Goal: Task Accomplishment & Management: Manage account settings

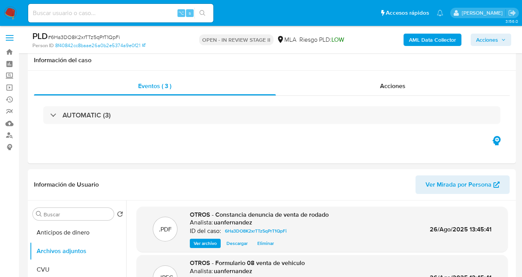
select select "10"
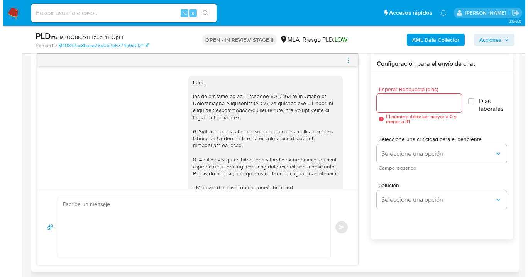
scroll to position [487, 0]
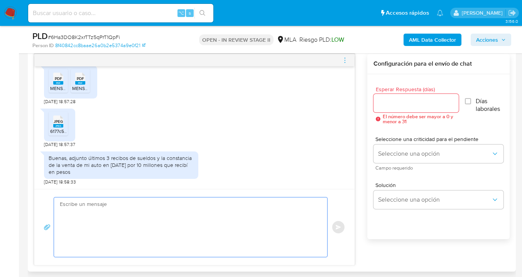
click at [238, 224] on textarea at bounding box center [189, 226] width 258 height 59
click at [400, 106] on input "Esperar Respuesta (días)" at bounding box center [416, 103] width 86 height 10
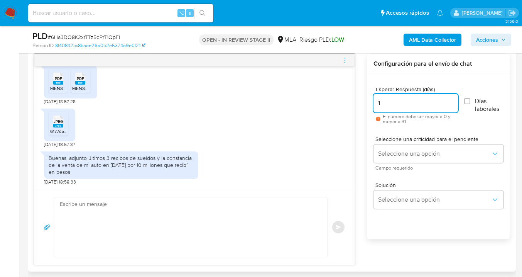
type input "1"
click at [421, 164] on div "Seleccione una criticidad para el pendiente Seleccione una opción Campo requeri…" at bounding box center [438, 153] width 130 height 34
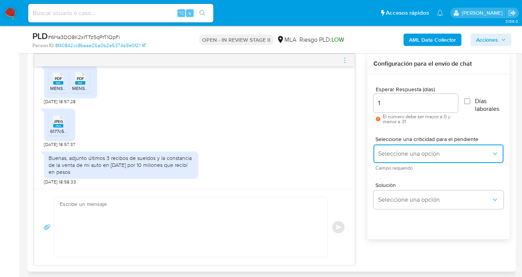
click at [416, 150] on span "Seleccione una opción" at bounding box center [434, 154] width 113 height 8
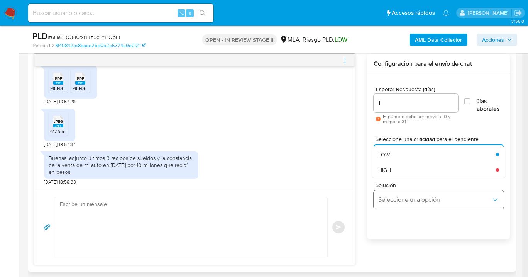
drag, startPoint x: 398, startPoint y: 154, endPoint x: 400, endPoint y: 197, distance: 43.7
click at [398, 154] on div "LOW" at bounding box center [434, 154] width 113 height 15
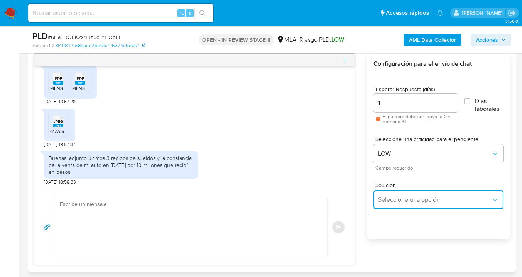
click at [401, 197] on span "Seleccione una opción" at bounding box center [434, 200] width 113 height 8
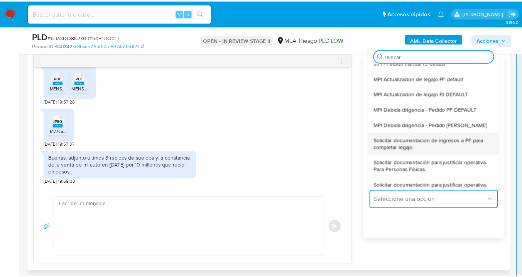
scroll to position [24, 0]
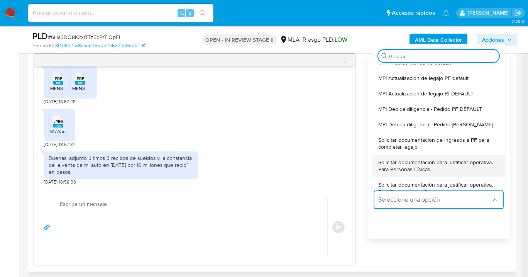
click at [448, 167] on span "Solicitar documentación para justificar operativa. Para Personas Físicas." at bounding box center [436, 165] width 116 height 14
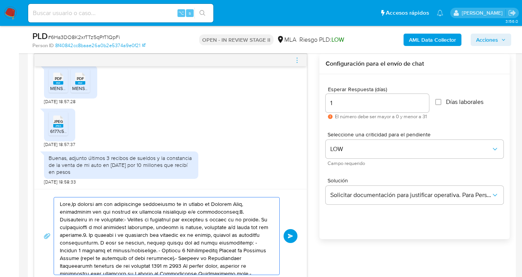
drag, startPoint x: 199, startPoint y: 236, endPoint x: 214, endPoint y: 253, distance: 21.8
click at [199, 237] on textarea at bounding box center [165, 235] width 210 height 77
drag, startPoint x: 222, startPoint y: 260, endPoint x: 64, endPoint y: 213, distance: 165.3
click at [65, 213] on textarea at bounding box center [165, 235] width 210 height 77
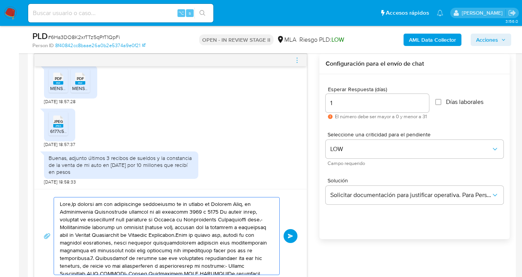
drag, startPoint x: 191, startPoint y: 256, endPoint x: 118, endPoint y: 231, distance: 77.2
click at [80, 216] on textarea at bounding box center [165, 235] width 210 height 77
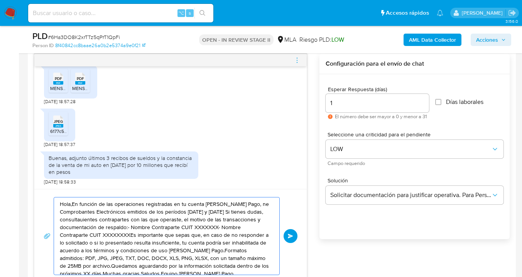
drag, startPoint x: 243, startPoint y: 253, endPoint x: 94, endPoint y: 216, distance: 154.0
click at [97, 217] on textarea "Hola,En función de las operaciones registradas en tu cuenta de Mercado Pago, ne…" at bounding box center [165, 235] width 210 height 77
type textarea "Hola,En función de las operaciones registradas en tu cuenta de Mercado Pago, ne…"
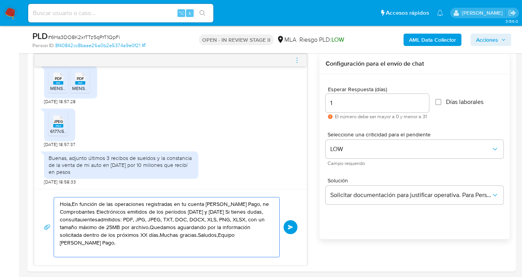
drag, startPoint x: 180, startPoint y: 248, endPoint x: 25, endPoint y: 199, distance: 163.3
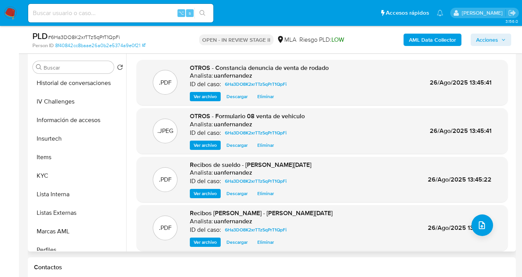
scroll to position [281, 0]
click at [98, 176] on button "KYC" at bounding box center [75, 175] width 90 height 19
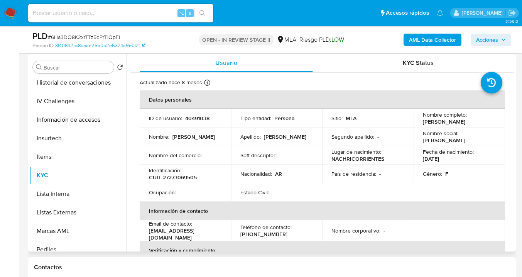
drag, startPoint x: 421, startPoint y: 120, endPoint x: 489, endPoint y: 125, distance: 68.4
click at [489, 125] on div "Nombre completo : Lorena Soledad Sachetti" at bounding box center [459, 118] width 73 height 14
copy p "Lorena Soledad Sachetti"
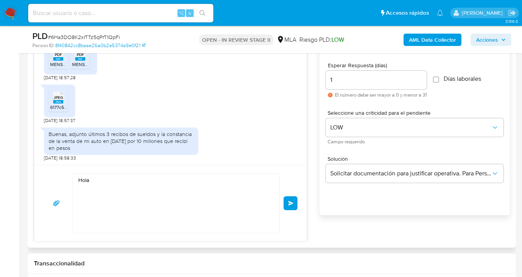
scroll to position [471, 0]
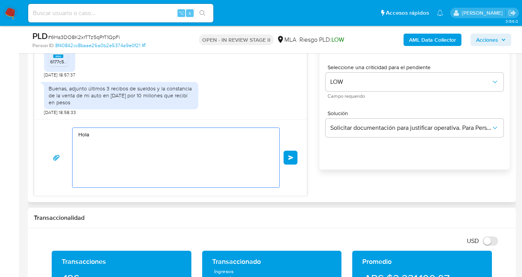
click at [97, 133] on textarea "Hola" at bounding box center [173, 157] width 191 height 59
paste textarea "Lorena Soledad Sachetti"
paste textarea "esperamos te encuentres muy bien. Confirmamos la recepción de la documentación …"
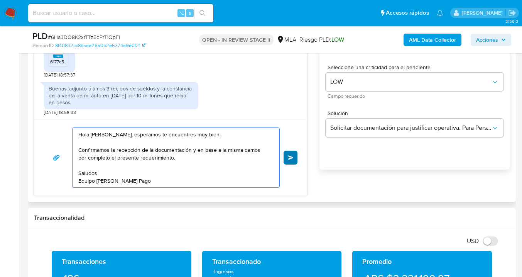
type textarea "Hola Lorena Soledad Sachetti, esperamos te encuentres muy bien. Confirmamos la …"
click at [292, 158] on span "Enviar" at bounding box center [290, 157] width 5 height 5
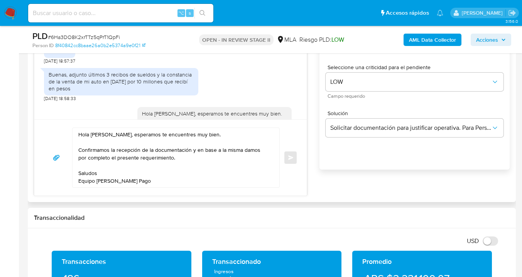
scroll to position [566, 0]
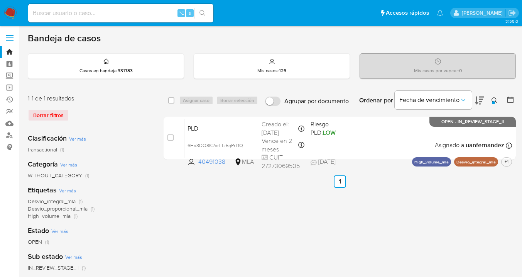
click at [493, 101] on div at bounding box center [493, 102] width 3 height 3
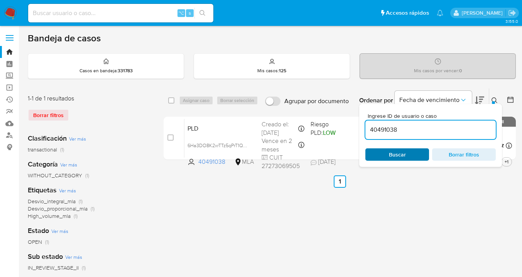
click at [414, 155] on span "Buscar" at bounding box center [397, 154] width 53 height 11
click at [494, 98] on icon at bounding box center [494, 100] width 6 height 6
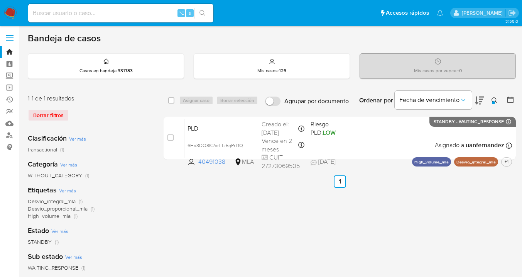
drag, startPoint x: 172, startPoint y: 99, endPoint x: 188, endPoint y: 98, distance: 15.9
click at [172, 99] on input "checkbox" at bounding box center [171, 100] width 6 height 6
checkbox input "true"
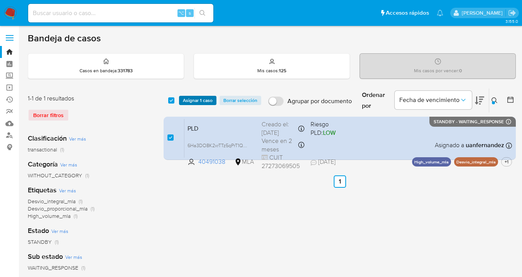
click at [188, 98] on span "Asignar 1 caso" at bounding box center [198, 100] width 30 height 8
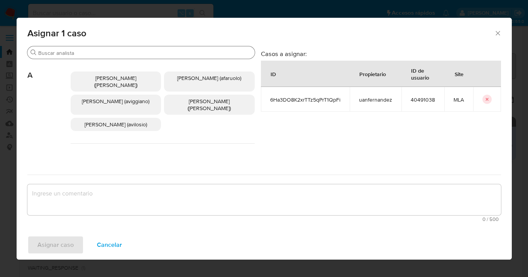
click at [178, 53] on input "Buscar" at bounding box center [144, 52] width 213 height 7
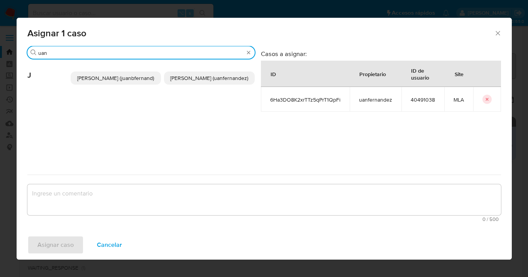
type input "uan"
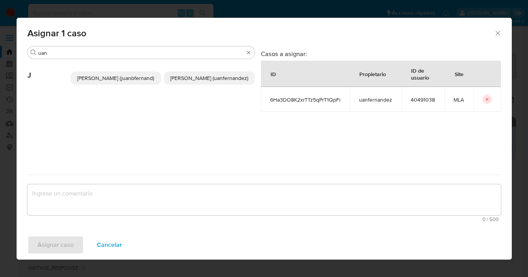
drag, startPoint x: 208, startPoint y: 77, endPoint x: 202, endPoint y: 132, distance: 55.1
click at [208, 77] on span "[PERSON_NAME] (uanfernandez)" at bounding box center [209, 78] width 78 height 8
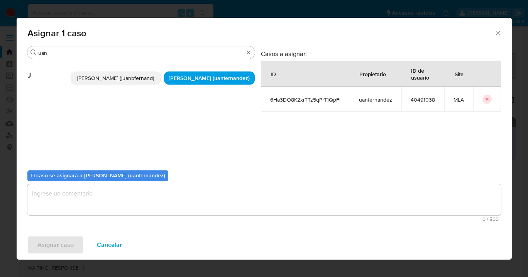
click at [184, 191] on textarea "assign-modal" at bounding box center [263, 199] width 473 height 31
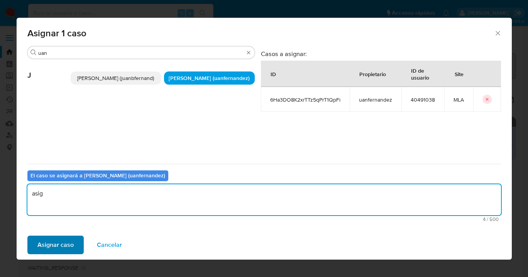
type textarea "asig"
click at [69, 236] on span "Asignar caso" at bounding box center [55, 244] width 36 height 17
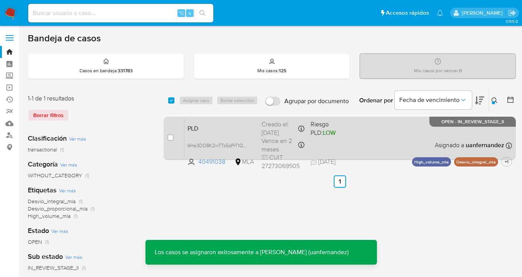
click at [382, 147] on div "PLD 6Ha3DO8K2xrTTz5qPrT1QpFi 40491038 MLA Riesgo PLD: LOW Creado el: 12/08/2025…" at bounding box center [347, 137] width 327 height 39
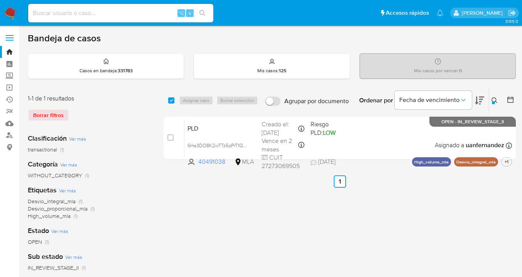
click at [497, 100] on icon at bounding box center [494, 100] width 6 height 6
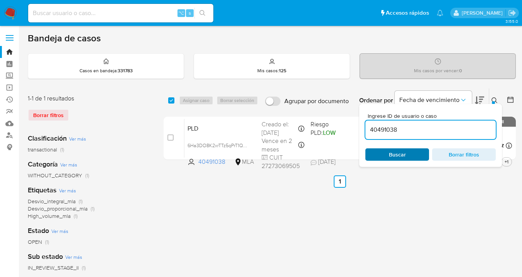
click at [391, 156] on span "Buscar" at bounding box center [397, 154] width 17 height 12
click at [494, 100] on icon at bounding box center [494, 100] width 6 height 6
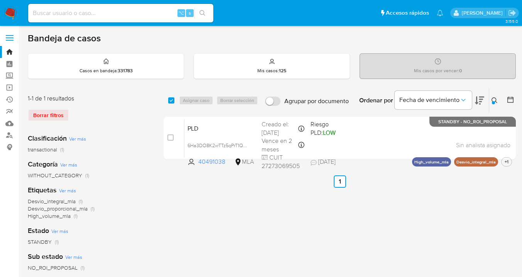
click at [494, 99] on icon at bounding box center [494, 100] width 6 height 6
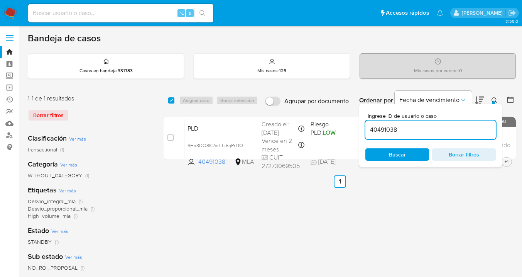
drag, startPoint x: 439, startPoint y: 123, endPoint x: 369, endPoint y: 124, distance: 69.4
click at [369, 124] on div "40491038" at bounding box center [430, 129] width 130 height 19
paste input "5995339"
type input "5995339"
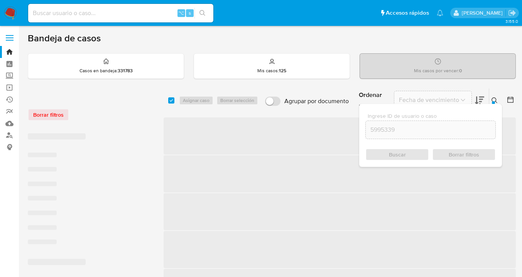
click at [493, 100] on icon at bounding box center [494, 100] width 6 height 6
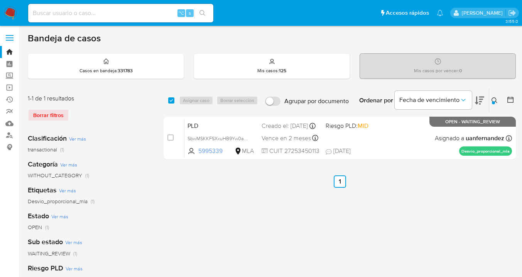
drag, startPoint x: 172, startPoint y: 100, endPoint x: 189, endPoint y: 100, distance: 17.0
click at [174, 100] on input "checkbox" at bounding box center [171, 100] width 6 height 6
checkbox input "true"
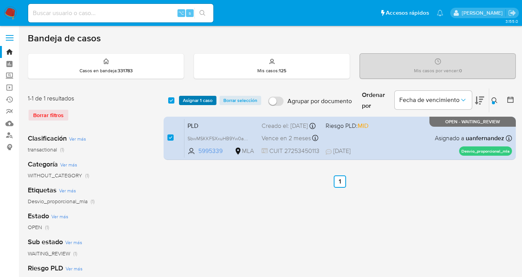
click at [196, 101] on span "Asignar 1 caso" at bounding box center [198, 100] width 30 height 8
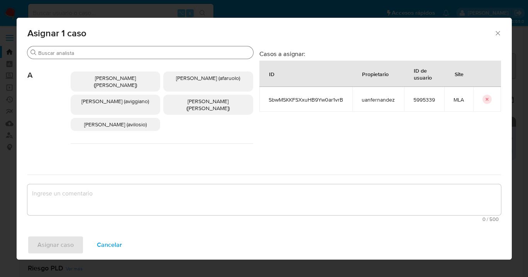
click at [155, 47] on div "Buscar" at bounding box center [140, 52] width 226 height 12
click at [155, 50] on input "Buscar" at bounding box center [144, 52] width 212 height 7
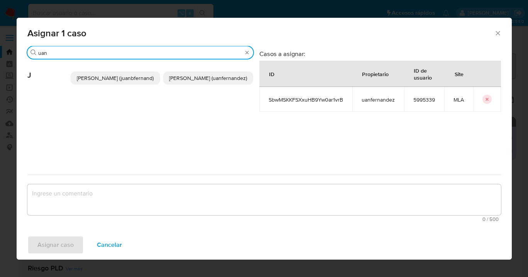
type input "uan"
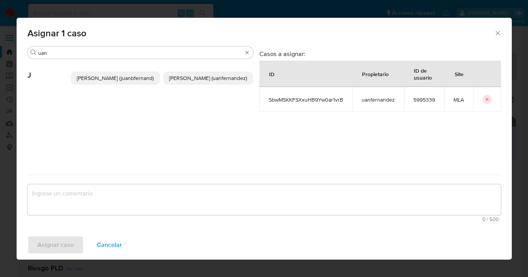
click at [201, 79] on span "[PERSON_NAME] (uanfernandez)" at bounding box center [208, 78] width 78 height 8
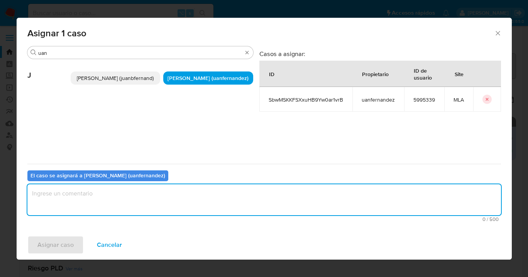
click at [156, 209] on textarea "assign-modal" at bounding box center [263, 199] width 473 height 31
type textarea "asig"
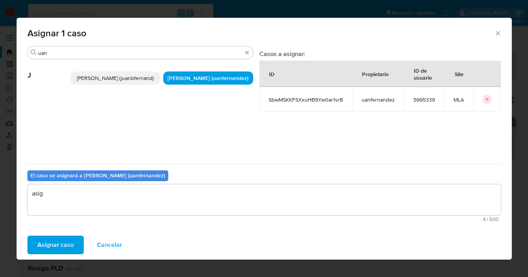
click at [49, 245] on span "Asignar caso" at bounding box center [55, 244] width 36 height 17
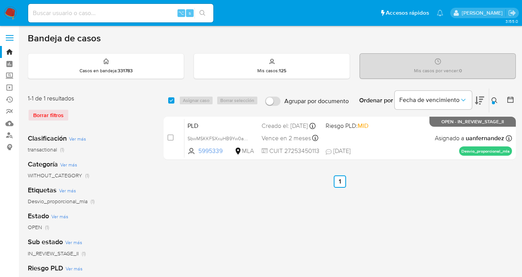
drag, startPoint x: 493, startPoint y: 99, endPoint x: 489, endPoint y: 101, distance: 4.2
click at [493, 99] on icon at bounding box center [494, 100] width 6 height 6
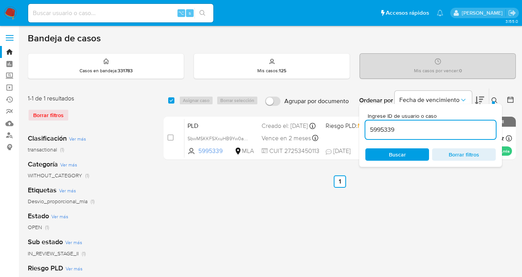
drag, startPoint x: 398, startPoint y: 129, endPoint x: 373, endPoint y: 120, distance: 26.8
click at [357, 125] on div "select-all-cases-checkbox Asignar caso Borrar selección Agrupar por documento O…" at bounding box center [340, 125] width 352 height 75
click at [496, 98] on icon at bounding box center [494, 100] width 6 height 6
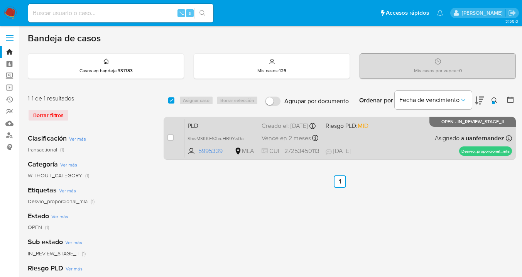
click at [412, 139] on div "PLD SbwMSKKFSXxuHB9Yw0ar1vrB 5995339 MLA Riesgo PLD: MID Creado el: 12/08/2025 …" at bounding box center [347, 137] width 327 height 39
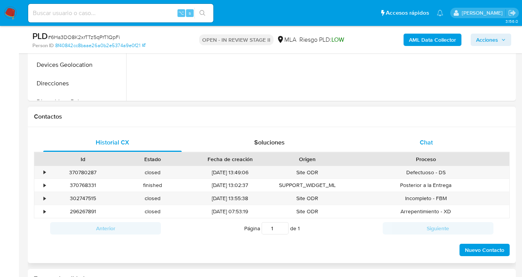
click at [441, 138] on div "Chat" at bounding box center [426, 142] width 138 height 19
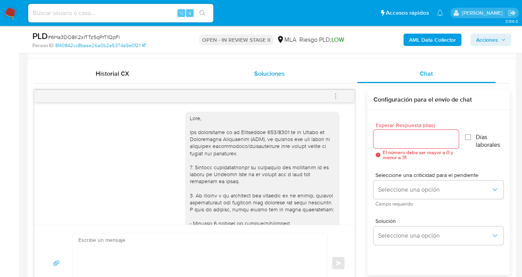
scroll to position [566, 0]
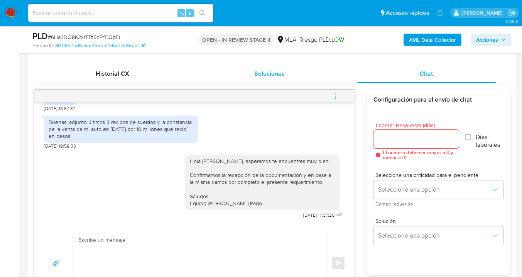
select select "10"
click at [337, 95] on icon "menu-action" at bounding box center [335, 96] width 7 height 7
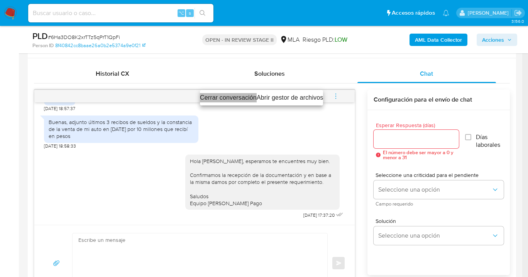
click at [229, 97] on li "Cerrar conversación" at bounding box center [228, 97] width 57 height 9
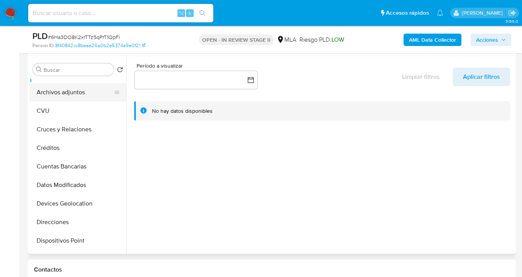
scroll to position [0, 0]
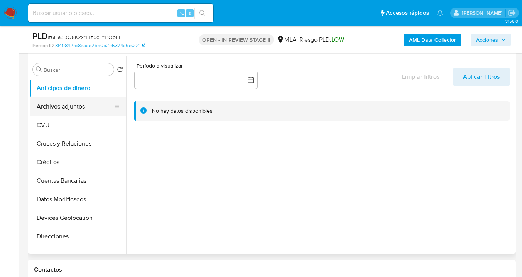
click at [78, 109] on button "Archivos adjuntos" at bounding box center [75, 106] width 90 height 19
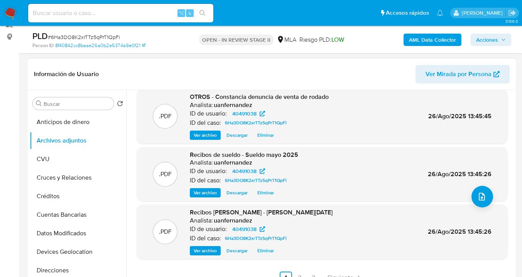
scroll to position [164, 0]
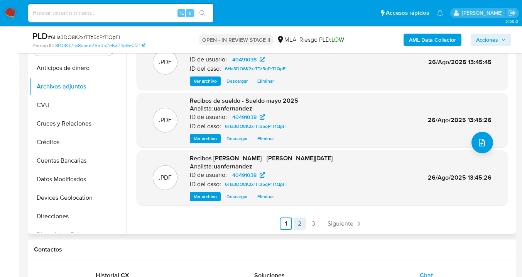
click at [298, 225] on link "2" at bounding box center [299, 223] width 12 height 12
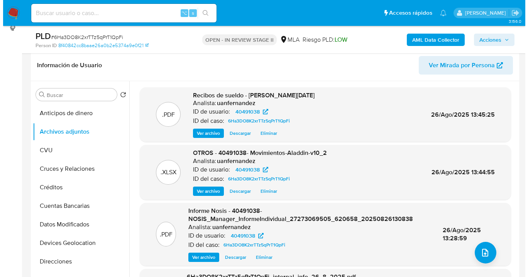
scroll to position [151, 0]
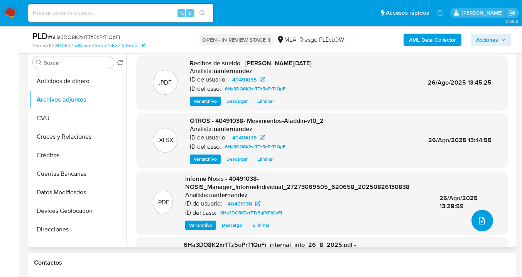
click at [481, 225] on button "upload-file" at bounding box center [482, 220] width 22 height 22
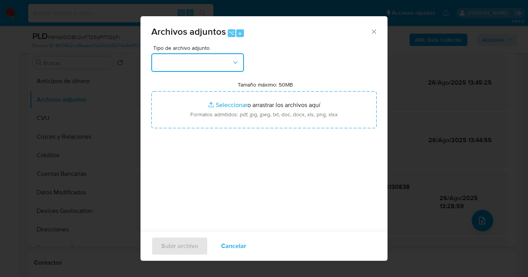
drag, startPoint x: 236, startPoint y: 53, endPoint x: 232, endPoint y: 69, distance: 16.0
click at [236, 53] on button "button" at bounding box center [197, 62] width 93 height 19
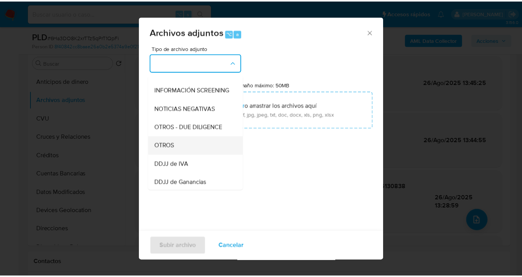
scroll to position [95, 0]
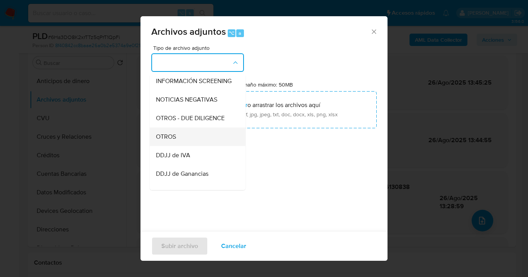
click at [211, 139] on div "OTROS" at bounding box center [195, 136] width 79 height 19
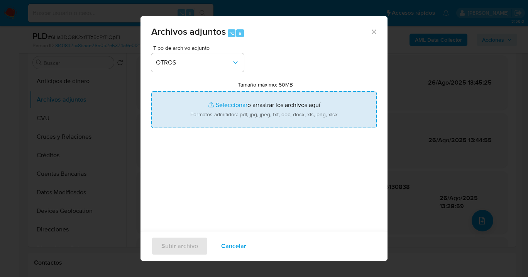
click at [236, 119] on input "Tamaño máximo: 50MB Seleccionar archivos" at bounding box center [263, 109] width 225 height 37
type input "C:\fakepath\ 40491038 analisis no roi Caselog 6Ha3DO8K2xrTTz5qPrT1QpFi_2025_08_…"
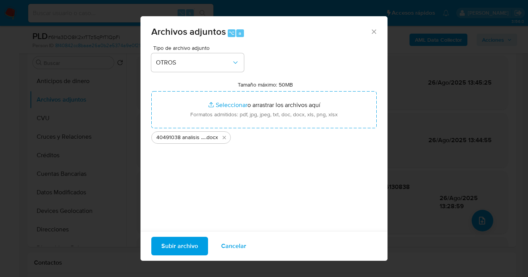
click at [188, 247] on span "Subir archivo" at bounding box center [179, 245] width 37 height 17
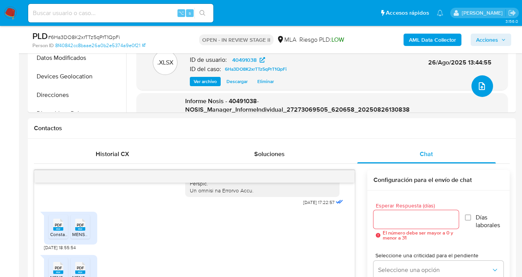
scroll to position [286, 0]
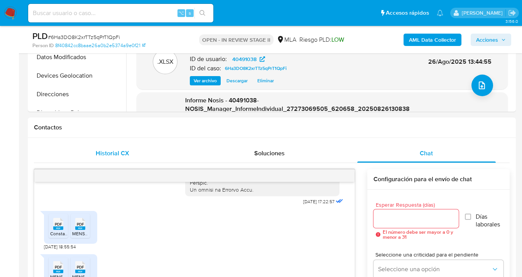
click at [123, 158] on div "Historial CX" at bounding box center [112, 153] width 138 height 19
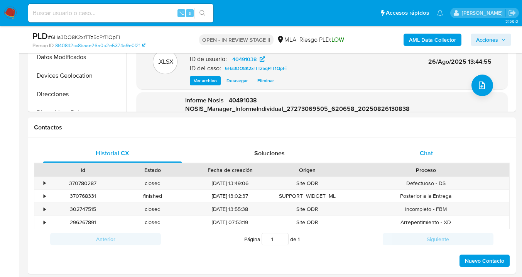
click at [428, 159] on div "Chat" at bounding box center [426, 153] width 138 height 19
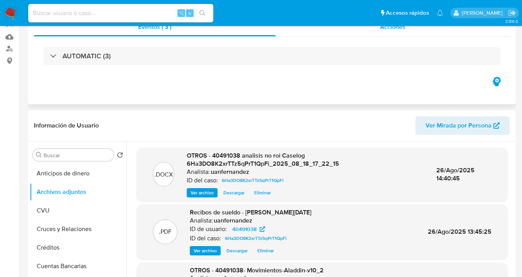
scroll to position [0, 0]
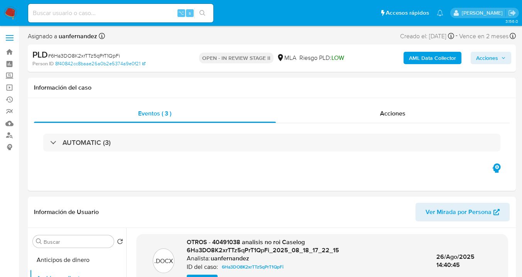
drag, startPoint x: 488, startPoint y: 61, endPoint x: 473, endPoint y: 64, distance: 15.0
click at [486, 61] on span "Acciones" at bounding box center [487, 58] width 22 height 12
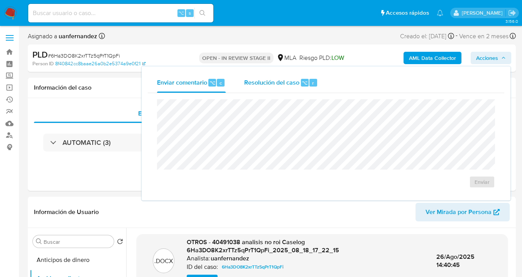
click at [262, 88] on div "Resolución del caso ⌥ r" at bounding box center [281, 83] width 74 height 20
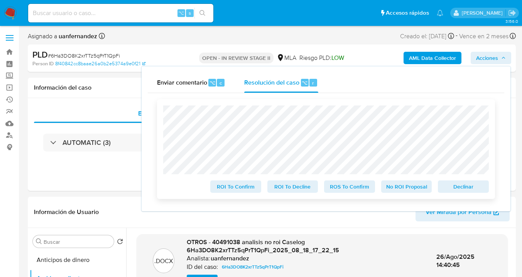
click at [406, 190] on span "No ROI Proposal" at bounding box center [406, 186] width 40 height 11
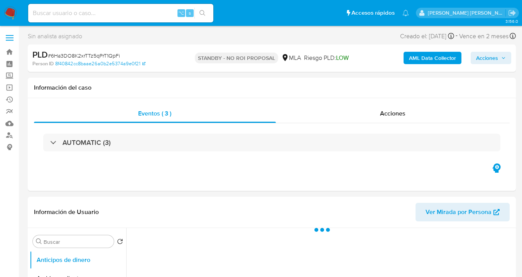
select select "10"
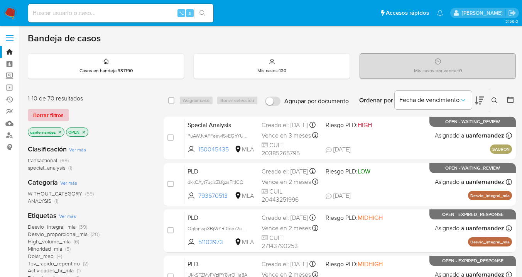
click at [39, 113] on span "Borrar filtros" at bounding box center [48, 115] width 30 height 11
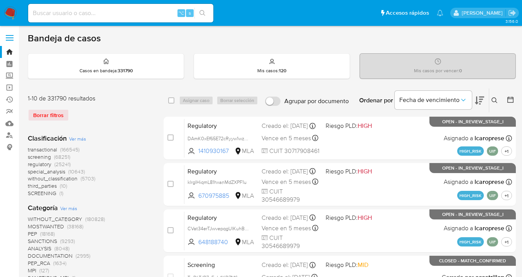
click at [494, 99] on icon at bounding box center [494, 100] width 6 height 6
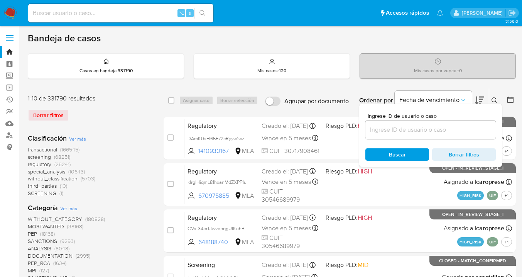
click at [446, 133] on input at bounding box center [430, 130] width 130 height 10
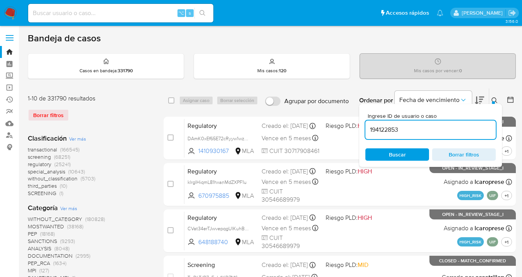
type input "194122853"
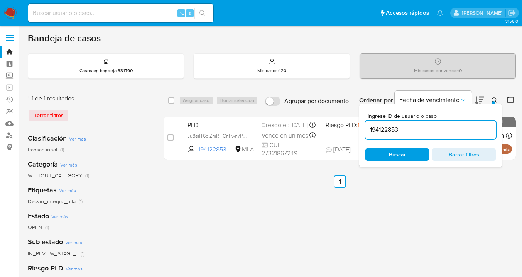
click at [494, 99] on icon at bounding box center [494, 100] width 6 height 6
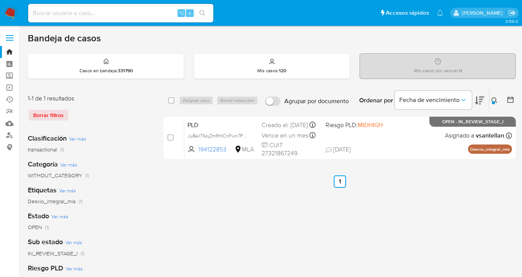
drag, startPoint x: 171, startPoint y: 101, endPoint x: 180, endPoint y: 99, distance: 9.3
click at [171, 101] on input "checkbox" at bounding box center [171, 100] width 6 height 6
checkbox input "true"
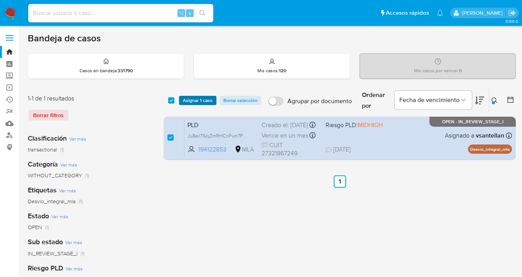
click at [202, 96] on span "Asignar 1 caso" at bounding box center [198, 100] width 30 height 8
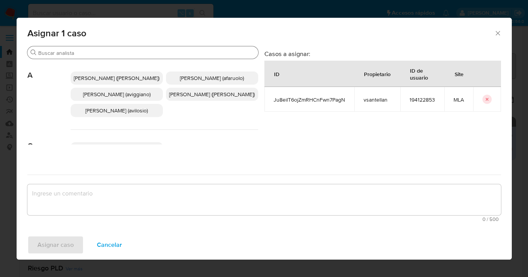
click at [158, 55] on input "Buscar" at bounding box center [146, 52] width 217 height 7
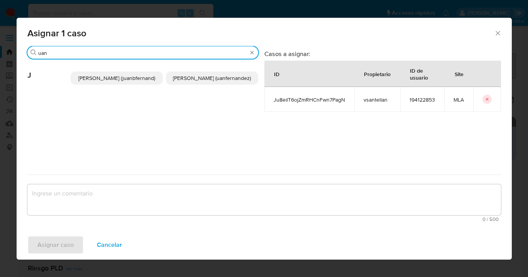
type input "uan"
click at [207, 76] on span "[PERSON_NAME] (uanfernandez)" at bounding box center [212, 78] width 78 height 8
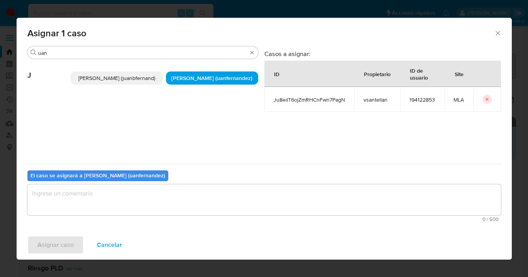
click at [194, 195] on textarea "assign-modal" at bounding box center [263, 199] width 473 height 31
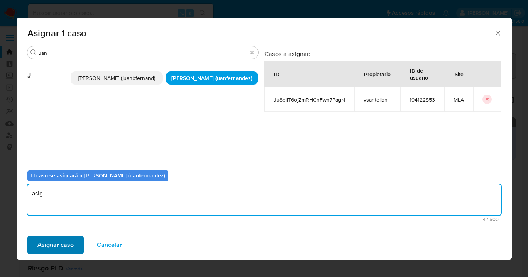
type textarea "asig"
click at [59, 247] on span "Asignar caso" at bounding box center [55, 244] width 36 height 17
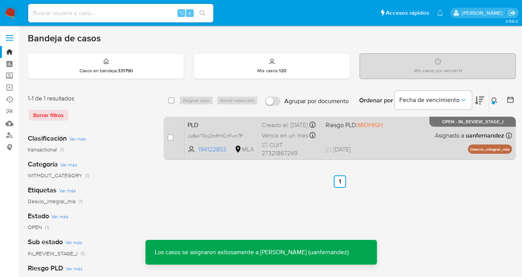
click at [416, 130] on div "PLD Ju8eilT6ojZmRHCnFwn7PagN 194122853 MLA Riesgo PLD: MIDHIGH Creado el: 12/07…" at bounding box center [347, 137] width 327 height 39
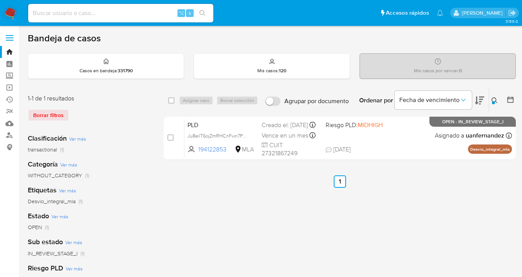
click at [494, 99] on icon at bounding box center [494, 100] width 6 height 6
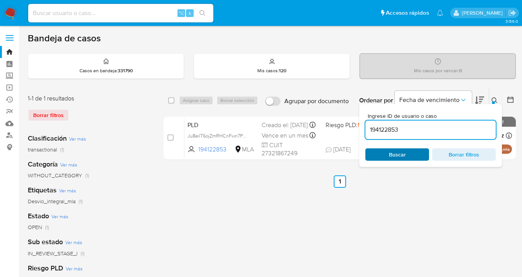
drag, startPoint x: 410, startPoint y: 152, endPoint x: 461, endPoint y: 120, distance: 60.1
click at [410, 153] on span "Buscar" at bounding box center [397, 154] width 53 height 11
click at [495, 99] on icon at bounding box center [494, 100] width 6 height 6
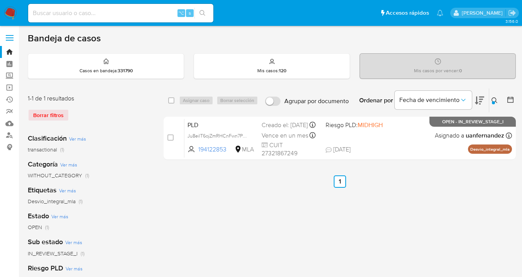
drag, startPoint x: 171, startPoint y: 99, endPoint x: 193, endPoint y: 102, distance: 22.6
click at [171, 99] on input "checkbox" at bounding box center [171, 100] width 6 height 6
checkbox input "true"
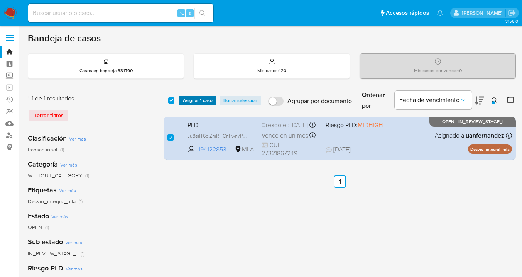
click at [199, 100] on span "Asignar 1 caso" at bounding box center [198, 100] width 30 height 8
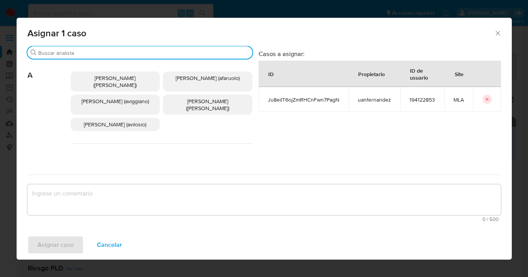
click at [128, 52] on input "Buscar" at bounding box center [143, 52] width 211 height 7
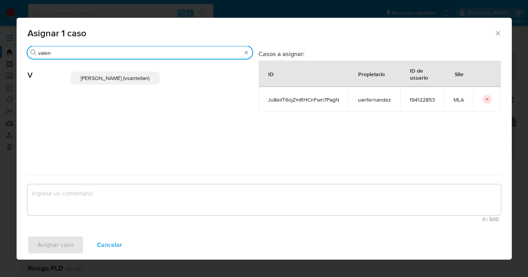
type input "valen"
click at [122, 82] on span "[PERSON_NAME] (vsantellan)" at bounding box center [115, 78] width 69 height 8
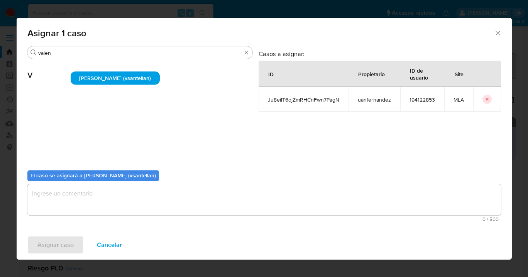
click at [135, 209] on textarea "assign-modal" at bounding box center [263, 199] width 473 height 31
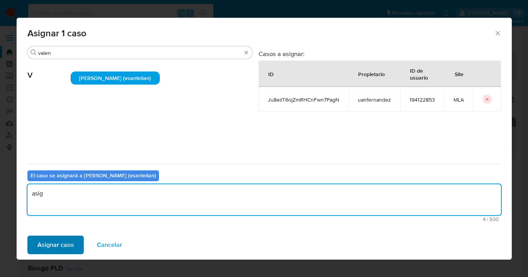
type textarea "asig"
click at [41, 245] on span "Asignar caso" at bounding box center [55, 244] width 36 height 17
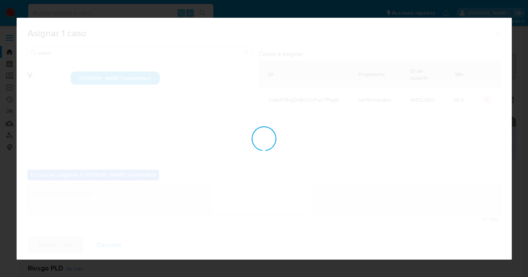
checkbox input "false"
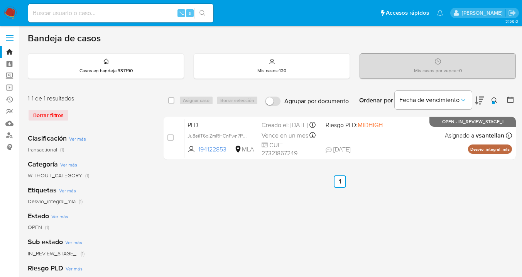
click at [496, 99] on icon at bounding box center [494, 100] width 6 height 6
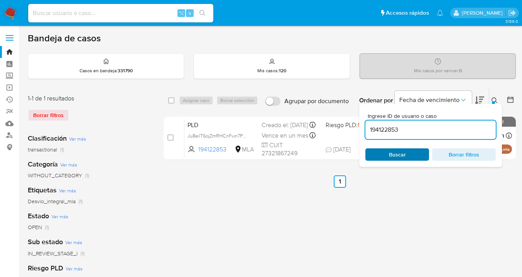
drag, startPoint x: 405, startPoint y: 156, endPoint x: 414, endPoint y: 155, distance: 9.0
click at [406, 157] on span "Buscar" at bounding box center [397, 154] width 53 height 11
click at [494, 100] on icon at bounding box center [494, 100] width 6 height 6
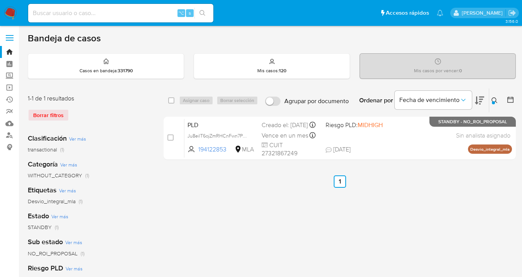
click at [495, 99] on icon at bounding box center [494, 100] width 6 height 6
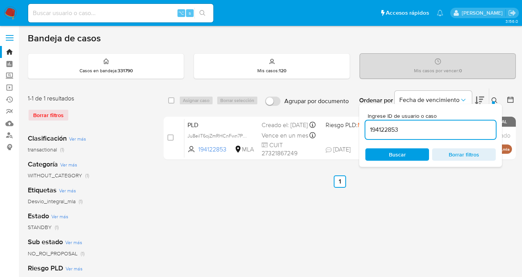
drag, startPoint x: 416, startPoint y: 128, endPoint x: 366, endPoint y: 127, distance: 50.9
click at [366, 127] on input "194122853" at bounding box center [430, 130] width 130 height 10
type input "127223731"
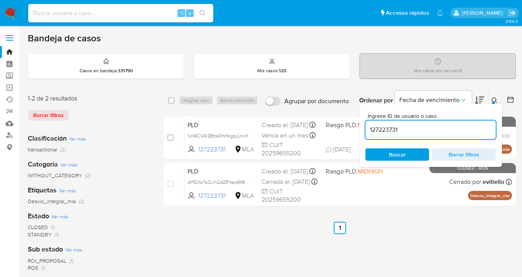
click at [494, 99] on icon at bounding box center [494, 100] width 6 height 6
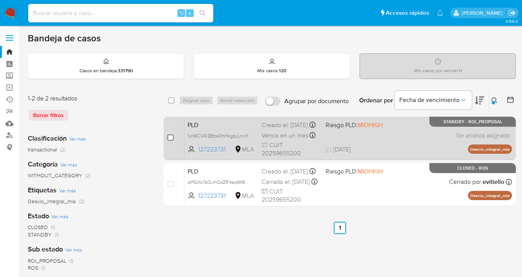
click at [169, 135] on input "checkbox" at bounding box center [170, 137] width 6 height 6
checkbox input "true"
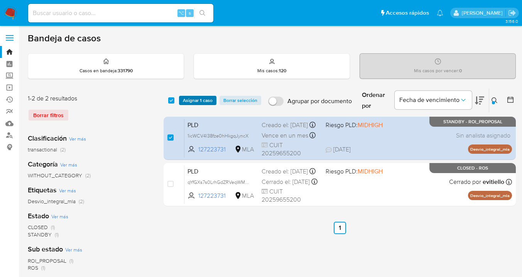
click at [192, 99] on span "Asignar 1 caso" at bounding box center [198, 100] width 30 height 8
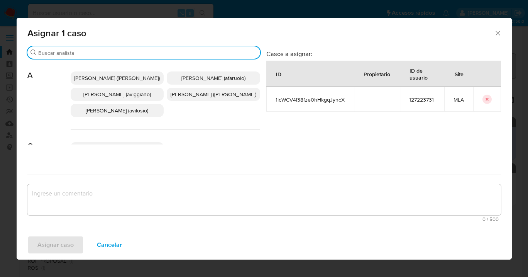
click at [149, 53] on input "Buscar" at bounding box center [147, 52] width 219 height 7
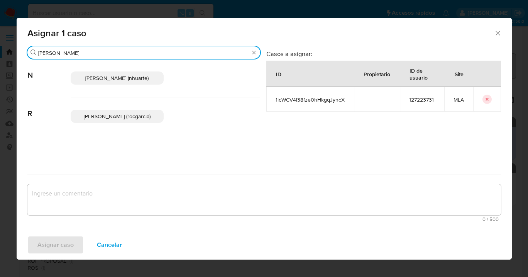
type input "rocio"
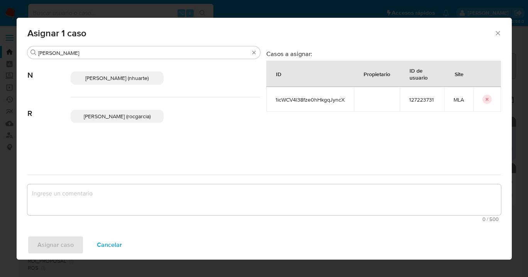
drag, startPoint x: 108, startPoint y: 118, endPoint x: 123, endPoint y: 155, distance: 39.9
click at [108, 119] on span "Rocio Garcia (rocgarcia)" at bounding box center [117, 116] width 67 height 8
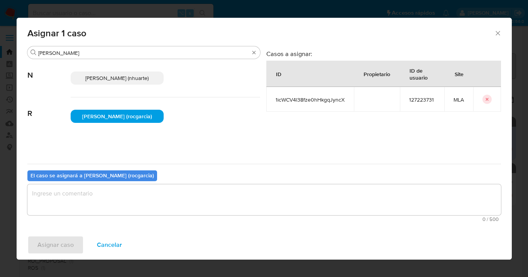
click at [136, 203] on textarea "assign-modal" at bounding box center [263, 199] width 473 height 31
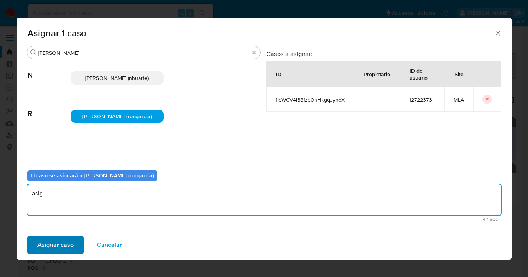
type textarea "asig"
click at [62, 243] on span "Asignar caso" at bounding box center [55, 244] width 36 height 17
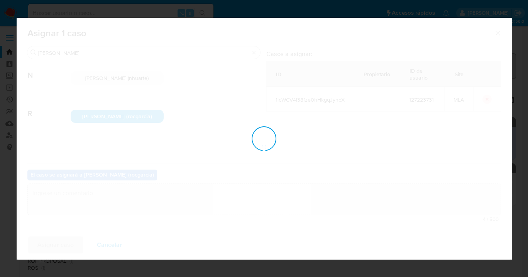
checkbox input "false"
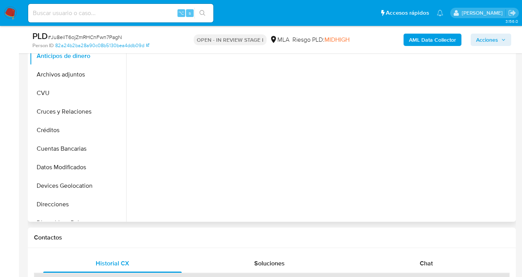
scroll to position [180, 0]
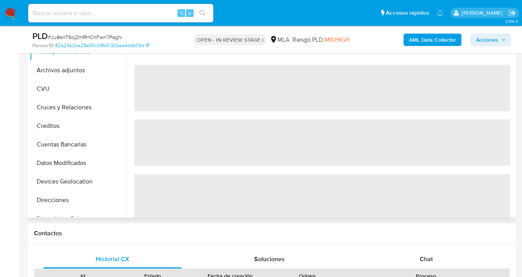
select select "10"
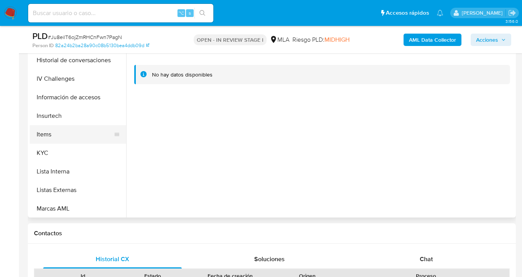
scroll to position [381, 0]
click at [81, 136] on button "Restricciones Nuevo Mundo" at bounding box center [75, 133] width 90 height 19
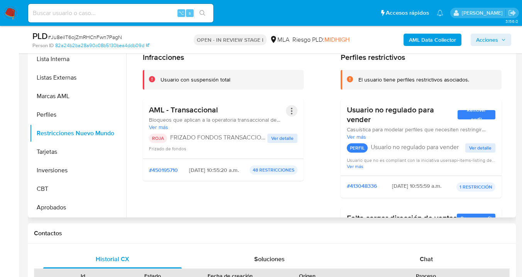
click at [290, 112] on button "Acciones" at bounding box center [292, 111] width 12 height 12
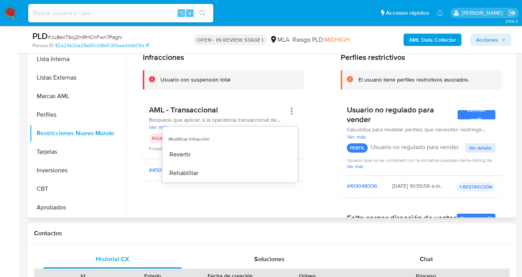
click at [323, 132] on div "Infracciones Usuario con suspensión total AML - Transaccional Bloqueos que apli…" at bounding box center [322, 177] width 359 height 251
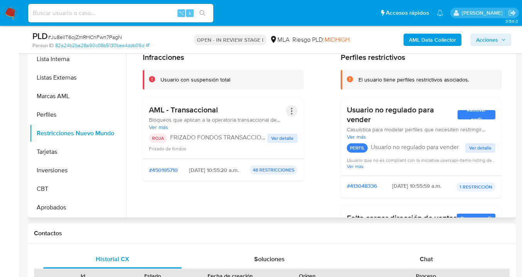
click at [290, 108] on button "Acciones" at bounding box center [292, 111] width 12 height 12
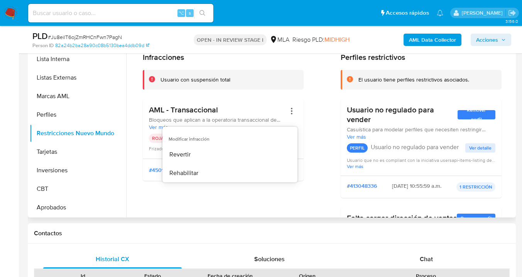
click at [315, 125] on div "Infracciones Usuario con suspensión total AML - Transaccional Bloqueos que apli…" at bounding box center [322, 177] width 359 height 251
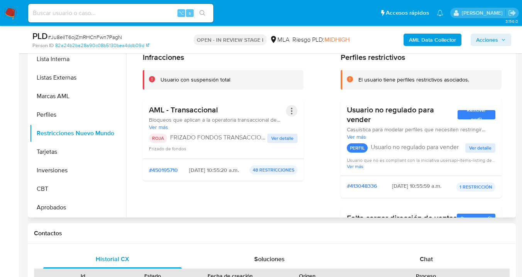
click at [290, 111] on button "Acciones" at bounding box center [292, 111] width 12 height 12
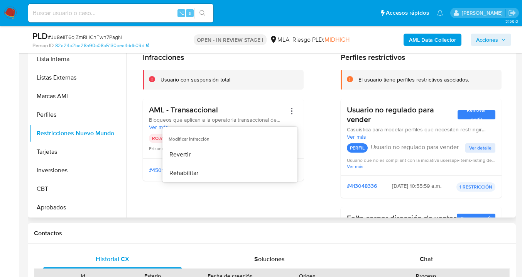
drag, startPoint x: 317, startPoint y: 190, endPoint x: 314, endPoint y: 184, distance: 7.1
click at [317, 190] on div "Infracciones Usuario con suspensión total AML - Transaccional Bloqueos que apli…" at bounding box center [322, 177] width 359 height 251
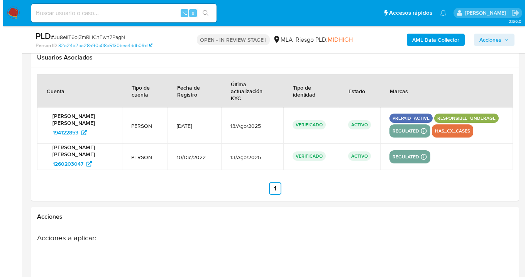
scroll to position [1288, 0]
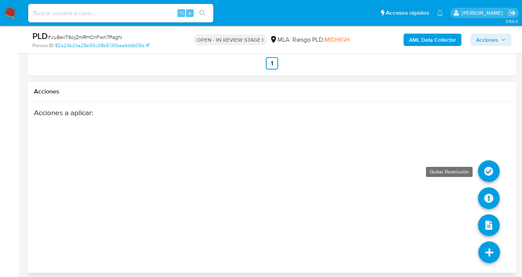
click at [486, 166] on icon at bounding box center [489, 171] width 22 height 22
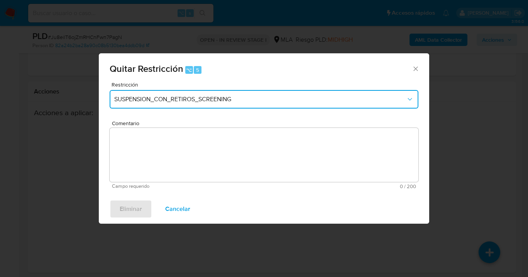
click at [190, 99] on span "SUSPENSION_CON_RETIROS_SCREENING" at bounding box center [260, 99] width 292 height 8
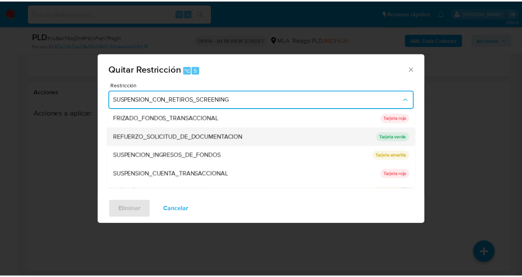
scroll to position [164, 0]
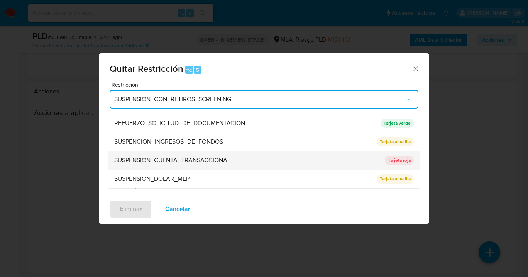
click at [179, 157] on span "SUSPENSION_CUENTA_TRANSACCIONAL" at bounding box center [172, 160] width 116 height 8
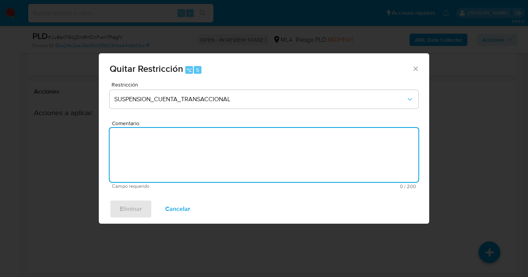
click at [194, 148] on textarea "Comentario" at bounding box center [264, 155] width 309 height 54
click at [181, 213] on span "Cancelar" at bounding box center [177, 208] width 25 height 17
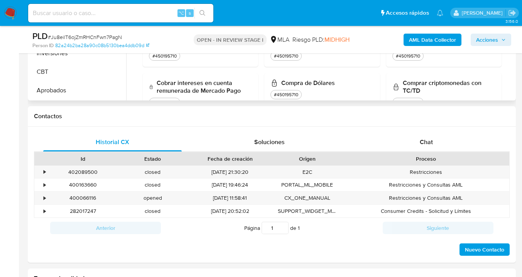
scroll to position [150, 0]
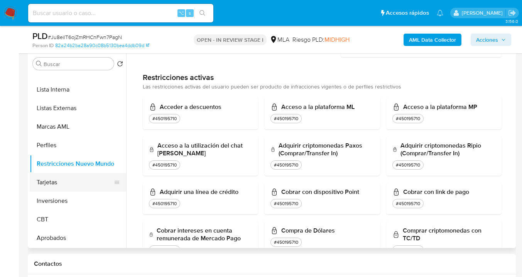
click at [71, 184] on button "Tarjetas" at bounding box center [75, 182] width 90 height 19
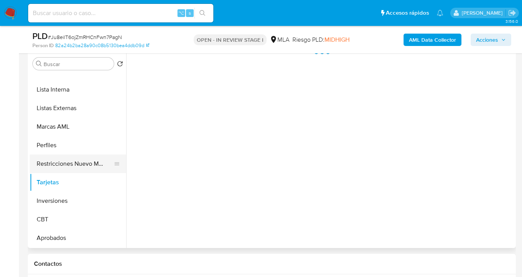
click at [91, 165] on button "Restricciones Nuevo Mundo" at bounding box center [75, 163] width 90 height 19
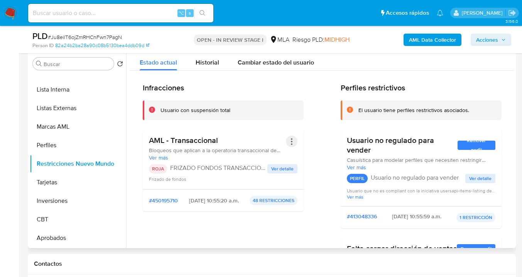
click at [290, 145] on button "Acciones" at bounding box center [292, 141] width 12 height 12
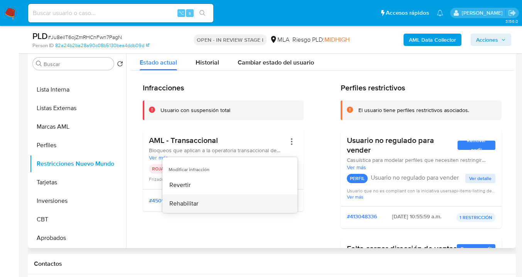
click at [212, 201] on button "Rehabilitar" at bounding box center [229, 203] width 135 height 19
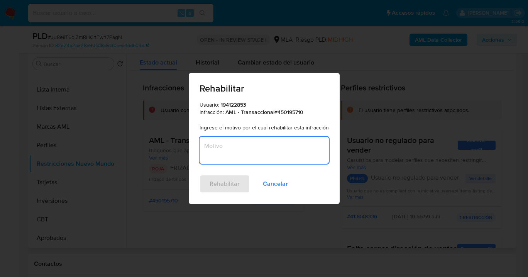
click at [248, 150] on textarea "Motivo" at bounding box center [263, 150] width 129 height 27
type textarea "El usuario presentó documentación"
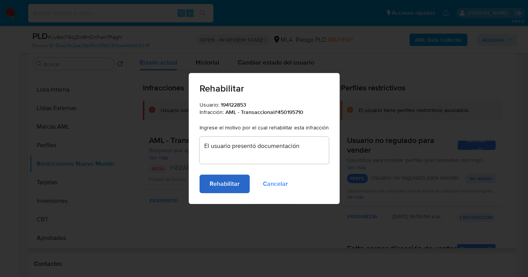
click at [226, 183] on span "Rehabilitar" at bounding box center [224, 183] width 30 height 17
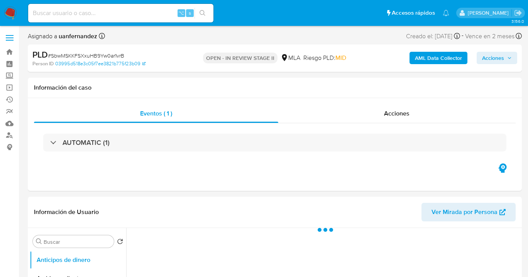
select select "10"
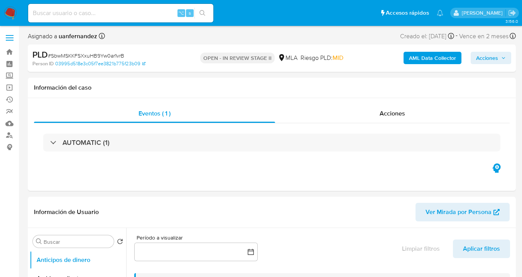
scroll to position [267, 0]
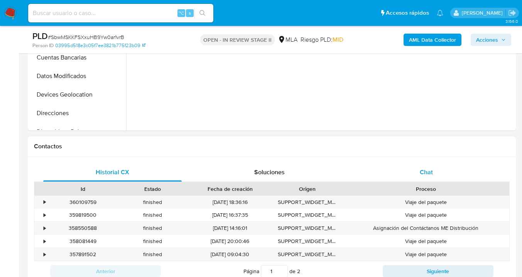
click at [437, 170] on div "Chat" at bounding box center [426, 172] width 138 height 19
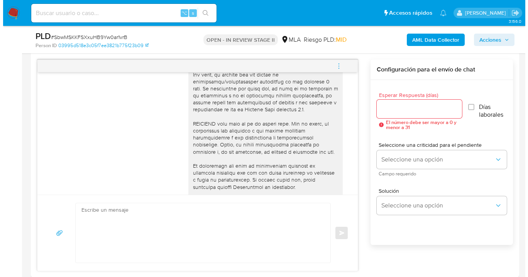
scroll to position [368, 0]
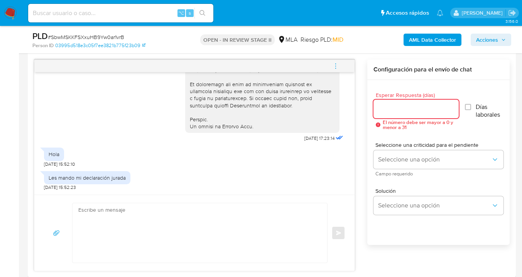
click at [396, 113] on input "Esperar Respuesta (días)" at bounding box center [416, 109] width 86 height 10
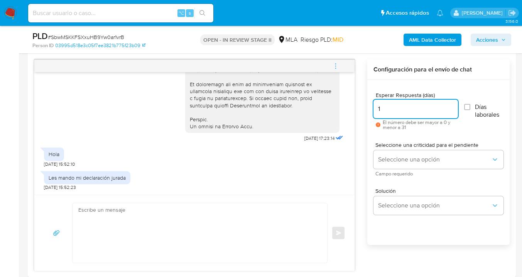
type input "1"
drag, startPoint x: 401, startPoint y: 149, endPoint x: 403, endPoint y: 164, distance: 15.3
click at [401, 150] on div "Seleccione una criticidad para el pendiente Seleccione una opción Campo requeri…" at bounding box center [438, 159] width 130 height 34
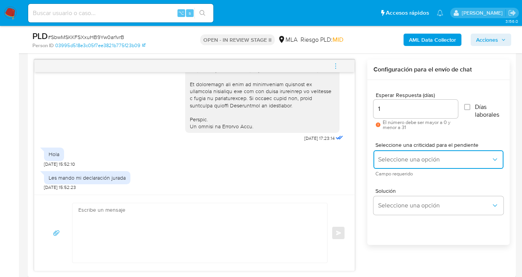
click at [401, 156] on span "Seleccione una opción" at bounding box center [434, 159] width 113 height 8
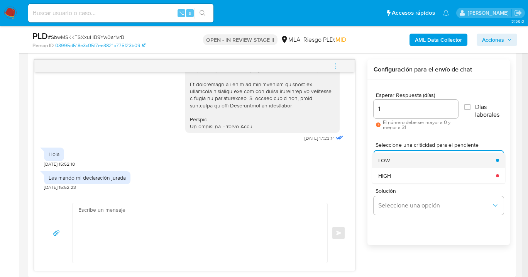
click at [394, 160] on div "LOW" at bounding box center [434, 159] width 113 height 15
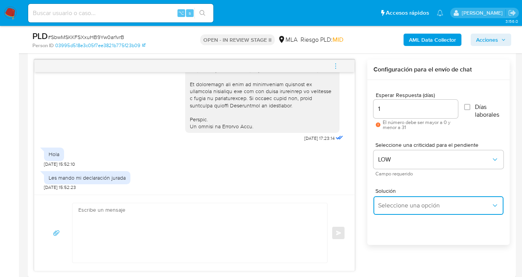
click at [400, 202] on span "Seleccione una opción" at bounding box center [434, 205] width 113 height 8
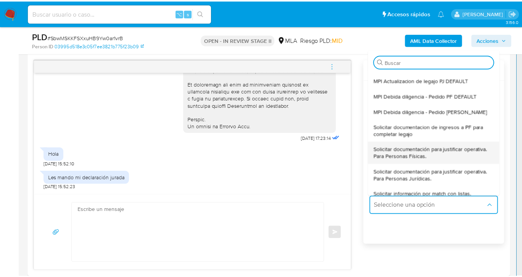
scroll to position [43, 0]
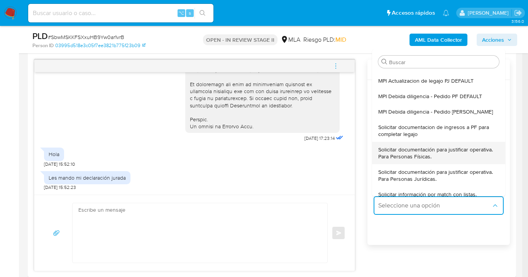
click at [469, 158] on span "Solicitar documentación para justificar operativa. Para Personas Físicas." at bounding box center [436, 153] width 116 height 14
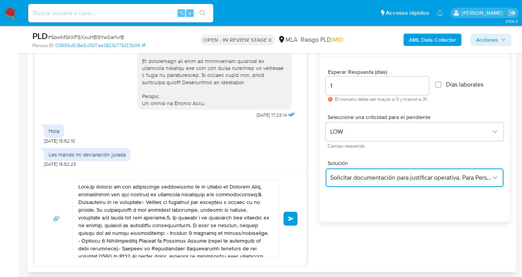
scroll to position [465, 0]
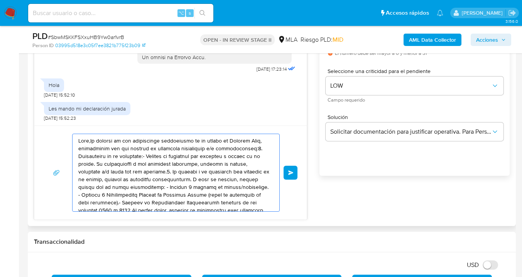
drag, startPoint x: 226, startPoint y: 203, endPoint x: 35, endPoint y: 121, distance: 207.7
click at [29, 115] on div "Historial CX Soluciones Chat Id Estado Fecha de creación Origen Proceso • 36010…" at bounding box center [272, 92] width 488 height 266
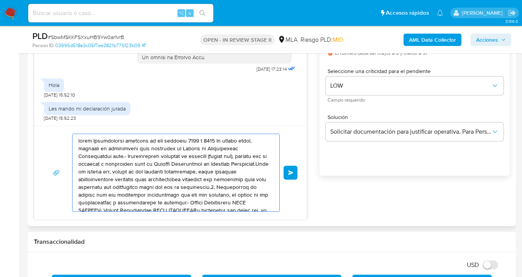
drag, startPoint x: 206, startPoint y: 199, endPoint x: 90, endPoint y: 145, distance: 128.0
click at [84, 138] on textarea at bounding box center [173, 172] width 191 height 77
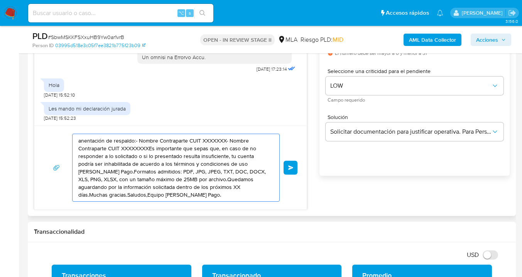
drag, startPoint x: 207, startPoint y: 179, endPoint x: 60, endPoint y: 126, distance: 156.1
click at [55, 127] on div "anentación de respaldo:- Nombre Contraparte CUIT XXXXXXX- Nombre Contraparte CU…" at bounding box center [170, 167] width 272 height 84
type textarea "os aguardando por la información solicitada dentro de los próximos XX días.Much…"
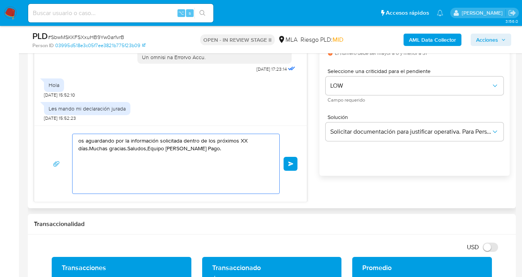
drag, startPoint x: 180, startPoint y: 166, endPoint x: 63, endPoint y: 136, distance: 120.2
click at [63, 137] on div "os aguardando por la información solicitada dentro de los próximos XX días.Much…" at bounding box center [171, 163] width 254 height 60
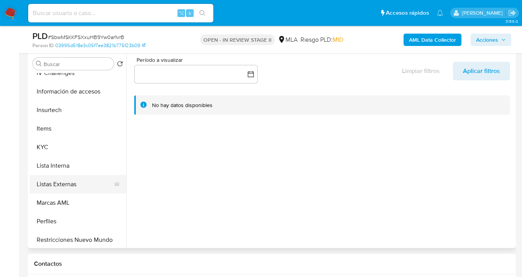
scroll to position [305, 0]
drag, startPoint x: 93, startPoint y: 142, endPoint x: 118, endPoint y: 147, distance: 25.5
click at [93, 142] on button "KYC" at bounding box center [75, 147] width 90 height 19
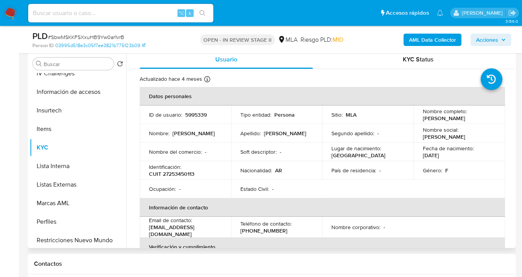
drag, startPoint x: 421, startPoint y: 118, endPoint x: 482, endPoint y: 119, distance: 60.5
click at [482, 118] on div "Nombre completo : Jessica Gabriela Bonifazi" at bounding box center [459, 115] width 73 height 14
copy p "Jessica Gabriela Bonifazi"
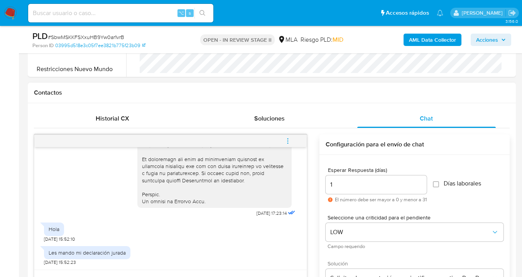
scroll to position [418, 0]
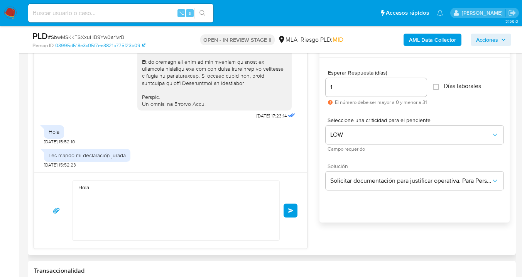
drag, startPoint x: 96, startPoint y: 186, endPoint x: 99, endPoint y: 189, distance: 4.1
click at [96, 186] on textarea "Hola" at bounding box center [173, 209] width 191 height 59
paste textarea "Jessica Gabriela Bonifazi"
paste textarea "En función de las operaciones registradas en tu cuenta de Mercado Pago, necesit…"
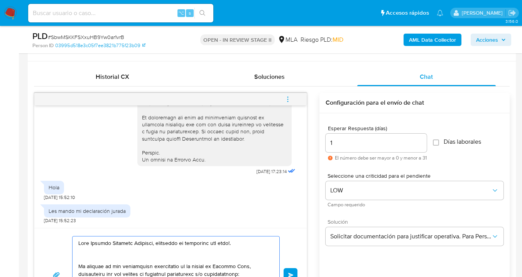
scroll to position [422, 0]
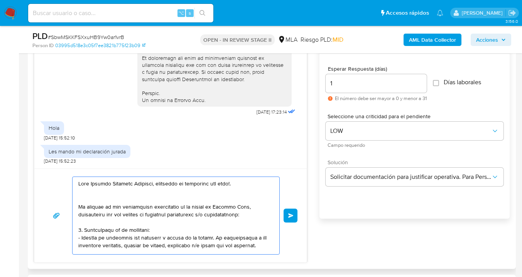
click at [134, 197] on textarea at bounding box center [173, 215] width 191 height 77
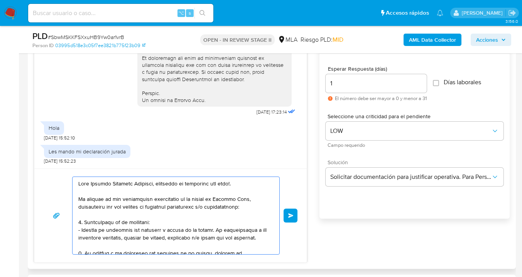
click at [118, 212] on textarea at bounding box center [173, 215] width 191 height 77
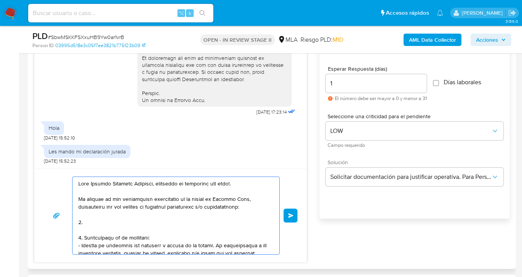
paste textarea "¿A qué corresponde el incremento significativo de fondos en tu cuenta en el mes…"
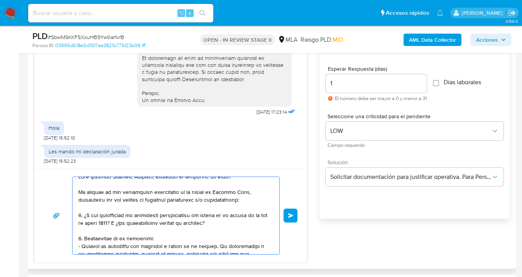
scroll to position [14, 0]
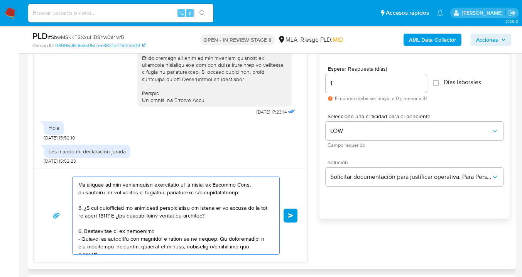
click at [151, 229] on textarea at bounding box center [173, 215] width 191 height 77
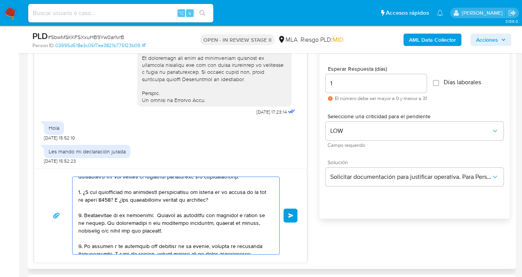
scroll to position [45, 0]
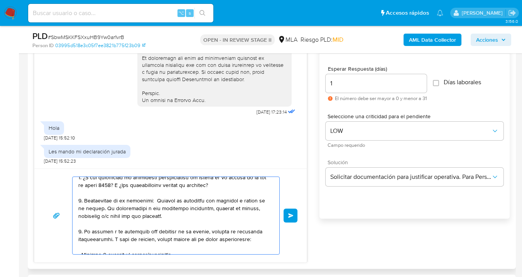
click at [80, 201] on textarea at bounding box center [173, 215] width 191 height 77
drag, startPoint x: 81, startPoint y: 229, endPoint x: 83, endPoint y: 244, distance: 15.2
click at [81, 230] on textarea at bounding box center [173, 215] width 191 height 77
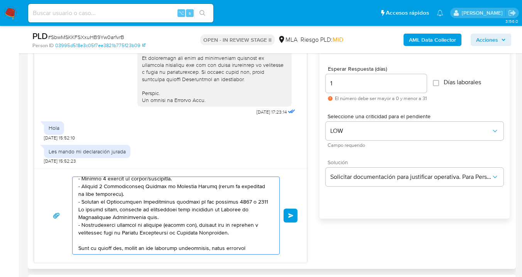
scroll to position [119, 0]
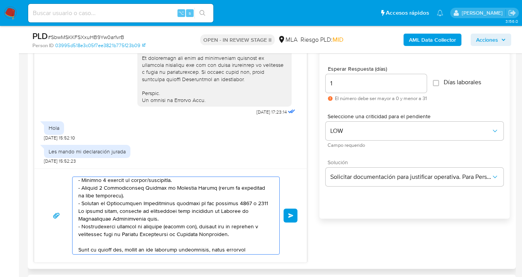
click at [174, 189] on textarea at bounding box center [173, 215] width 191 height 77
click at [164, 204] on textarea at bounding box center [173, 215] width 191 height 77
drag, startPoint x: 143, startPoint y: 203, endPoint x: 185, endPoint y: 230, distance: 50.0
click at [185, 230] on textarea at bounding box center [173, 215] width 191 height 77
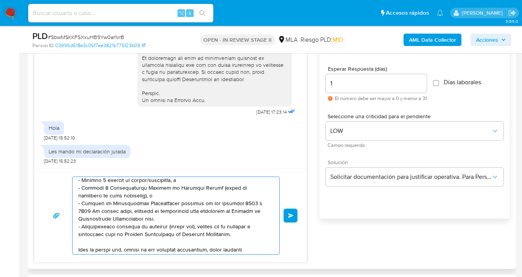
drag, startPoint x: 136, startPoint y: 204, endPoint x: 164, endPoint y: 223, distance: 33.8
click at [164, 223] on textarea at bounding box center [173, 215] width 191 height 77
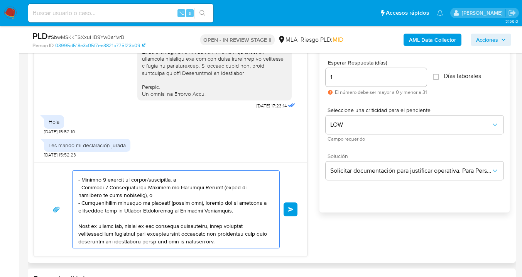
scroll to position [438, 0]
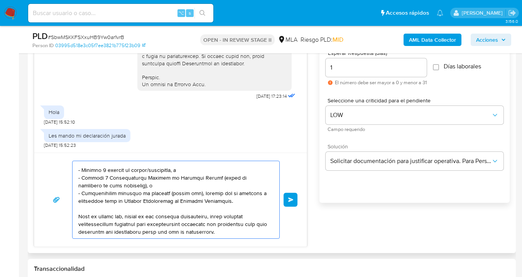
click at [113, 234] on textarea at bounding box center [173, 199] width 191 height 77
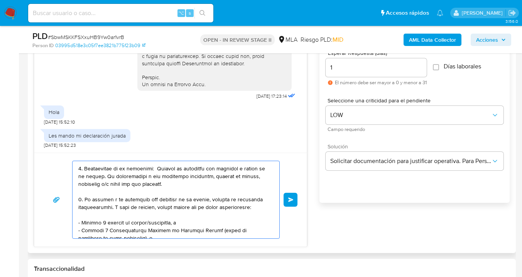
scroll to position [144, 0]
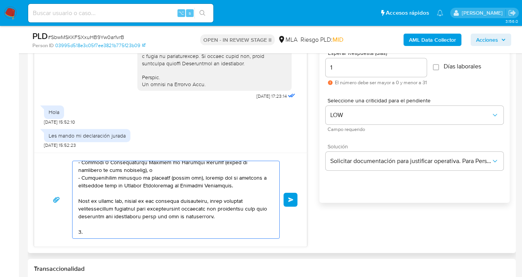
paste textarea "Proporciona el vínculo con las siguientes contrapartes con las que operaste, el…"
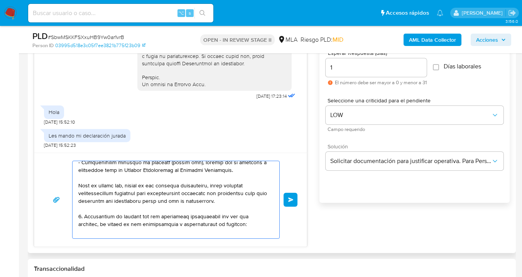
scroll to position [165, 0]
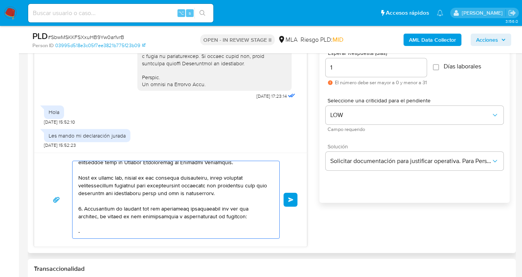
paste textarea "-"
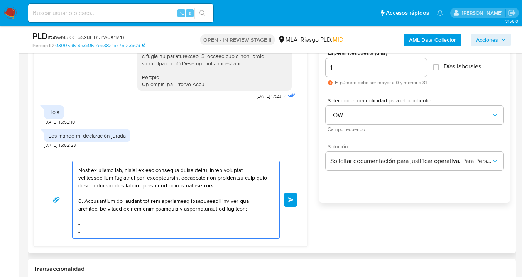
paste textarea "-"
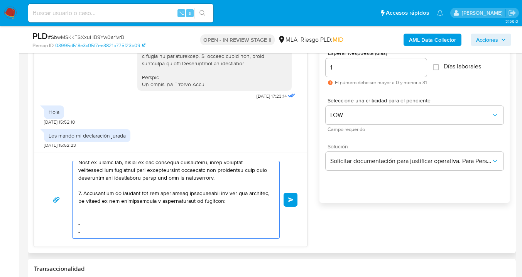
scroll to position [180, 0]
paste textarea "-"
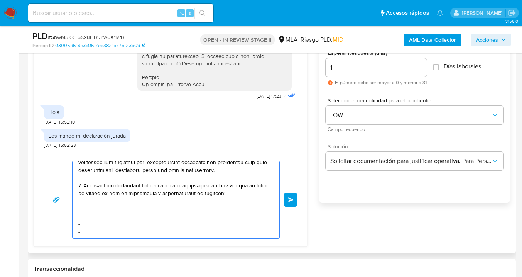
paste textarea "Es importante que sepas que, en caso de no responder a lo solicitado o si lo pr…"
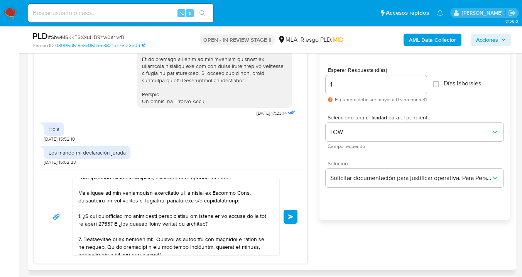
scroll to position [16, 0]
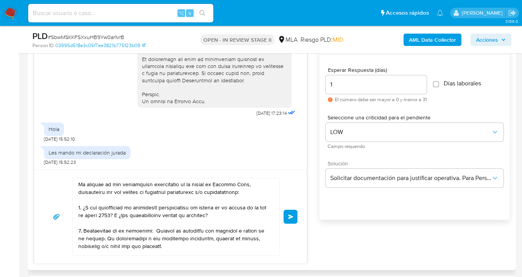
drag, startPoint x: 120, startPoint y: 215, endPoint x: 126, endPoint y: 231, distance: 16.8
click at [120, 215] on textarea at bounding box center [173, 216] width 191 height 77
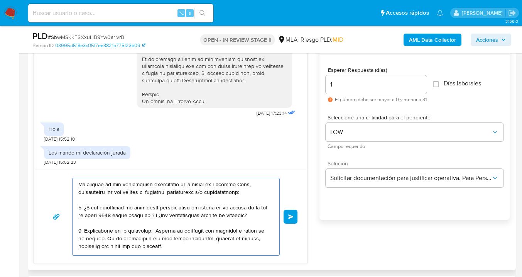
paste textarea "Support Pro Trading Sa cuit 30715254774"
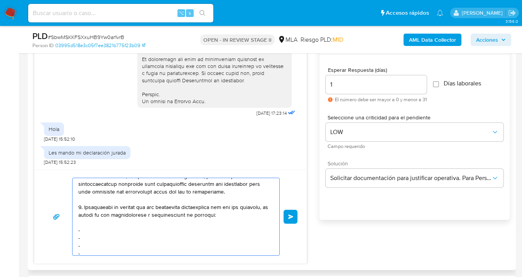
scroll to position [194, 0]
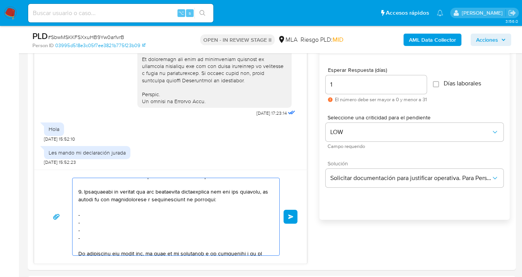
click at [96, 223] on textarea at bounding box center [173, 216] width 191 height 77
paste textarea "Nicolas Emiliano Di Pietro - CUIT 20317633409"
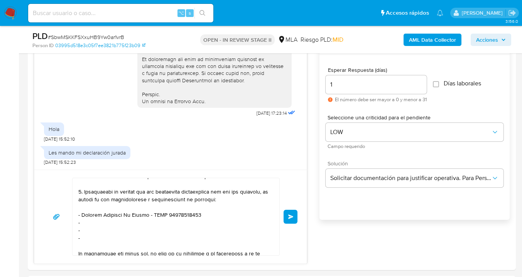
click at [91, 228] on textarea at bounding box center [173, 216] width 191 height 77
paste textarea "Mariana Valenzuela - CUIT 27300830922"
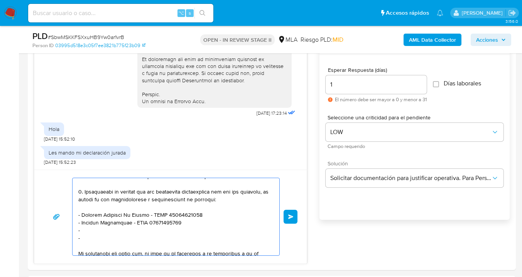
click at [90, 237] on textarea at bounding box center [173, 216] width 191 height 77
paste textarea "Villarruel Lucas Arie - CUIT 20356319738"
click at [108, 243] on textarea at bounding box center [173, 216] width 191 height 77
paste textarea "kith belgrano"
drag, startPoint x: 94, startPoint y: 244, endPoint x: 95, endPoint y: 249, distance: 5.5
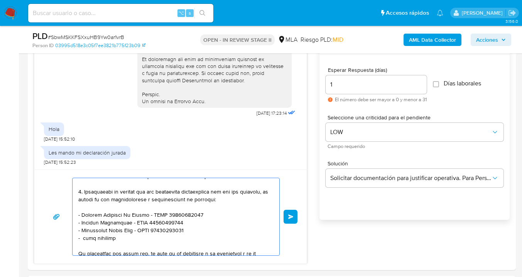
click at [94, 244] on textarea at bounding box center [173, 216] width 191 height 77
click at [135, 244] on textarea at bounding box center [173, 216] width 191 height 77
paste textarea "LUGATI S.R.L."
paste textarea "30715269453"
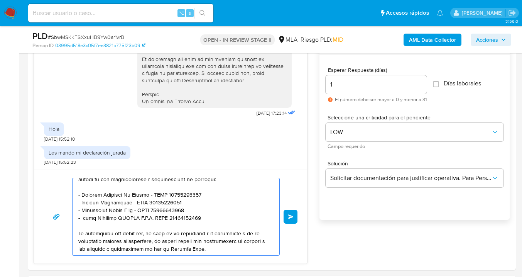
scroll to position [221, 0]
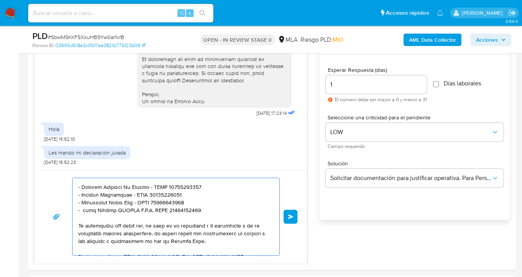
click at [82, 216] on textarea at bounding box center [173, 216] width 191 height 77
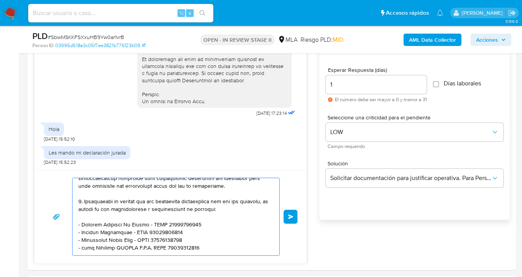
scroll to position [180, 0]
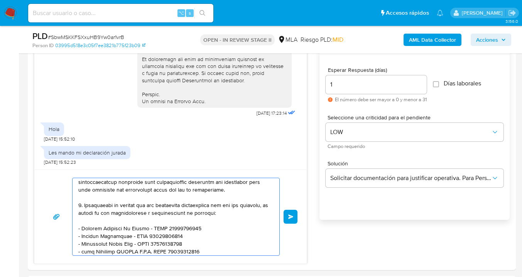
type textarea "Hola Jessica Gabriela Bonifazi, esperamos se encuentre muy bien!. En función de…"
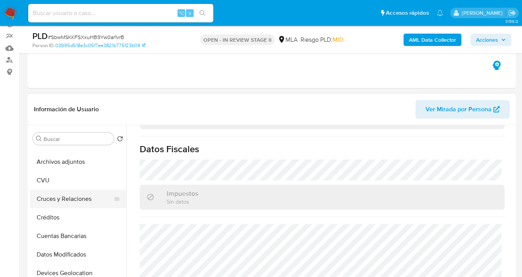
scroll to position [0, 0]
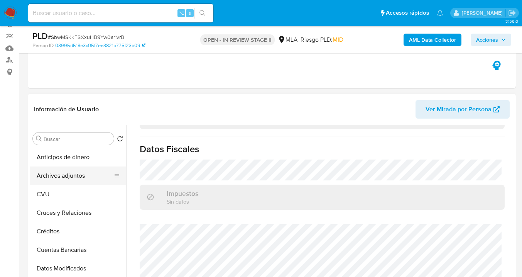
click at [80, 174] on button "Archivos adjuntos" at bounding box center [75, 175] width 90 height 19
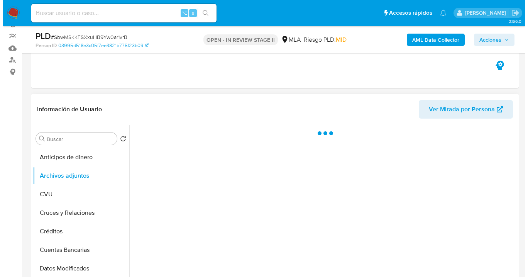
scroll to position [306, 0]
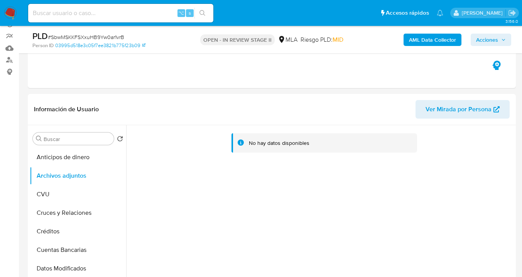
click at [435, 38] on b "AML Data Collector" at bounding box center [432, 40] width 47 height 12
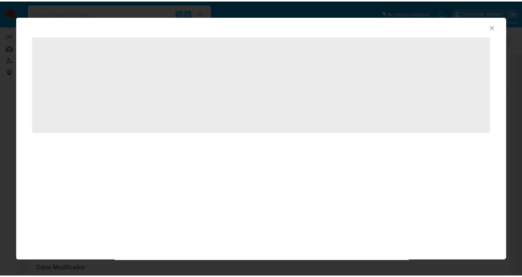
scroll to position [322, 0]
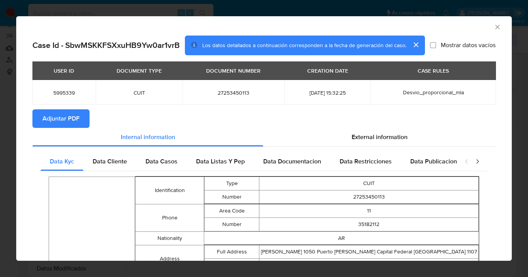
click at [68, 117] on span "Adjuntar PDF" at bounding box center [60, 118] width 37 height 17
click at [493, 29] on icon "Cerrar ventana" at bounding box center [497, 27] width 8 height 8
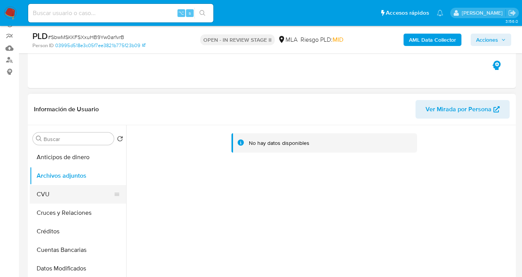
click at [54, 188] on button "CVU" at bounding box center [75, 194] width 90 height 19
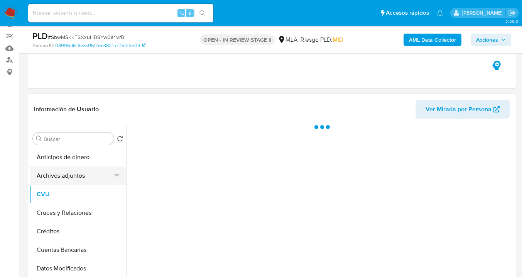
click at [66, 179] on button "Archivos adjuntos" at bounding box center [75, 175] width 90 height 19
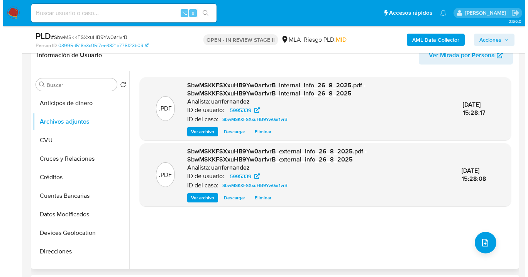
scroll to position [155, 0]
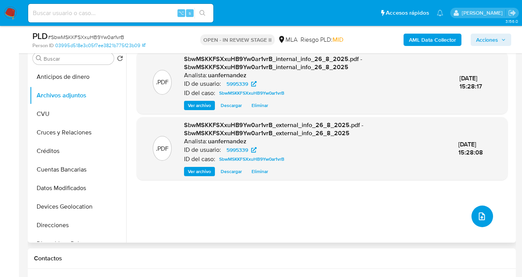
click at [485, 216] on button "upload-file" at bounding box center [482, 216] width 22 height 22
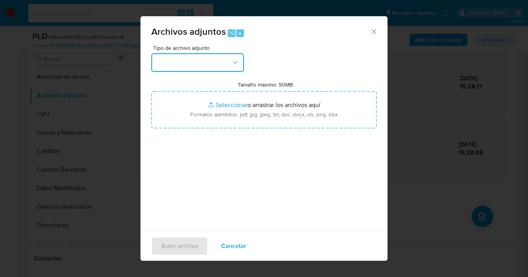
click at [225, 70] on button "button" at bounding box center [197, 62] width 93 height 19
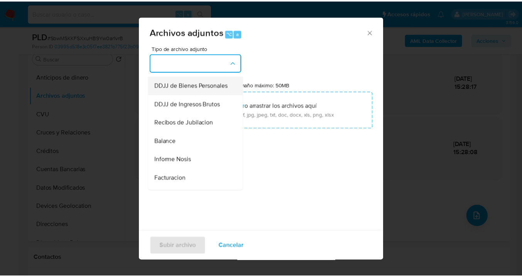
scroll to position [266, 0]
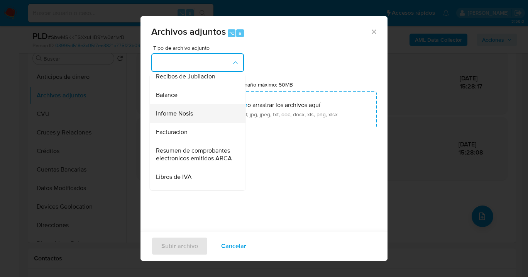
click at [208, 123] on div "Informe Nosis" at bounding box center [195, 113] width 79 height 19
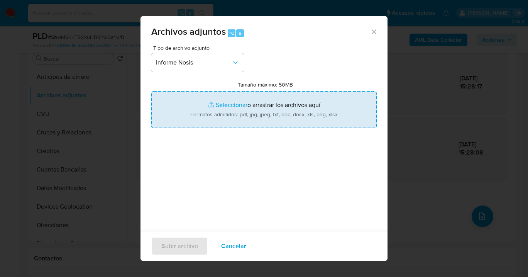
click at [260, 116] on input "Tamaño máximo: 50MB Seleccionar archivos" at bounding box center [263, 109] width 225 height 37
type input "C:\fakepath\5995339-NOSIS_Manager_InformeIndividual_27253450113_620658_20250826…"
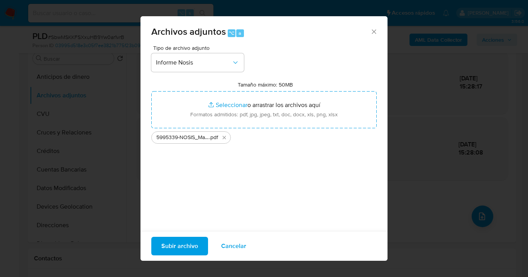
click at [170, 246] on span "Subir archivo" at bounding box center [179, 245] width 37 height 17
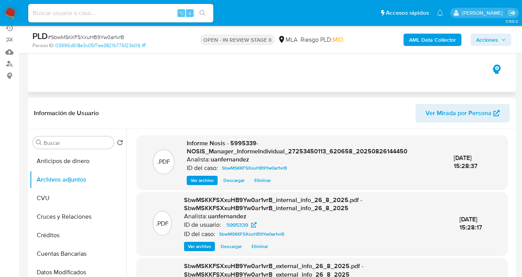
scroll to position [26, 0]
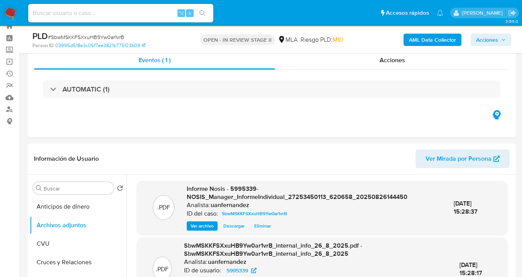
drag, startPoint x: 485, startPoint y: 42, endPoint x: 481, endPoint y: 45, distance: 5.2
click at [485, 42] on span "Acciones" at bounding box center [487, 40] width 22 height 12
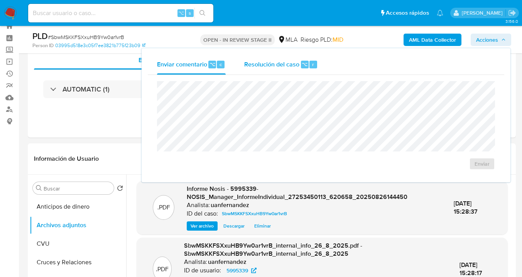
click at [268, 63] on span "Resolución del caso" at bounding box center [271, 63] width 55 height 9
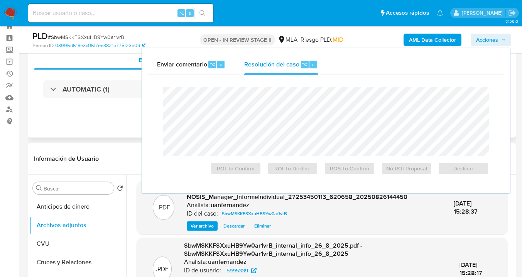
click at [89, 135] on div "Eventos ( 1 ) Acciones AUTOMATIC (1)" at bounding box center [272, 91] width 488 height 93
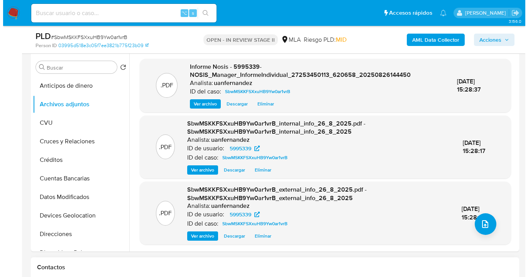
scroll to position [165, 0]
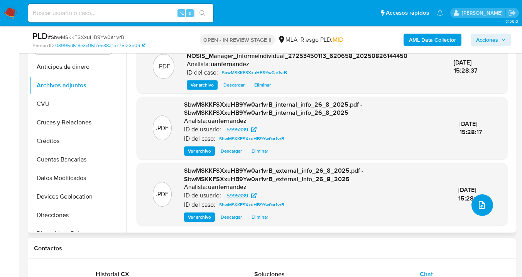
click at [477, 213] on button "upload-file" at bounding box center [482, 205] width 22 height 22
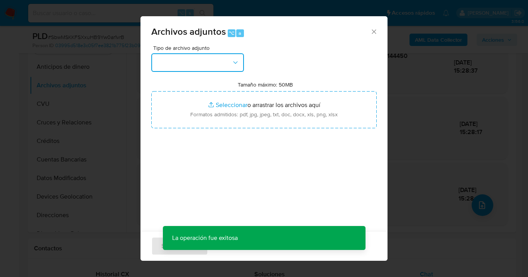
click at [235, 68] on button "button" at bounding box center [197, 62] width 93 height 19
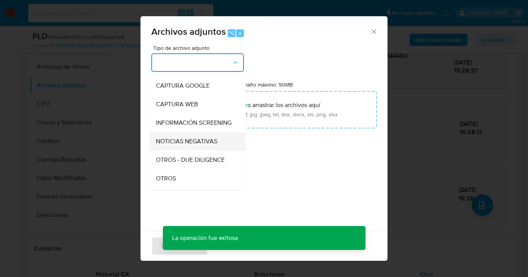
scroll to position [61, 0]
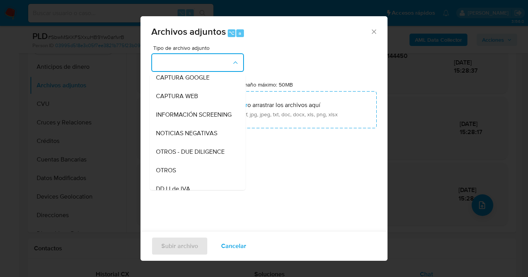
drag, startPoint x: 175, startPoint y: 174, endPoint x: 201, endPoint y: 153, distance: 32.9
click at [175, 174] on span "OTROS" at bounding box center [166, 170] width 20 height 8
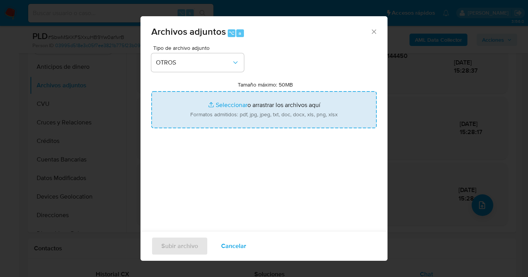
click at [243, 113] on input "Tamaño máximo: 50MB Seleccionar archivos" at bounding box center [263, 109] width 225 height 37
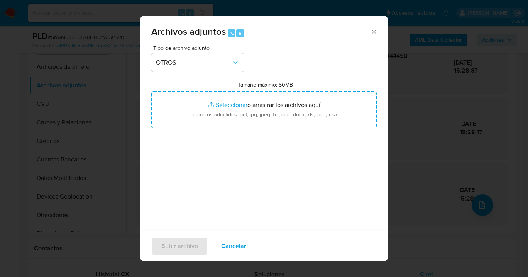
click at [223, 253] on span "Cancelar" at bounding box center [233, 245] width 25 height 17
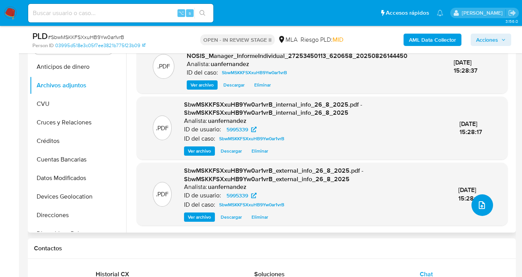
click at [477, 202] on icon "upload-file" at bounding box center [481, 204] width 9 height 9
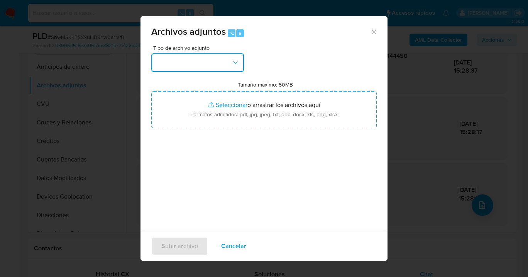
drag, startPoint x: 224, startPoint y: 61, endPoint x: 217, endPoint y: 71, distance: 11.7
click at [224, 61] on button "button" at bounding box center [197, 62] width 93 height 19
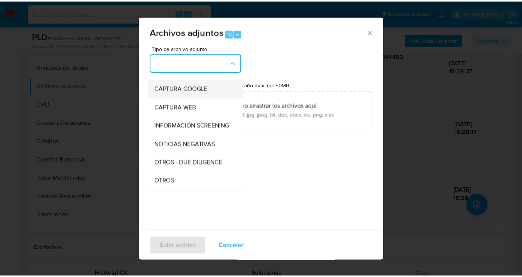
scroll to position [66, 0]
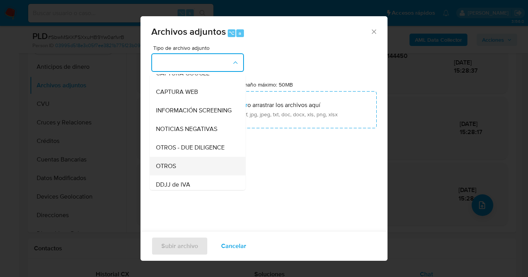
click at [193, 171] on div "OTROS" at bounding box center [195, 166] width 79 height 19
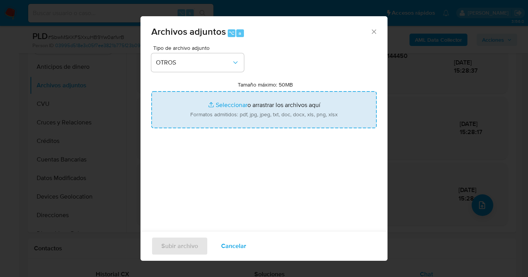
click at [271, 123] on input "Tamaño máximo: 50MB Seleccionar archivos" at bounding box center [263, 109] width 225 height 37
type input "C:\fakepath\5995339 - Movimientos.xlsx"
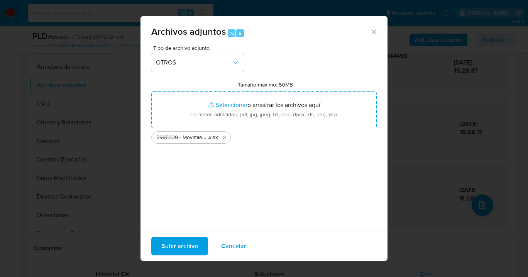
click at [165, 245] on span "Subir archivo" at bounding box center [179, 245] width 37 height 17
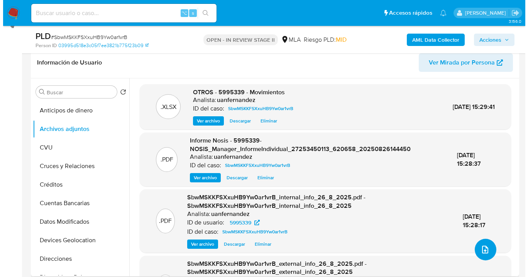
scroll to position [0, 0]
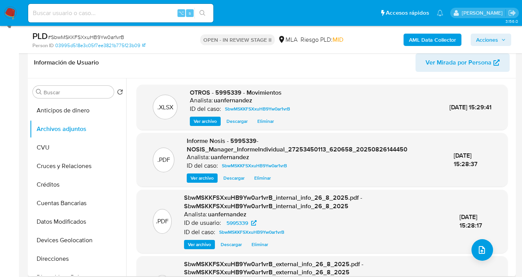
click at [261, 120] on span "Eliminar" at bounding box center [265, 121] width 17 height 8
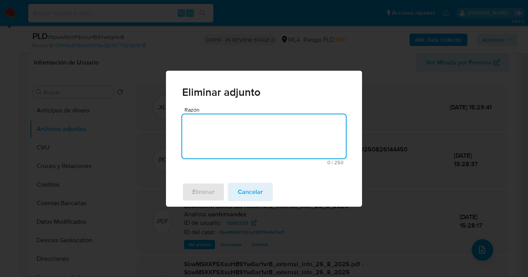
click at [231, 134] on textarea "Razón" at bounding box center [264, 136] width 164 height 44
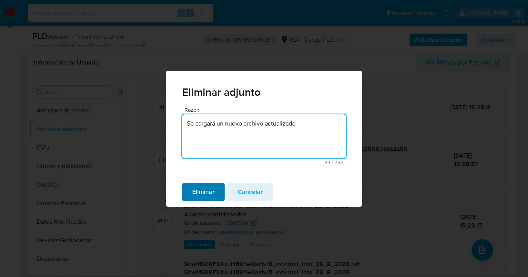
type textarea "Se cargará un nuevo archivo actualizado"
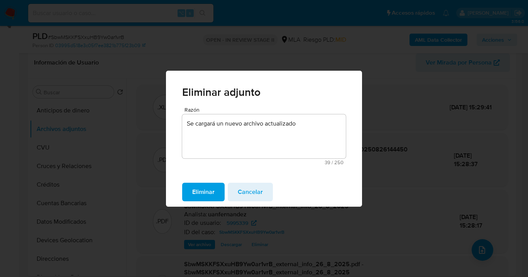
click at [196, 199] on span "Eliminar" at bounding box center [203, 191] width 22 height 17
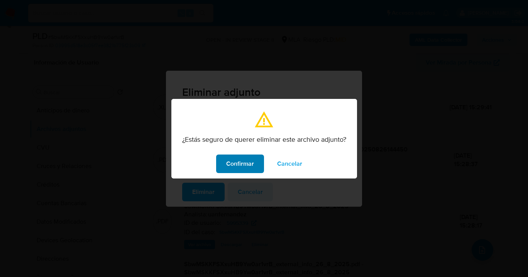
click at [247, 162] on span "Confirmar" at bounding box center [240, 163] width 28 height 17
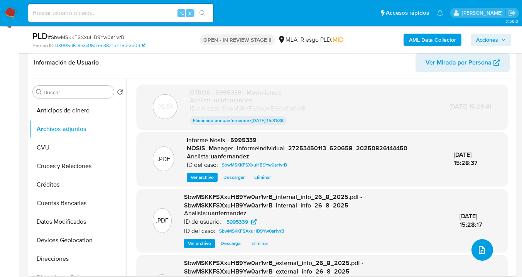
click at [478, 251] on icon "upload-file" at bounding box center [481, 249] width 9 height 9
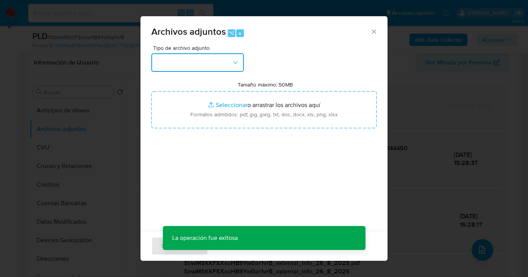
click at [239, 56] on button "button" at bounding box center [197, 62] width 93 height 19
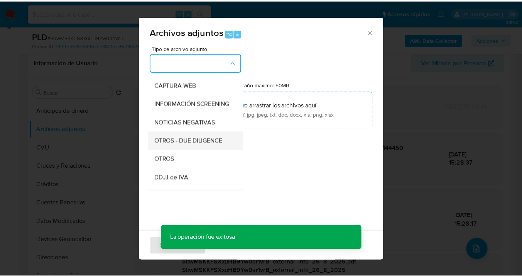
scroll to position [85, 0]
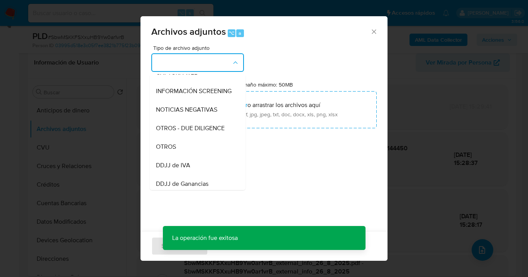
drag, startPoint x: 184, startPoint y: 160, endPoint x: 192, endPoint y: 152, distance: 10.6
click at [185, 156] on div "OTROS" at bounding box center [195, 146] width 79 height 19
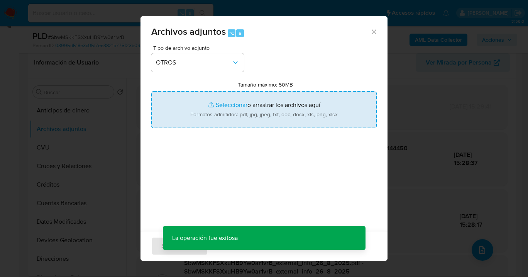
click at [254, 118] on input "Tamaño máximo: 50MB Seleccionar archivos" at bounding box center [263, 109] width 225 height 37
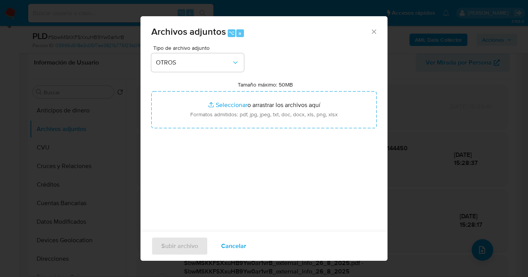
type input "C:\fakepath\5995339 - Movimientos V2.xlsx"
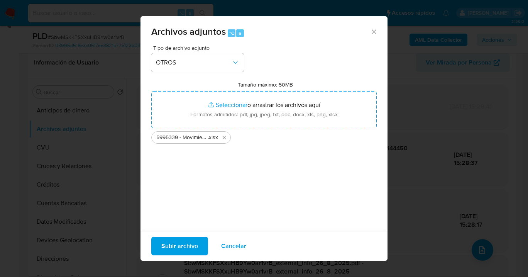
drag, startPoint x: 454, startPoint y: 203, endPoint x: 179, endPoint y: 244, distance: 278.0
click at [179, 244] on span "Subir archivo" at bounding box center [179, 245] width 37 height 17
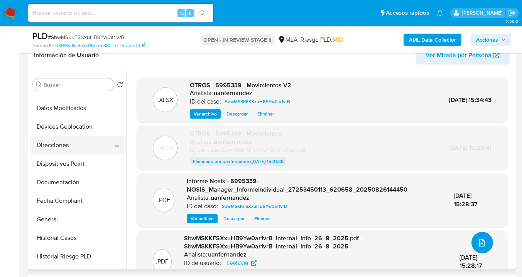
scroll to position [137, 0]
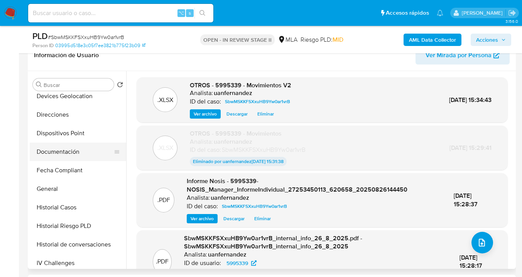
click at [75, 149] on button "Documentación" at bounding box center [75, 151] width 90 height 19
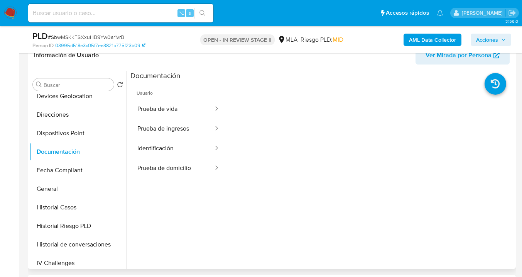
drag, startPoint x: 175, startPoint y: 108, endPoint x: 224, endPoint y: 107, distance: 49.0
click at [175, 108] on button "Prueba de vida" at bounding box center [172, 109] width 84 height 20
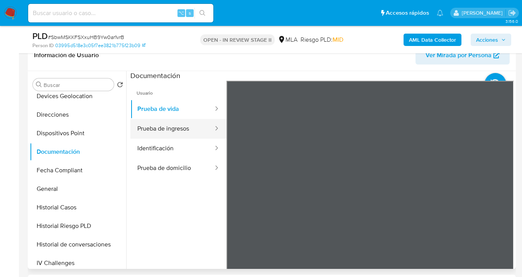
click at [185, 131] on button "Prueba de ingresos" at bounding box center [172, 129] width 84 height 20
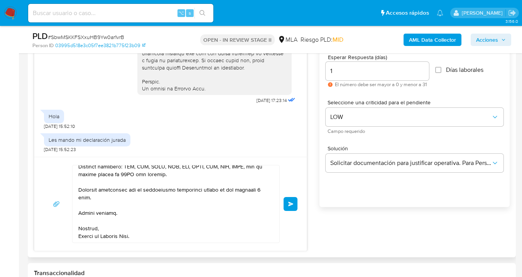
click at [292, 206] on span "Enviar" at bounding box center [290, 203] width 5 height 5
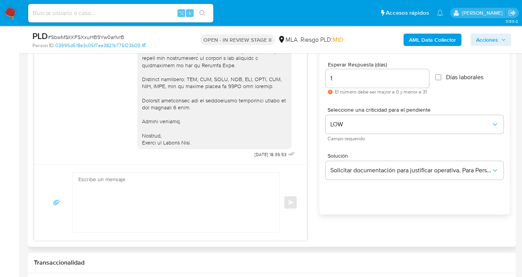
scroll to position [409, 0]
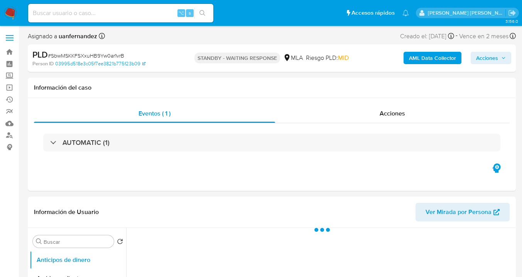
select select "10"
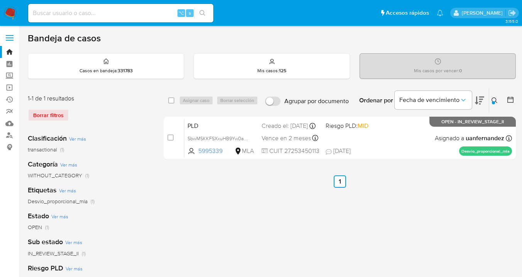
drag, startPoint x: 494, startPoint y: 100, endPoint x: 490, endPoint y: 103, distance: 4.5
click at [494, 100] on icon at bounding box center [494, 100] width 6 height 6
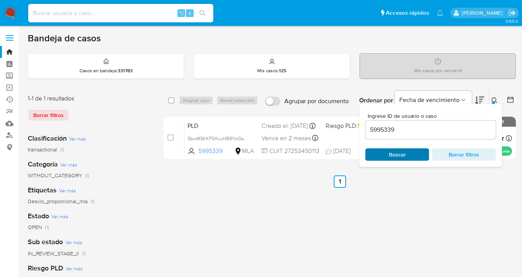
click at [406, 160] on button "Buscar" at bounding box center [397, 154] width 64 height 12
click at [494, 100] on icon at bounding box center [494, 100] width 6 height 6
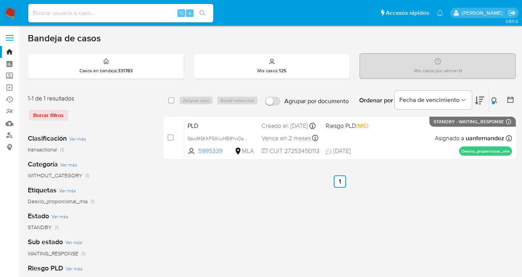
click at [494, 100] on icon at bounding box center [494, 100] width 6 height 6
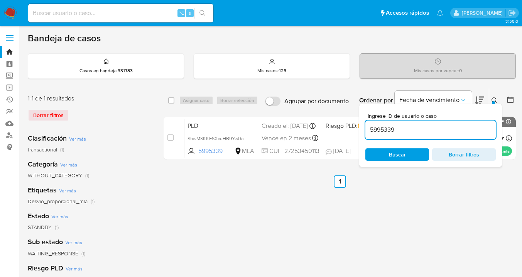
drag, startPoint x: 400, startPoint y: 126, endPoint x: 409, endPoint y: 132, distance: 10.3
click at [409, 132] on input "5995339" at bounding box center [430, 130] width 130 height 10
type input "2509387442"
drag, startPoint x: 492, startPoint y: 100, endPoint x: 467, endPoint y: 115, distance: 29.4
click at [492, 100] on icon at bounding box center [494, 100] width 6 height 6
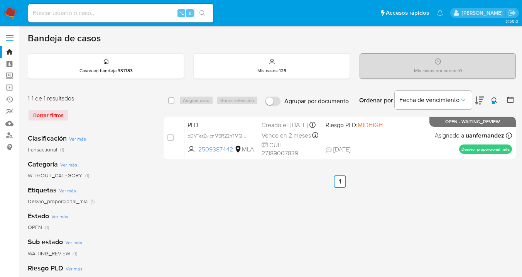
click at [166, 98] on div "select-all-cases-checkbox Asignar caso Borrar selección Agrupar por documento O…" at bounding box center [340, 100] width 352 height 24
click at [171, 100] on input "checkbox" at bounding box center [171, 100] width 6 height 6
checkbox input "true"
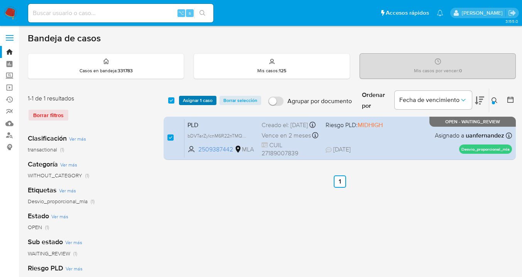
click at [189, 99] on span "Asignar 1 caso" at bounding box center [198, 100] width 30 height 8
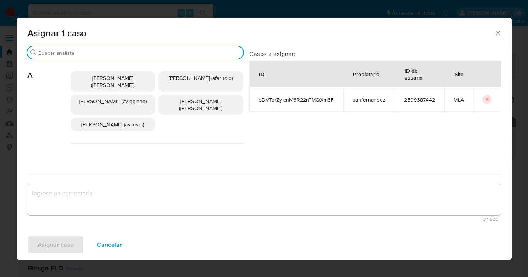
click at [156, 52] on input "Buscar" at bounding box center [139, 52] width 202 height 7
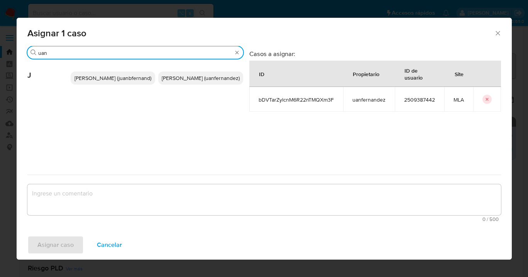
type input "uan"
click at [204, 79] on span "Juan Pablo Fernandez (uanfernandez)" at bounding box center [201, 78] width 78 height 8
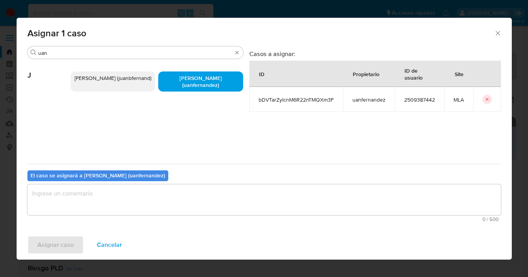
click at [160, 210] on textarea "assign-modal" at bounding box center [263, 199] width 473 height 31
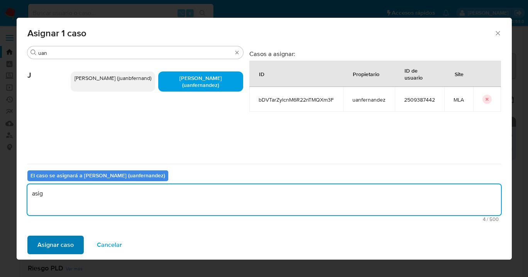
type textarea "asig"
click at [66, 239] on span "Asignar caso" at bounding box center [55, 244] width 36 height 17
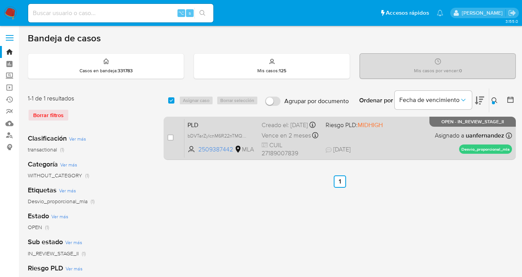
click at [378, 140] on div "PLD bDVTarZylcnM6R22nTMQXm3F 2509387442 MLA Riesgo PLD: MIDHIGH Creado el: 12/0…" at bounding box center [347, 137] width 327 height 39
click at [413, 133] on div "PLD bDVTarZylcnM6R22nTMQXm3F 2509387442 MLA Riesgo PLD: MIDHIGH Creado el: 12/0…" at bounding box center [347, 137] width 327 height 39
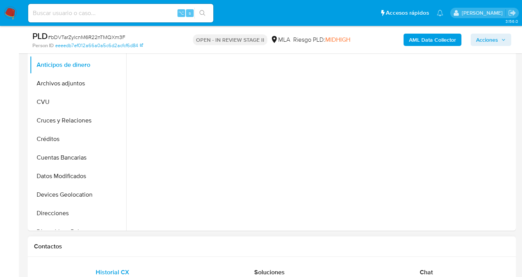
scroll to position [327, 0]
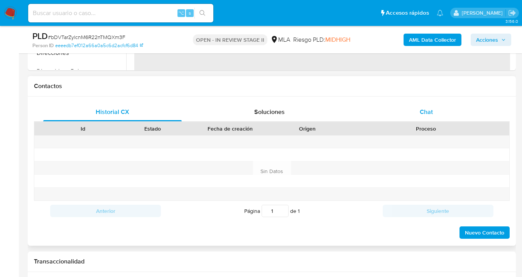
select select "10"
click at [443, 103] on div "Chat" at bounding box center [426, 112] width 138 height 19
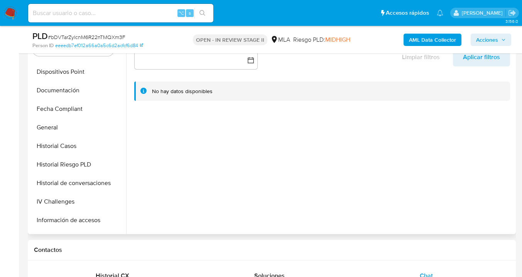
scroll to position [164, 0]
click at [79, 90] on button "Documentación" at bounding box center [75, 89] width 90 height 19
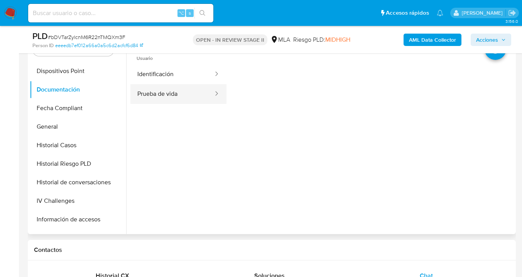
click at [180, 90] on button "Prueba de vida" at bounding box center [172, 94] width 84 height 20
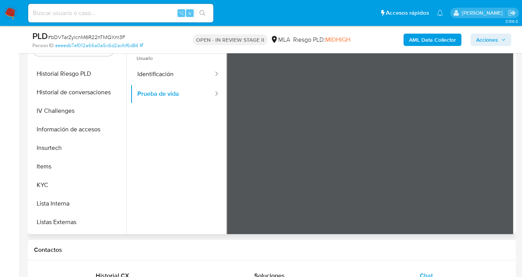
scroll to position [259, 0]
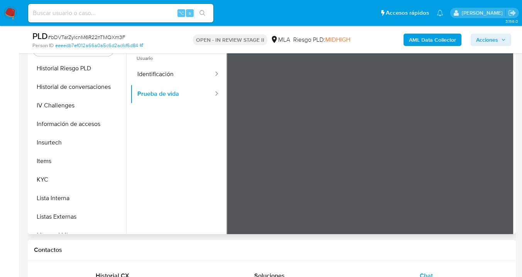
drag, startPoint x: 75, startPoint y: 182, endPoint x: 125, endPoint y: 178, distance: 49.5
click at [76, 182] on button "KYC" at bounding box center [78, 179] width 96 height 19
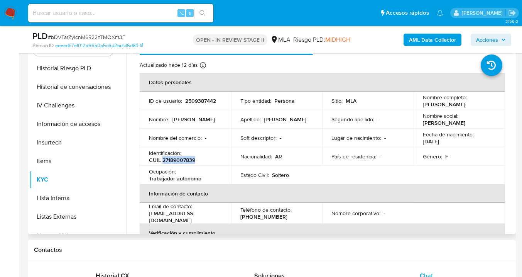
drag, startPoint x: 163, startPoint y: 162, endPoint x: 197, endPoint y: 162, distance: 33.6
click at [197, 162] on div "Identificación : CUIL 27189007839" at bounding box center [185, 156] width 73 height 14
copy p "27189007839"
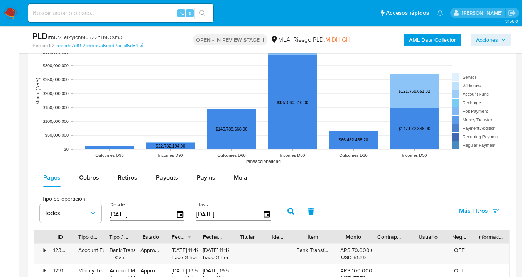
scroll to position [869, 0]
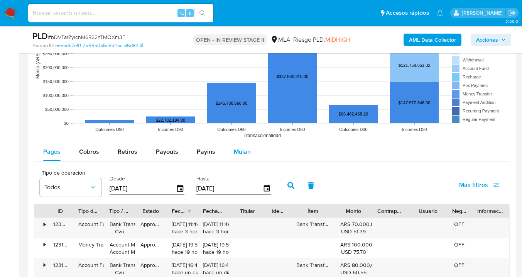
click at [240, 153] on span "Mulan" at bounding box center [242, 151] width 17 height 9
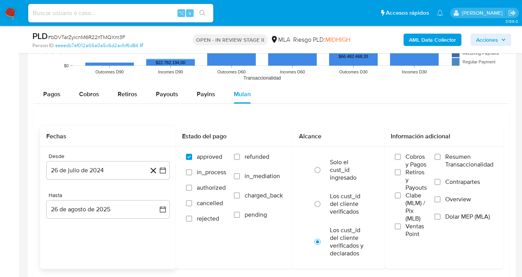
scroll to position [928, 0]
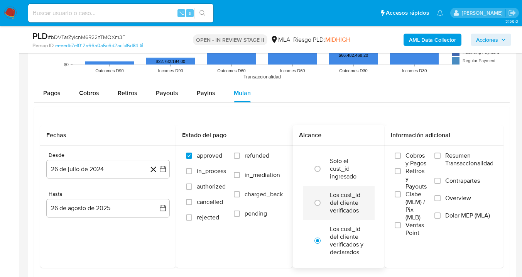
drag, startPoint x: 237, startPoint y: 157, endPoint x: 330, endPoint y: 203, distance: 104.3
click at [237, 157] on input "refunded" at bounding box center [237, 155] width 6 height 6
checkbox input "true"
click at [437, 215] on input "Dolar MEP (MLA)" at bounding box center [437, 215] width 6 height 6
click at [120, 108] on div "Fechas Desde 26 de julio de 2024 26-07-2024 Hasta 26 de agosto de 2025 26-08-20…" at bounding box center [271, 211] width 475 height 210
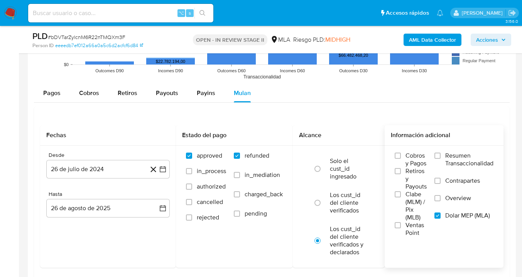
scroll to position [940, 0]
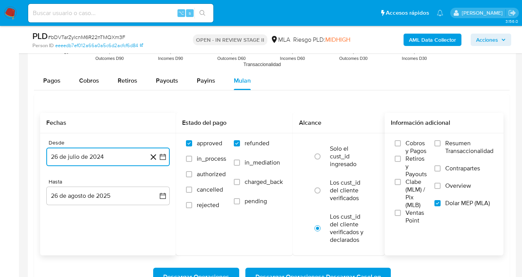
click at [129, 159] on button "26 de julio de 2024" at bounding box center [107, 156] width 123 height 19
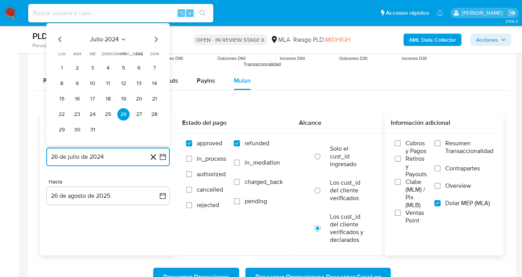
click at [156, 40] on icon "Mes siguiente" at bounding box center [156, 39] width 3 height 5
click at [156, 41] on icon "Mes siguiente" at bounding box center [156, 39] width 3 height 5
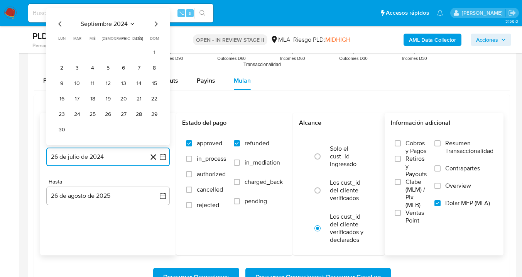
click at [152, 23] on icon "Mes siguiente" at bounding box center [155, 23] width 9 height 9
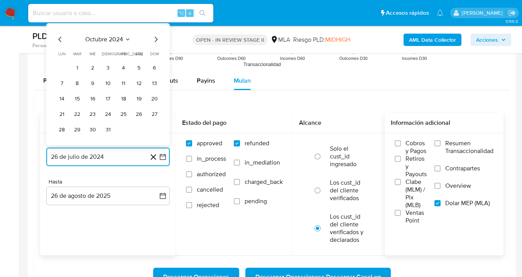
click at [155, 37] on icon "Mes siguiente" at bounding box center [155, 39] width 9 height 9
click at [155, 38] on icon "Mes siguiente" at bounding box center [156, 39] width 3 height 5
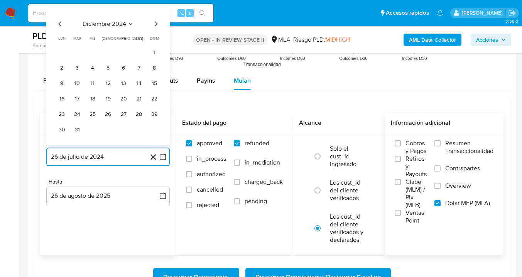
click at [153, 23] on icon "Mes siguiente" at bounding box center [155, 23] width 9 height 9
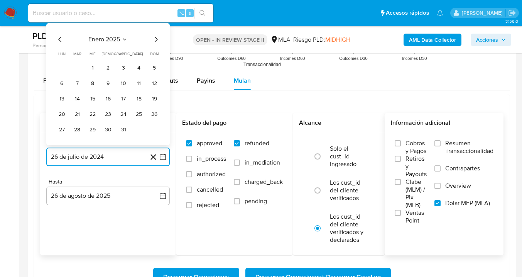
click at [157, 37] on icon "Mes siguiente" at bounding box center [155, 39] width 9 height 9
click at [157, 38] on icon "Mes siguiente" at bounding box center [155, 39] width 9 height 9
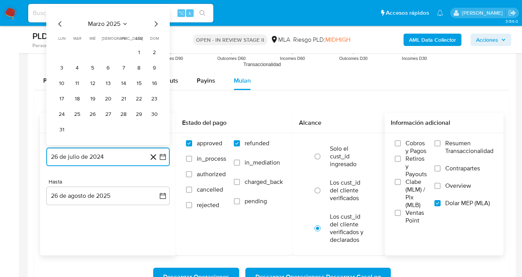
click at [153, 26] on icon "Mes siguiente" at bounding box center [155, 23] width 9 height 9
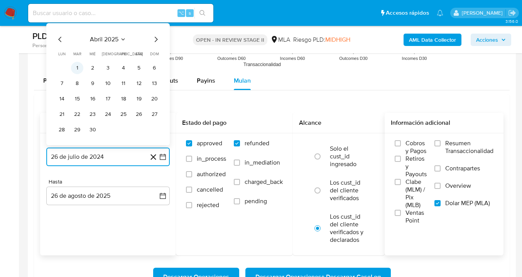
click at [76, 66] on button "1" at bounding box center [77, 68] width 12 height 12
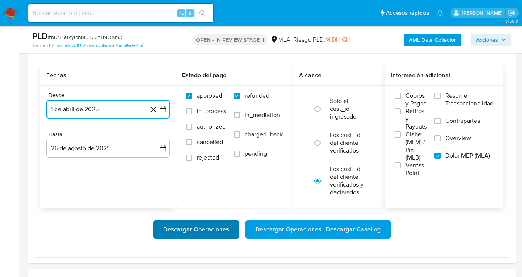
scroll to position [1018, 0]
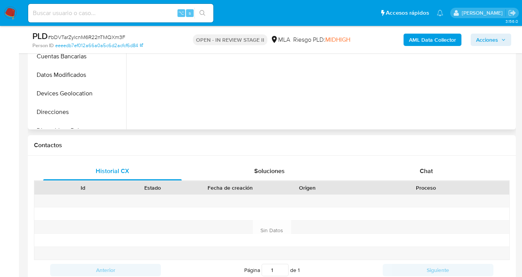
scroll to position [259, 0]
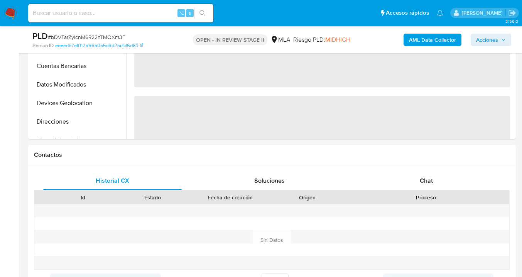
select select "10"
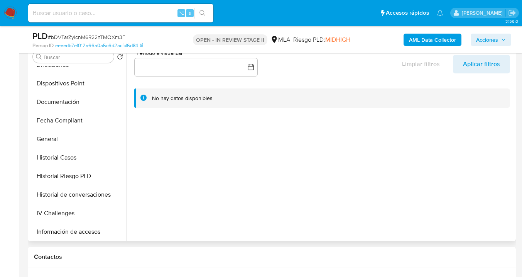
scroll to position [160, 0]
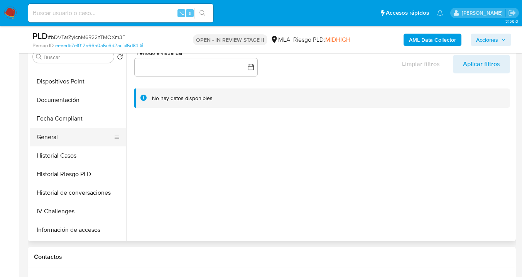
click at [93, 138] on button "General" at bounding box center [75, 137] width 90 height 19
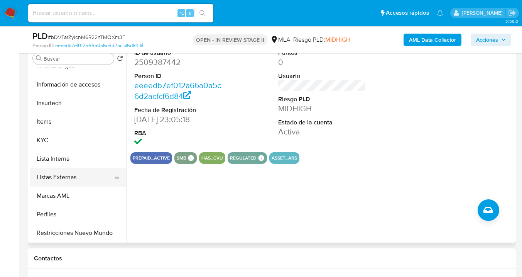
scroll to position [309, 0]
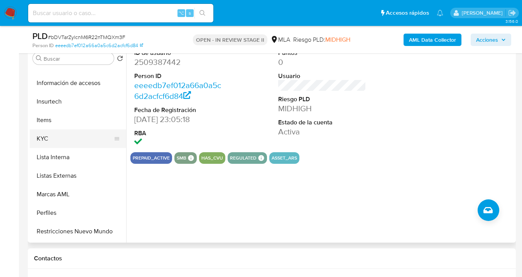
click at [72, 142] on button "KYC" at bounding box center [75, 138] width 90 height 19
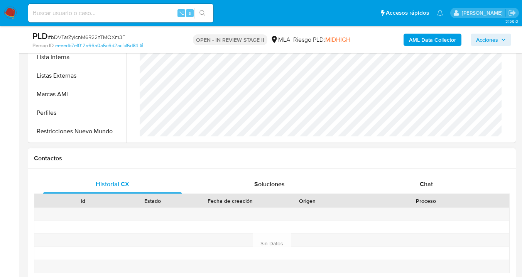
scroll to position [312, 0]
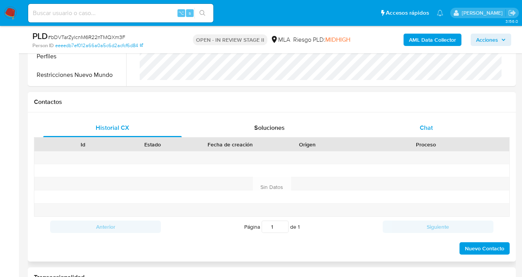
click at [420, 132] on span "Chat" at bounding box center [426, 127] width 13 height 9
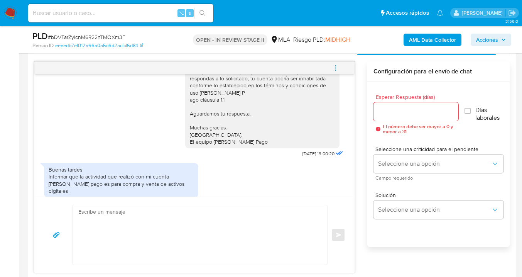
scroll to position [556, 0]
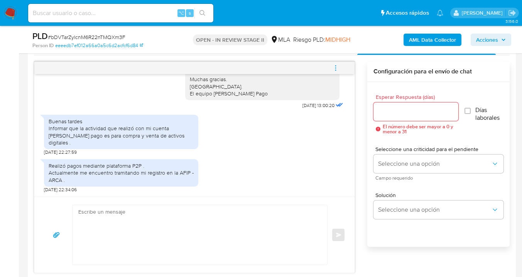
drag, startPoint x: 49, startPoint y: 138, endPoint x: 118, endPoint y: 147, distance: 69.2
click at [117, 146] on div "Buenas tardes Informar que la actividad que realizó con mi cuenta [PERSON_NAME]…" at bounding box center [121, 132] width 145 height 28
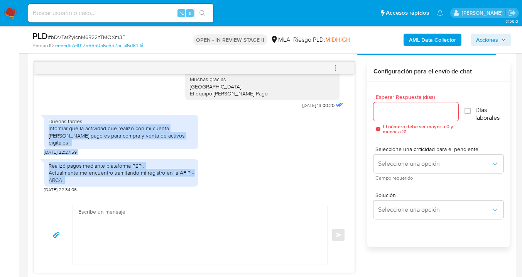
drag, startPoint x: 49, startPoint y: 138, endPoint x: 160, endPoint y: 184, distance: 120.7
click at [160, 184] on div "[DATE] 17:23:45 Hola, Esperamos que te encuentres muy bien. Te consultamos si t…" at bounding box center [194, 135] width 320 height 122
copy div "Informar que la actividad que realizó con mi cuenta [PERSON_NAME] pago es para …"
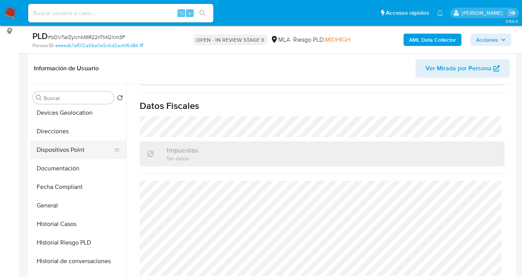
scroll to position [0, 0]
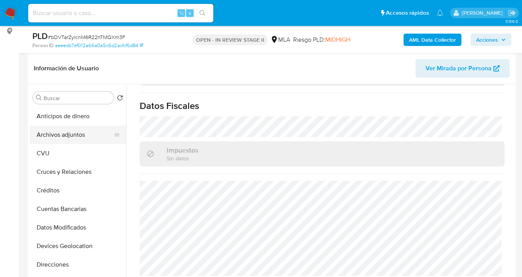
click at [81, 132] on button "Archivos adjuntos" at bounding box center [75, 134] width 90 height 19
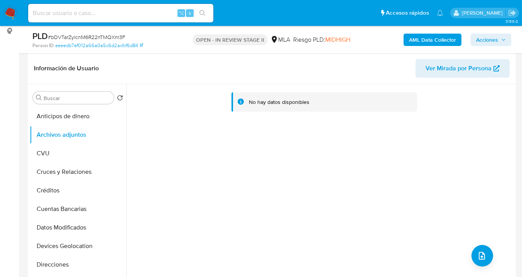
click at [437, 40] on b "AML Data Collector" at bounding box center [432, 40] width 47 height 12
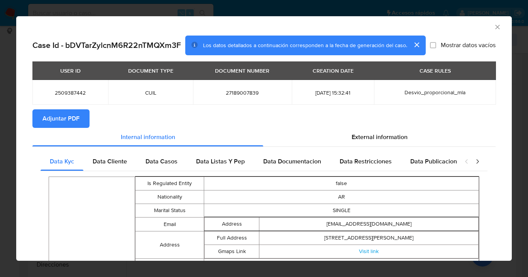
click at [64, 115] on span "Adjuntar PDF" at bounding box center [60, 118] width 37 height 17
click at [493, 27] on icon "Cerrar ventana" at bounding box center [497, 27] width 8 height 8
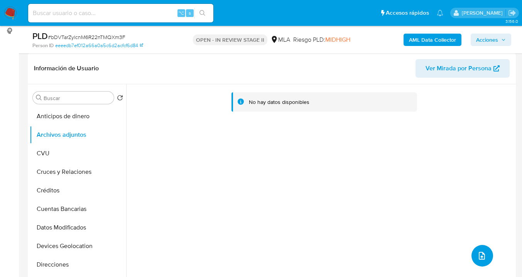
click at [479, 256] on icon "upload-file" at bounding box center [482, 255] width 6 height 8
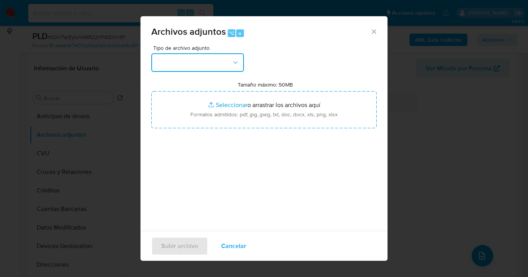
click at [236, 70] on button "button" at bounding box center [197, 62] width 93 height 19
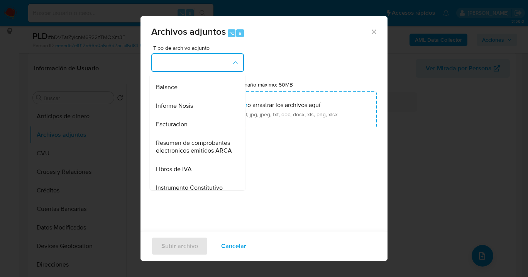
scroll to position [276, 0]
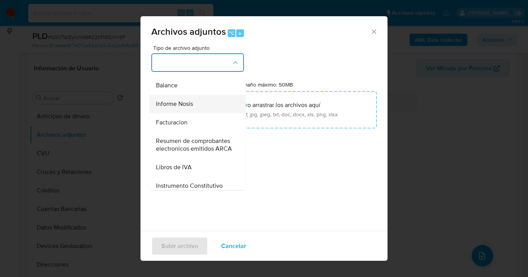
click at [194, 113] on div "Informe Nosis" at bounding box center [195, 103] width 79 height 19
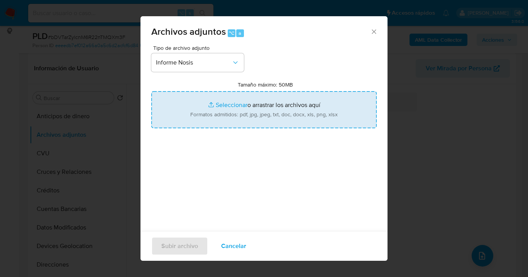
click at [287, 113] on input "Tamaño máximo: 50MB Seleccionar archivos" at bounding box center [263, 109] width 225 height 37
type input "C:\fakepath\2509387442-NOSIS_Manager_InformeIndividual_27189007839_620658_20250…"
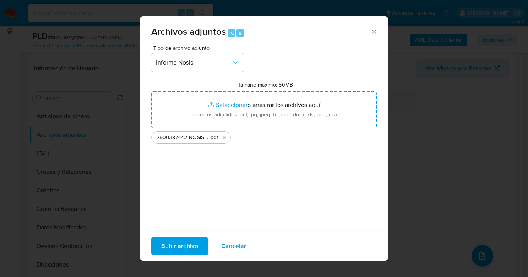
click at [182, 251] on span "Subir archivo" at bounding box center [179, 245] width 37 height 17
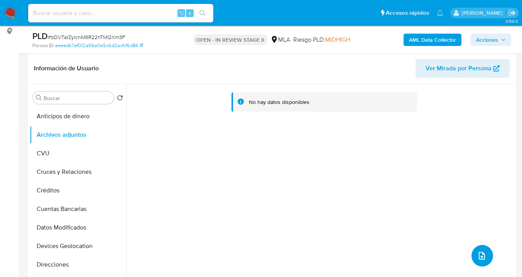
click at [477, 254] on icon "upload-file" at bounding box center [481, 255] width 9 height 9
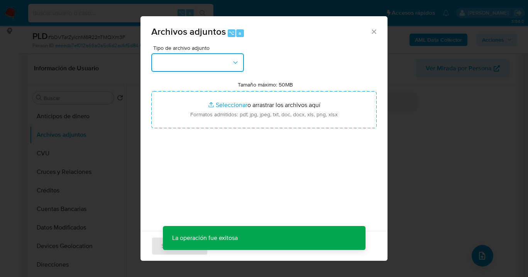
drag, startPoint x: 241, startPoint y: 59, endPoint x: 230, endPoint y: 69, distance: 15.5
click at [241, 59] on button "button" at bounding box center [197, 62] width 93 height 19
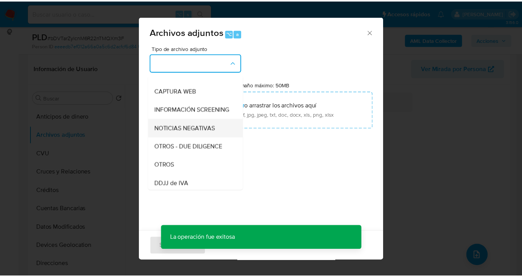
scroll to position [80, 0]
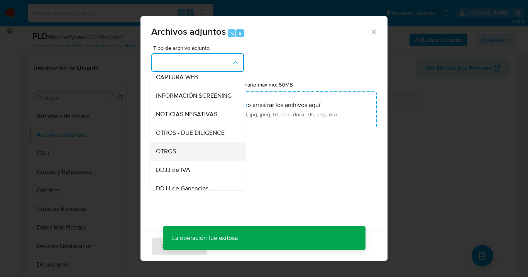
click at [187, 159] on div "OTROS" at bounding box center [195, 151] width 79 height 19
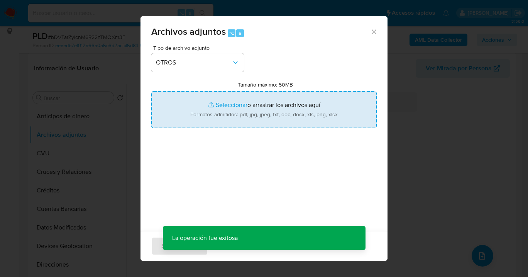
click at [231, 112] on input "Tamaño máximo: 50MB Seleccionar archivos" at bounding box center [263, 109] width 225 height 37
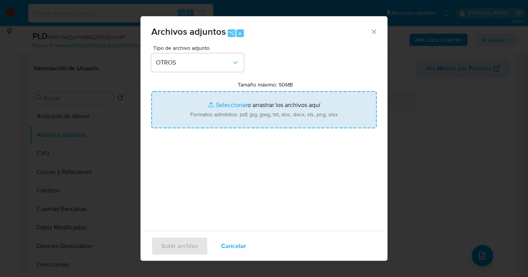
type input "C:\fakepath\2509387442- Movimientos-Aladdin-v10_2.xlsx"
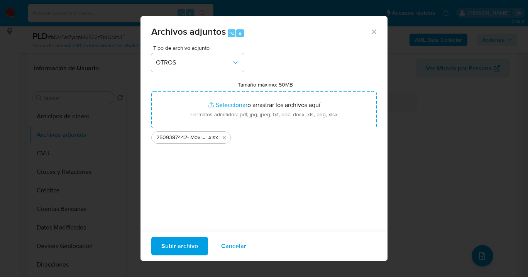
click at [185, 242] on span "Subir archivo" at bounding box center [179, 245] width 37 height 17
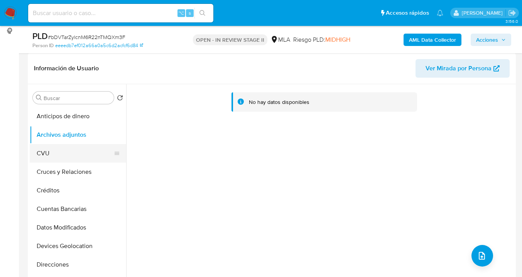
click at [85, 150] on button "CVU" at bounding box center [75, 153] width 90 height 19
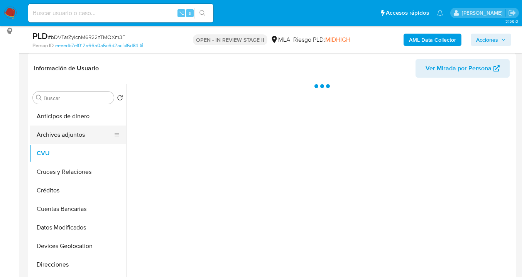
click at [92, 130] on button "Archivos adjuntos" at bounding box center [75, 134] width 90 height 19
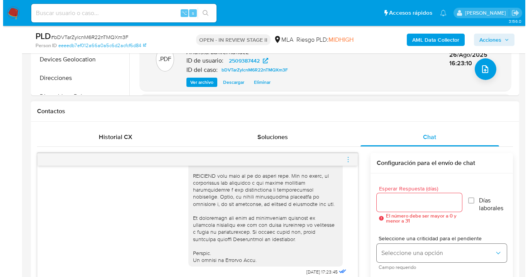
scroll to position [404, 0]
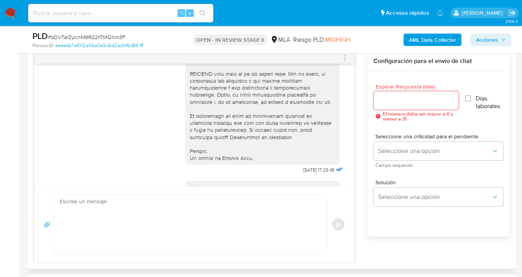
click at [385, 101] on input "Esperar Respuesta (días)" at bounding box center [416, 100] width 86 height 10
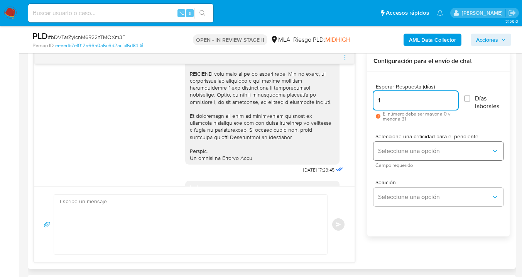
type input "1"
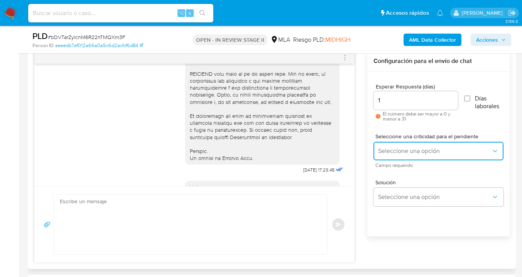
click at [401, 149] on span "Seleccione una opción" at bounding box center [434, 151] width 113 height 8
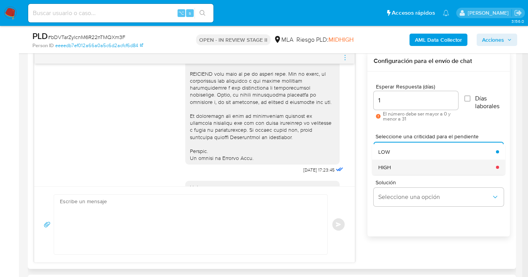
click at [400, 159] on div "HIGH" at bounding box center [434, 166] width 113 height 15
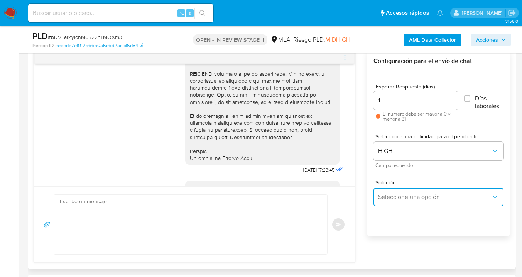
click at [398, 195] on span "Seleccione una opción" at bounding box center [434, 197] width 113 height 8
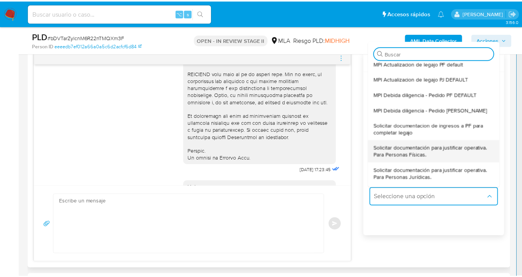
scroll to position [42, 0]
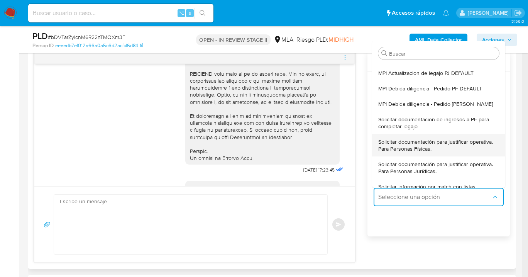
click at [441, 148] on span "Solicitar documentación para justificar operativa. Para Personas Físicas." at bounding box center [436, 145] width 116 height 14
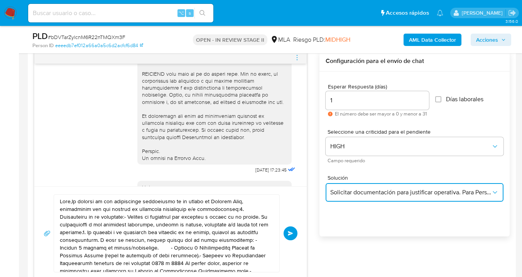
scroll to position [476, 0]
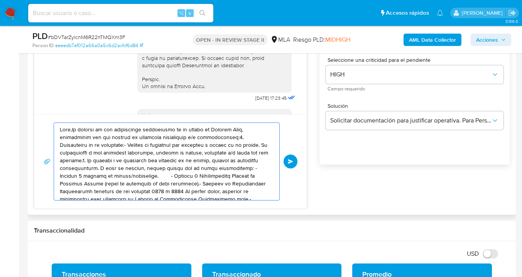
drag, startPoint x: 208, startPoint y: 179, endPoint x: 35, endPoint y: 121, distance: 182.0
click at [35, 121] on div "Enviar" at bounding box center [170, 161] width 272 height 94
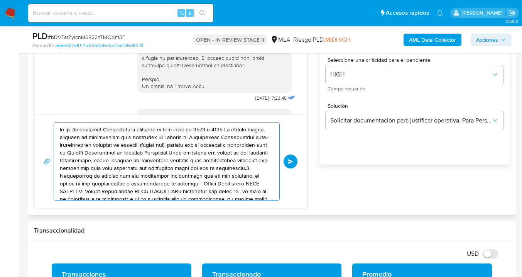
drag, startPoint x: 181, startPoint y: 169, endPoint x: 76, endPoint y: 133, distance: 111.3
click at [64, 131] on textarea at bounding box center [165, 161] width 210 height 77
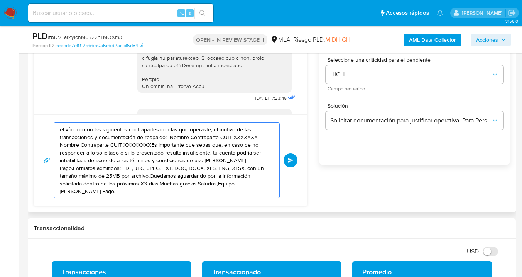
drag, startPoint x: 170, startPoint y: 171, endPoint x: 48, endPoint y: 130, distance: 128.8
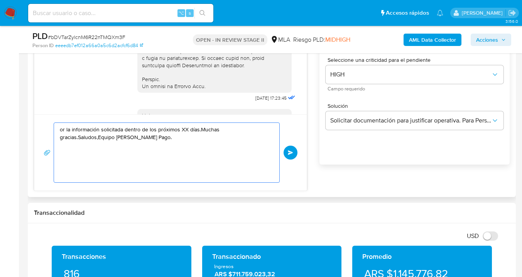
drag, startPoint x: 137, startPoint y: 153, endPoint x: 42, endPoint y: 133, distance: 97.1
click at [33, 135] on div "Historial CX Soluciones Chat Id Estado Fecha de creación Origen Proceso Anterio…" at bounding box center [272, 72] width 488 height 249
type textarea "or la información solicitada dentro de los próximos XX días.Muchas"
drag, startPoint x: 147, startPoint y: 148, endPoint x: 67, endPoint y: 117, distance: 84.7
click at [67, 117] on div "or la información solicitada dentro de los próximos XX días.Muchas Enviar" at bounding box center [170, 152] width 272 height 76
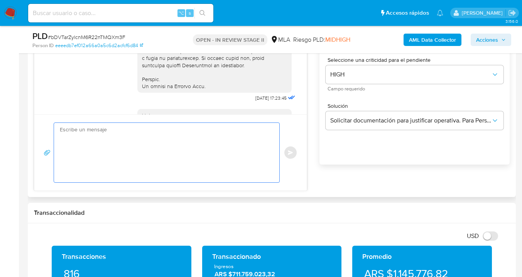
click at [171, 151] on textarea at bounding box center [165, 152] width 210 height 59
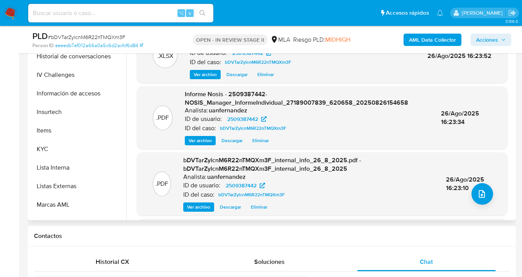
scroll to position [278, 0]
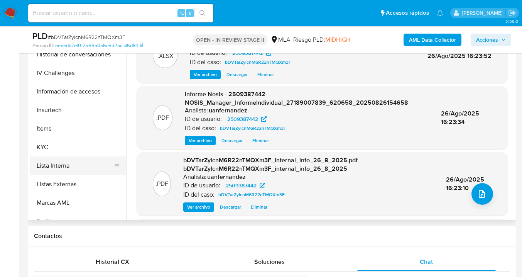
click at [94, 159] on button "Lista Interna" at bounding box center [75, 165] width 90 height 19
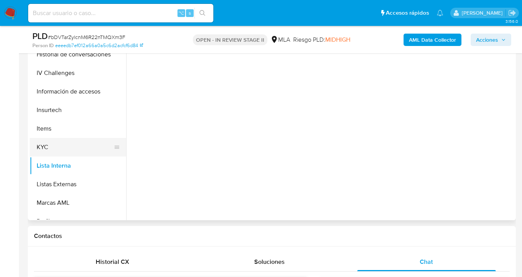
drag, startPoint x: 88, startPoint y: 146, endPoint x: 119, endPoint y: 145, distance: 31.3
click at [88, 147] on button "KYC" at bounding box center [75, 147] width 90 height 19
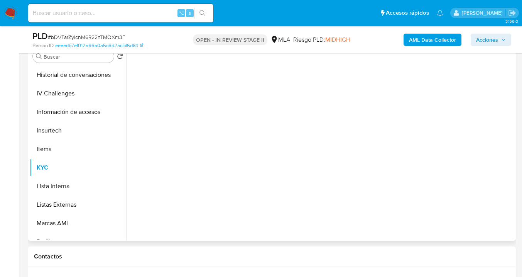
scroll to position [117, 0]
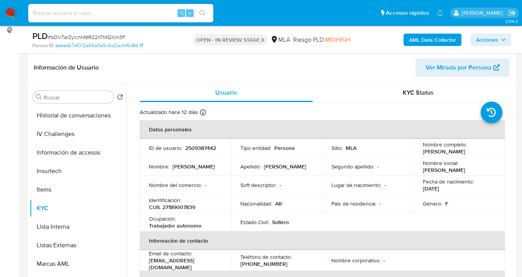
drag, startPoint x: 421, startPoint y: 150, endPoint x: 446, endPoint y: 157, distance: 25.9
click at [447, 155] on p "Soledad del Rocio Garzon Ortega" at bounding box center [444, 151] width 42 height 7
copy p "Soledad del Rocio Garzon Ortega"
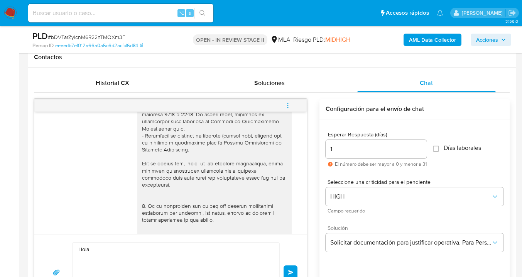
scroll to position [489, 0]
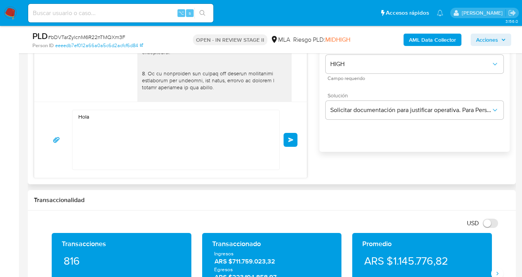
click at [108, 114] on textarea "Hola" at bounding box center [173, 139] width 191 height 59
paste textarea "Soledad del Rocio Garzon Ortega"
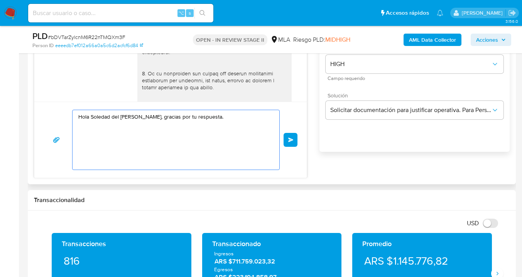
paste textarea "En función de las operaciones registradas en tu cuenta de Mercado Pago, necesit…"
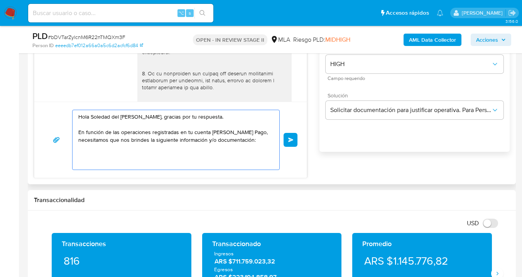
paste textarea "De acuerdo a la actividad que realices en tu cuenta, adjunta la siguiente docum…"
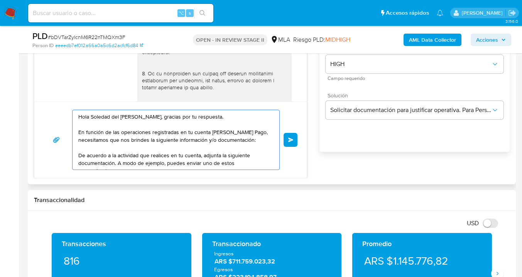
click at [79, 156] on textarea "Hola Soledad del Rocio Garzon Ortega, gracias por tu respuesta. En función de l…" at bounding box center [173, 139] width 191 height 59
click at [275, 159] on div "Hola Soledad del Rocio Garzon Ortega, gracias por tu respuesta. En función de l…" at bounding box center [175, 140] width 207 height 60
click at [272, 162] on div "Hola Soledad del Rocio Garzon Ortega, gracias por tu respuesta. En función de l…" at bounding box center [174, 139] width 203 height 59
click at [270, 162] on div "Hola Soledad del Rocio Garzon Ortega, gracias por tu respuesta. En función de l…" at bounding box center [174, 139] width 203 height 59
click at [266, 162] on textarea "Hola Soledad del Rocio Garzon Ortega, gracias por tu respuesta. En función de l…" at bounding box center [173, 139] width 191 height 59
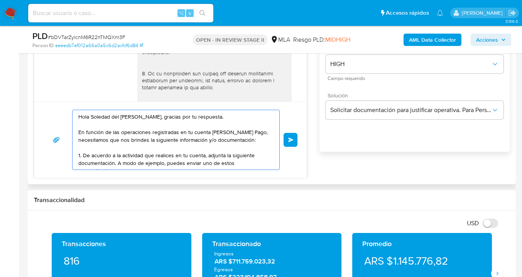
click at [270, 164] on div "Hola Soledad del Rocio Garzon Ortega, gracias por tu respuesta. En función de l…" at bounding box center [174, 139] width 203 height 59
click at [266, 162] on textarea "Hola Soledad del Rocio Garzon Ortega, gracias por tu respuesta. En función de l…" at bounding box center [173, 139] width 191 height 59
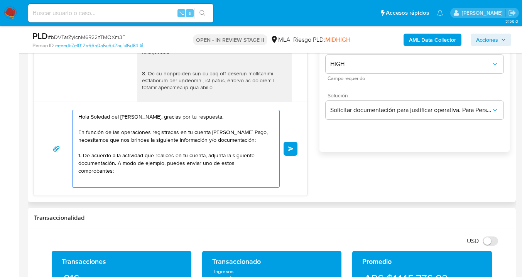
paste textarea "- Certificación contable de ingresos legalizada ante el Consejo Profesional de …"
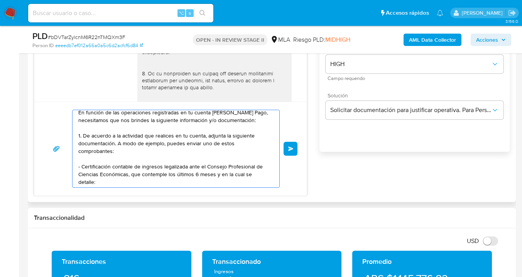
scroll to position [27, 0]
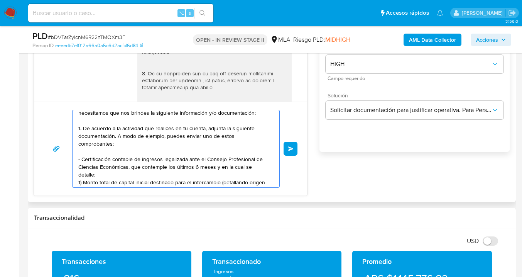
drag, startPoint x: 85, startPoint y: 158, endPoint x: 108, endPoint y: 172, distance: 27.1
click at [85, 158] on textarea "Hola Soledad del Rocio Garzon Ortega, gracias por tu respuesta. En función de l…" at bounding box center [173, 148] width 191 height 77
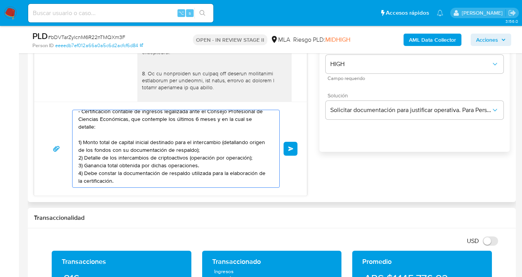
scroll to position [83, 0]
click at [163, 176] on textarea "Hola Soledad del Rocio Garzon Ortega, gracias por tu respuesta. En función de l…" at bounding box center [173, 148] width 191 height 77
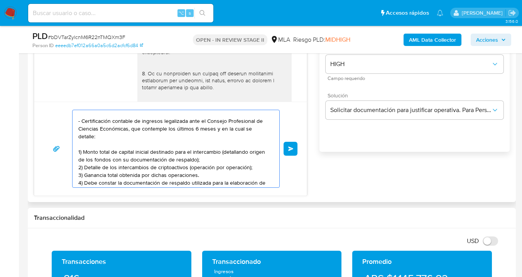
scroll to position [98, 0]
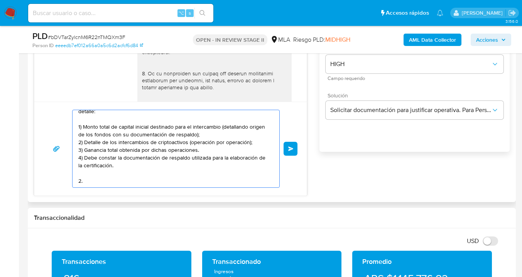
click at [81, 120] on textarea "Hola Soledad del Rocio Garzon Ortega, gracias por tu respuesta. En función de l…" at bounding box center [173, 148] width 191 height 77
paste textarea "Es importante que sepas que, en caso de no responder a lo solicitado o si lo pr…"
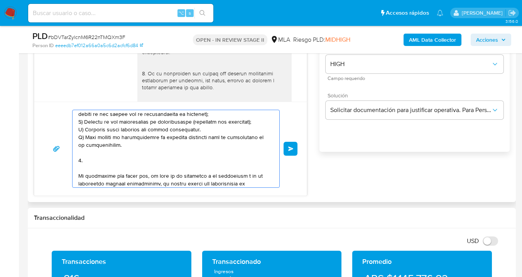
scroll to position [219, 0]
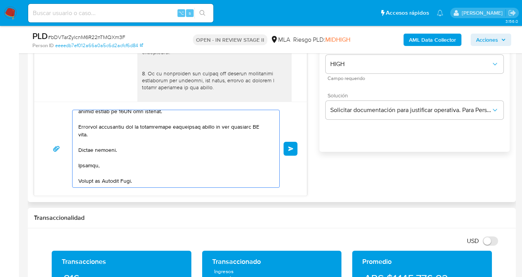
click at [86, 132] on textarea at bounding box center [173, 148] width 191 height 77
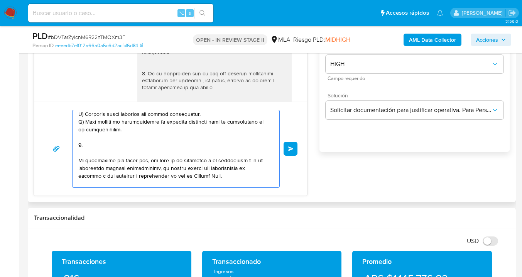
scroll to position [111, 0]
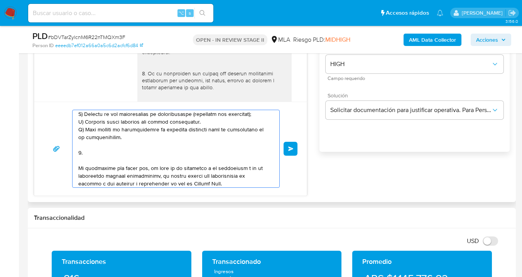
paste textarea "Proporciona el vínculo con las siguientes contrapartes con las que operaste, el…"
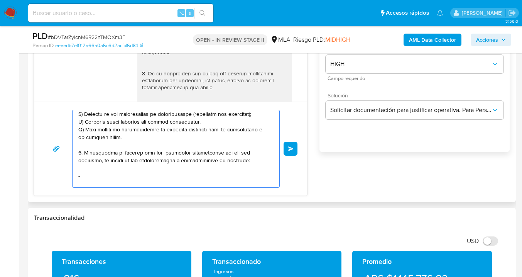
scroll to position [118, 0]
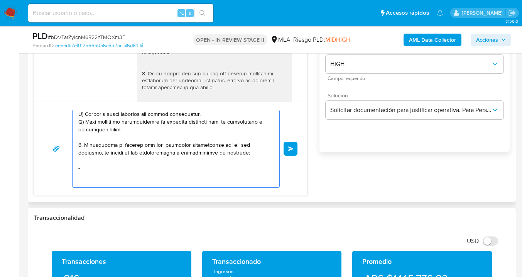
click at [99, 172] on textarea at bounding box center [173, 148] width 191 height 77
paste textarea "-"
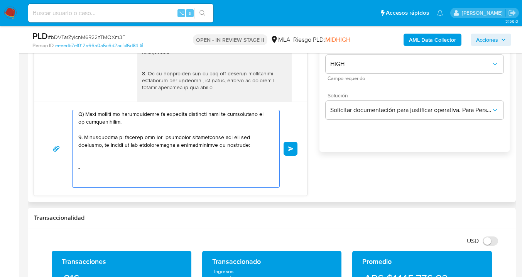
paste textarea "-"
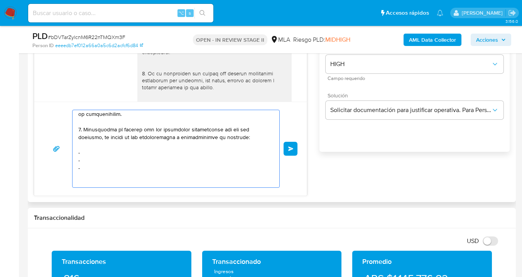
paste textarea "-"
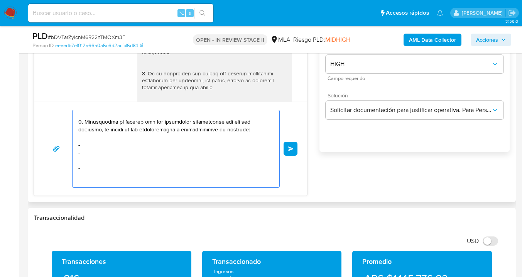
scroll to position [149, 0]
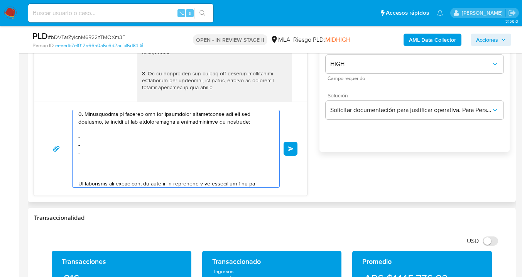
click at [101, 146] on textarea at bounding box center [173, 148] width 191 height 77
paste textarea "Dayyana Carolina Garzón Ortega - CUIT 27190357487"
click at [89, 150] on textarea at bounding box center [173, 148] width 191 height 77
paste textarea "Michel Alan Camacho Salazar - F 20444027011"
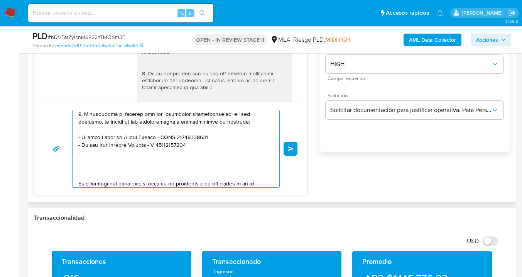
click at [91, 157] on textarea at bounding box center [173, 148] width 191 height 77
paste textarea "Ricardo Daniel Chavarria - CUIL 20347210405"
drag, startPoint x: 90, startPoint y: 165, endPoint x: 100, endPoint y: 169, distance: 10.7
click at [90, 165] on textarea at bounding box center [173, 148] width 191 height 77
paste textarea "Pérez Paola Mariel - 27416661737"
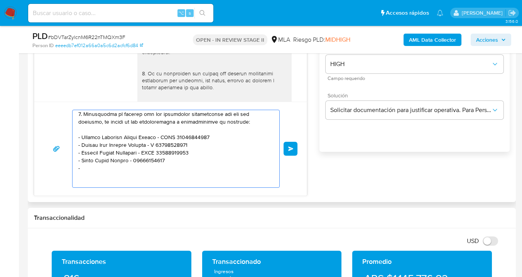
paste textarea "Román Laime Ocampo - CUIL 20954475043"
paste textarea "Celuci Agustín - CUIT 20352599019"
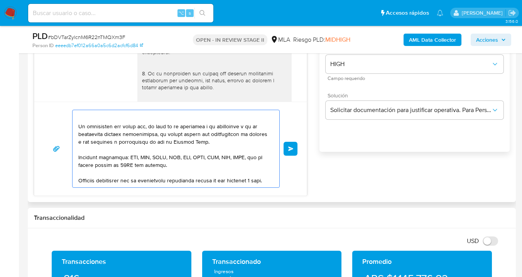
scroll to position [222, 0]
click at [137, 129] on textarea at bounding box center [173, 148] width 191 height 77
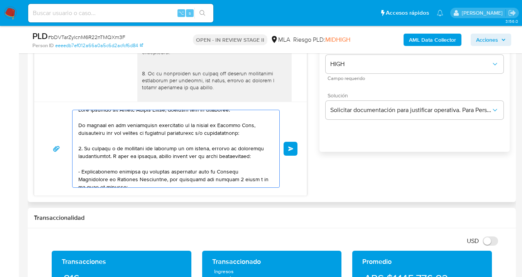
scroll to position [0, 0]
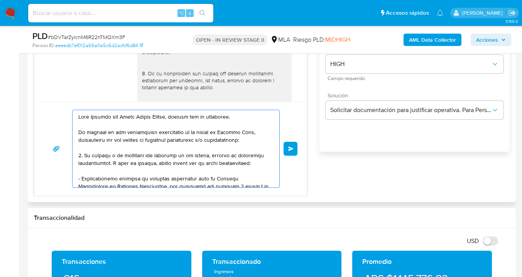
click at [130, 117] on textarea at bounding box center [173, 148] width 191 height 77
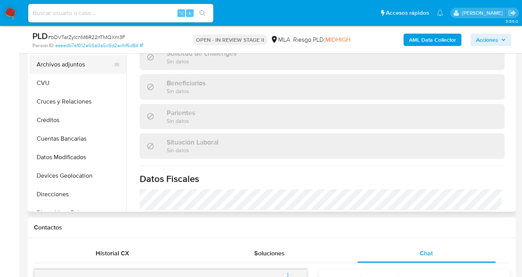
type textarea "Hola Soledad del Rocío Garzón Ortega, gracias por tu respuesta. En función de l…"
click at [81, 59] on button "Archivos adjuntos" at bounding box center [75, 64] width 90 height 19
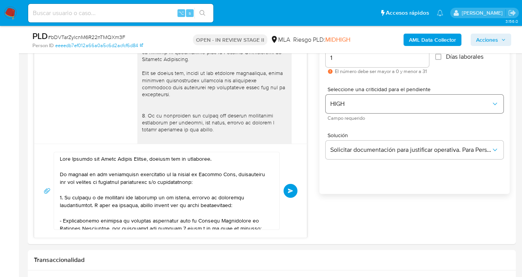
scroll to position [431, 0]
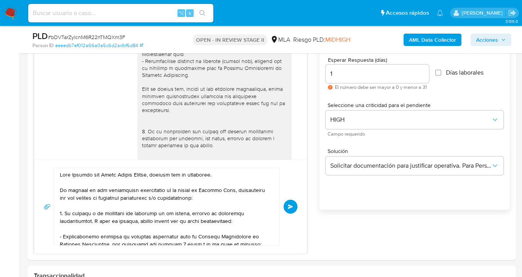
drag, startPoint x: 333, startPoint y: 74, endPoint x: 332, endPoint y: 79, distance: 5.6
click at [333, 74] on input "1" at bounding box center [376, 74] width 103 height 10
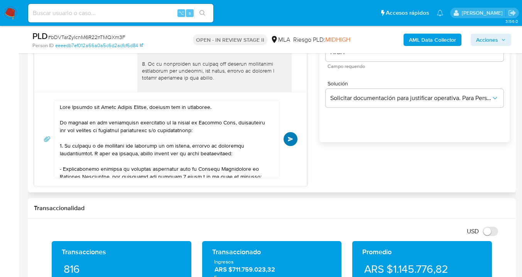
type input "2"
click at [290, 137] on span "Enviar" at bounding box center [290, 139] width 5 height 5
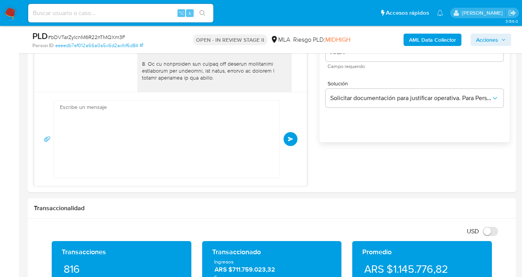
scroll to position [939, 0]
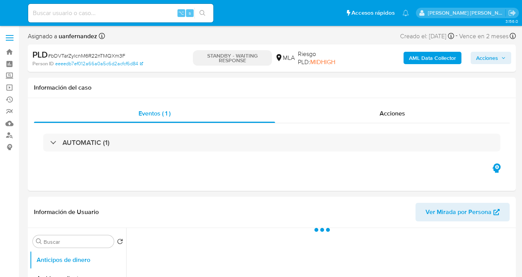
select select "10"
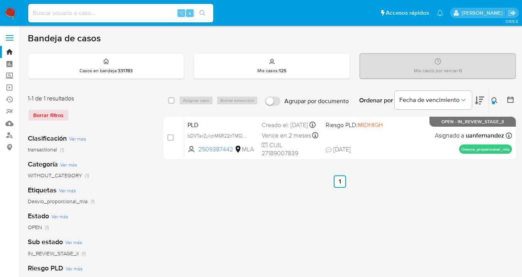
click at [495, 99] on icon at bounding box center [494, 100] width 6 height 6
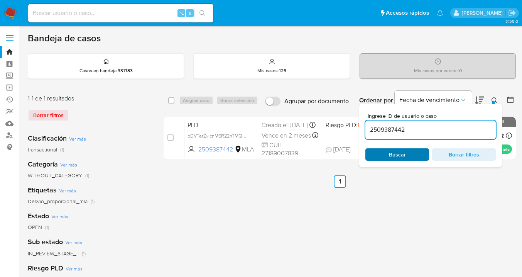
click at [396, 154] on span "Buscar" at bounding box center [397, 154] width 17 height 12
click at [494, 98] on icon at bounding box center [494, 100] width 6 height 6
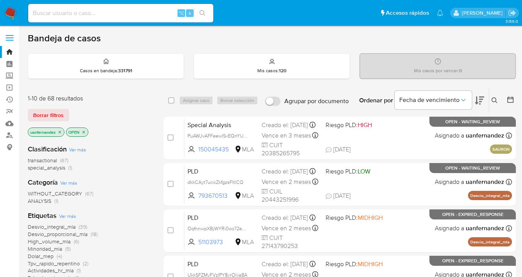
drag, startPoint x: 497, startPoint y: 99, endPoint x: 405, endPoint y: 120, distance: 93.6
click at [497, 99] on icon at bounding box center [494, 100] width 6 height 6
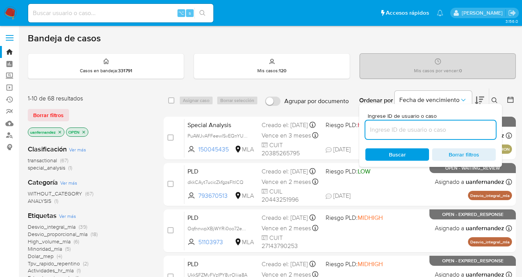
click at [405, 133] on input at bounding box center [430, 130] width 130 height 10
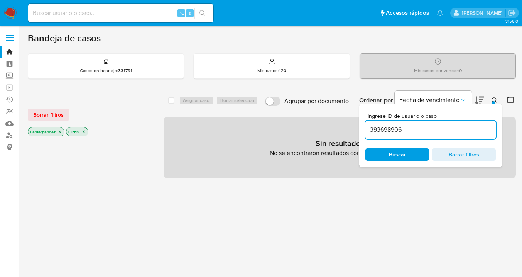
drag, startPoint x: 454, startPoint y: 119, endPoint x: 449, endPoint y: 122, distance: 5.6
click at [454, 119] on div "Ingrese ID de usuario o caso 393698906" at bounding box center [430, 126] width 130 height 26
click at [445, 125] on input "393698906" at bounding box center [430, 130] width 130 height 10
click at [443, 127] on input "393698906" at bounding box center [430, 130] width 130 height 10
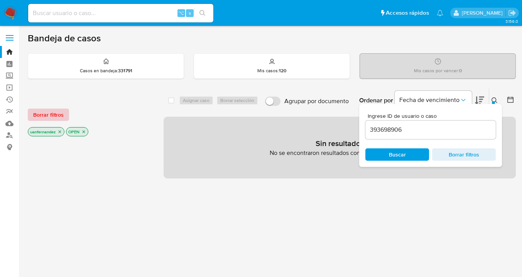
click at [56, 117] on span "Borrar filtros" at bounding box center [48, 114] width 30 height 11
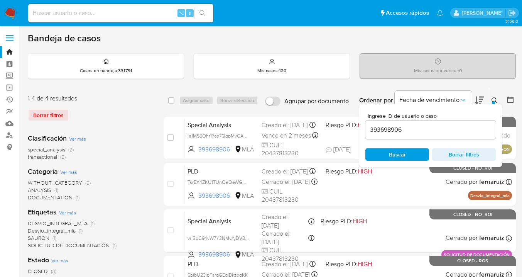
click at [417, 130] on input "393698906" at bounding box center [430, 130] width 130 height 10
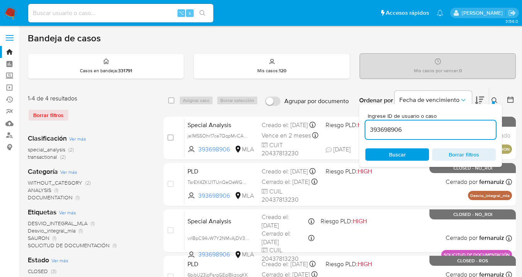
click at [496, 94] on div "Ingrese ID de usuario o caso 393698906 Buscar Borrar filtros" at bounding box center [495, 100] width 13 height 24
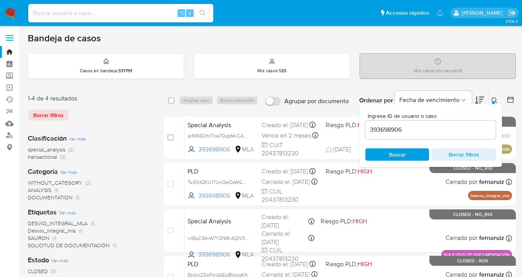
drag, startPoint x: 494, startPoint y: 99, endPoint x: 477, endPoint y: 108, distance: 18.8
click at [494, 99] on icon at bounding box center [494, 100] width 6 height 6
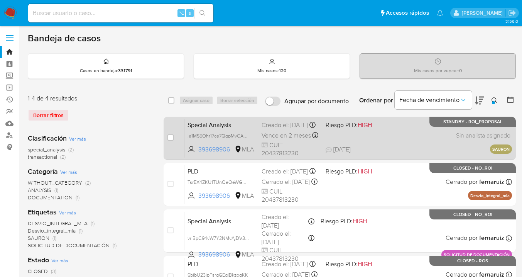
click at [386, 148] on div "Special Analysis je1MS5Ohr17ce7QqpMvCAqd9 393698906 MLA Riesgo PLD: HIGH Creado…" at bounding box center [347, 137] width 327 height 39
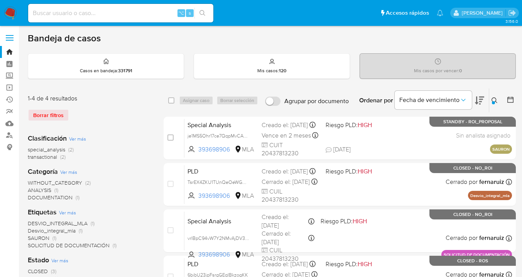
click at [492, 99] on icon at bounding box center [494, 100] width 6 height 6
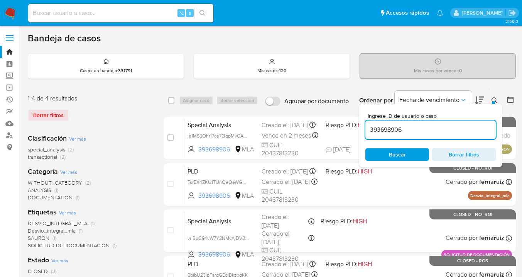
drag, startPoint x: 423, startPoint y: 130, endPoint x: 367, endPoint y: 125, distance: 56.1
click at [367, 125] on input "393698906" at bounding box center [430, 130] width 130 height 10
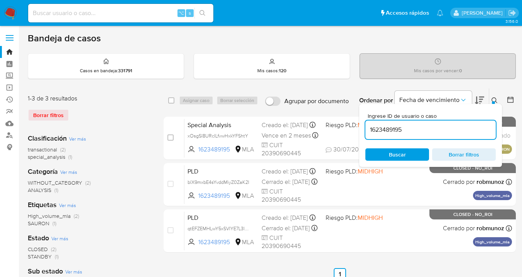
drag, startPoint x: 494, startPoint y: 98, endPoint x: 457, endPoint y: 115, distance: 40.6
click at [494, 99] on icon at bounding box center [494, 100] width 6 height 6
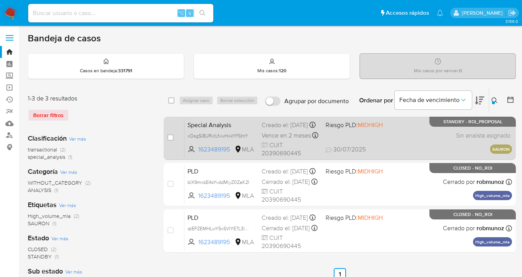
click at [432, 141] on div "Special Analysis xOsgSl8URcILfvwHxkYFShtY 1623489195 MLA Riesgo PLD: MIDHIGH Cr…" at bounding box center [347, 137] width 327 height 39
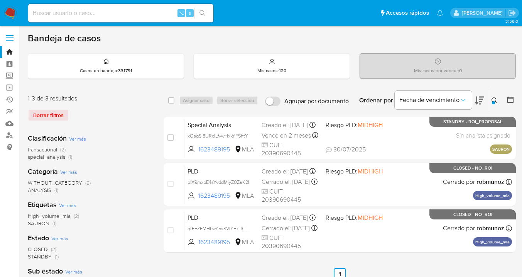
drag, startPoint x: 497, startPoint y: 100, endPoint x: 462, endPoint y: 123, distance: 41.7
click at [497, 100] on icon at bounding box center [494, 100] width 6 height 6
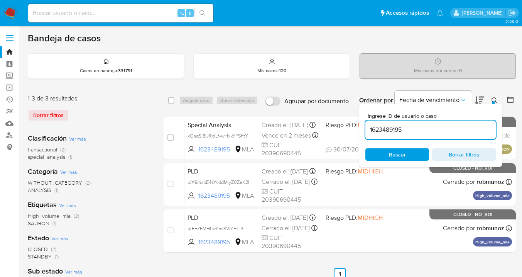
drag, startPoint x: 425, startPoint y: 128, endPoint x: 361, endPoint y: 125, distance: 64.5
click at [361, 125] on div "Ingrese ID de usuario o caso 1623489195 Buscar Borrar filtros" at bounding box center [430, 135] width 143 height 63
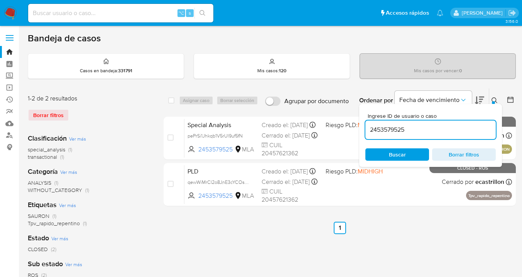
click at [494, 100] on icon at bounding box center [494, 100] width 6 height 6
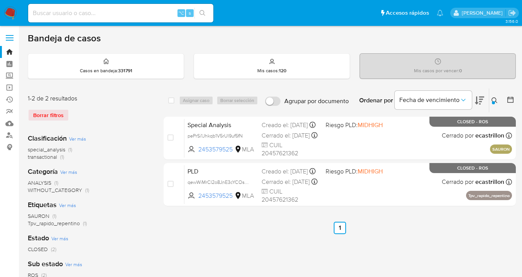
drag, startPoint x: 496, startPoint y: 99, endPoint x: 469, endPoint y: 112, distance: 30.2
click at [496, 99] on icon at bounding box center [494, 100] width 6 height 6
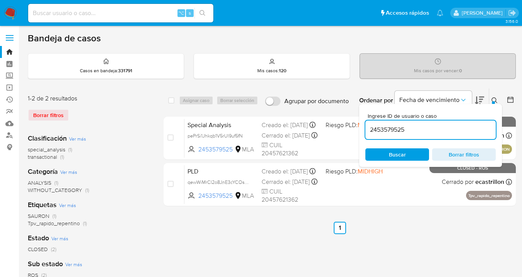
drag, startPoint x: 419, startPoint y: 125, endPoint x: 371, endPoint y: 122, distance: 47.9
click at [371, 122] on div "2453579525" at bounding box center [430, 129] width 130 height 19
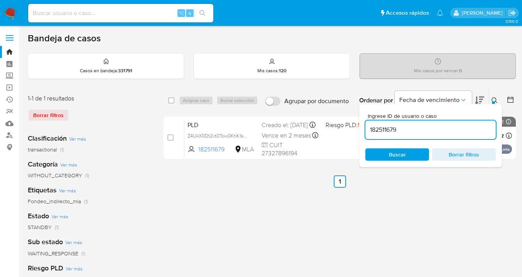
click at [494, 98] on icon at bounding box center [494, 100] width 6 height 6
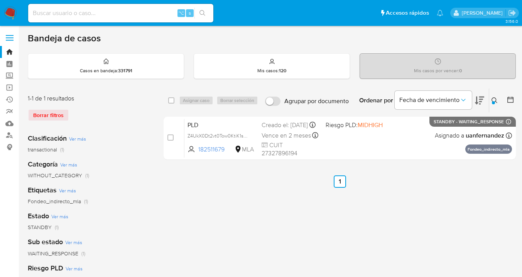
click at [492, 98] on icon at bounding box center [494, 100] width 6 height 6
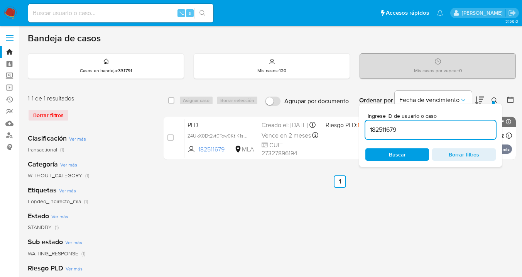
drag, startPoint x: 417, startPoint y: 127, endPoint x: 372, endPoint y: 124, distance: 45.3
click at [373, 125] on input "182511679" at bounding box center [430, 130] width 130 height 10
click at [495, 100] on icon at bounding box center [494, 100] width 6 height 6
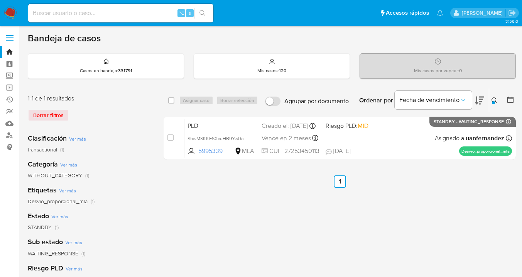
click at [492, 100] on icon at bounding box center [494, 100] width 6 height 6
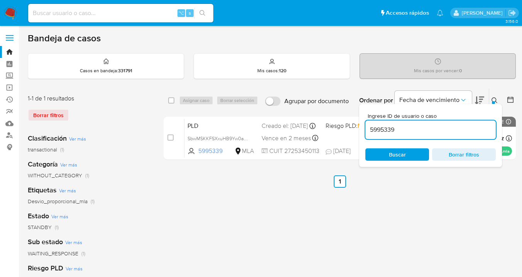
drag, startPoint x: 442, startPoint y: 128, endPoint x: 371, endPoint y: 124, distance: 71.9
click at [371, 125] on input "5995339" at bounding box center [430, 130] width 130 height 10
click at [494, 98] on icon at bounding box center [494, 100] width 6 height 6
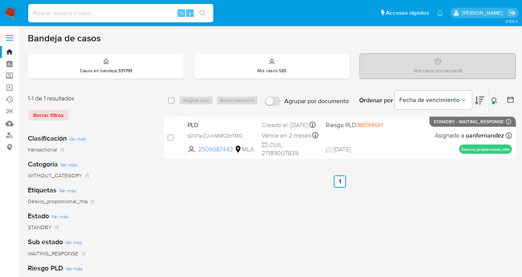
click at [493, 99] on icon at bounding box center [494, 100] width 6 height 6
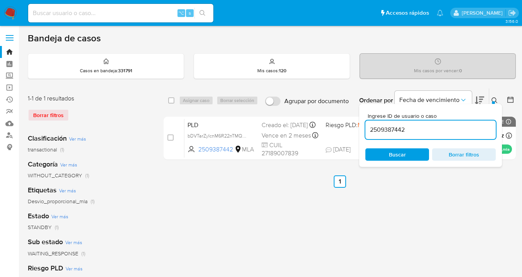
drag, startPoint x: 397, startPoint y: 129, endPoint x: 379, endPoint y: 123, distance: 19.6
click at [367, 126] on input "2509387442" at bounding box center [430, 130] width 130 height 10
type input "471510346"
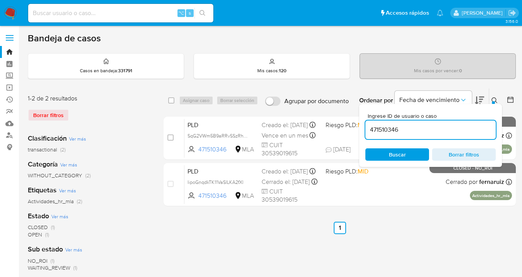
click at [494, 99] on icon at bounding box center [494, 100] width 6 height 6
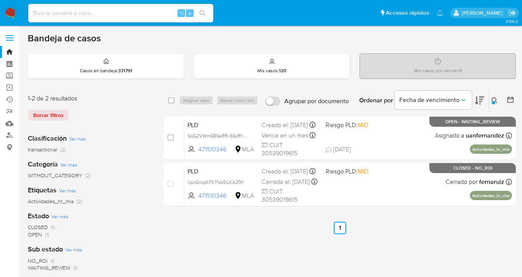
drag, startPoint x: 172, startPoint y: 99, endPoint x: 189, endPoint y: 100, distance: 17.4
click at [172, 99] on input "checkbox" at bounding box center [171, 100] width 6 height 6
checkbox input "true"
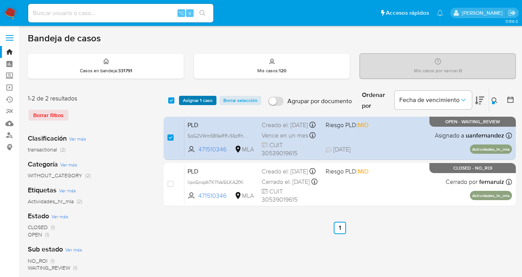
click at [189, 100] on span "Asignar 1 caso" at bounding box center [198, 100] width 30 height 8
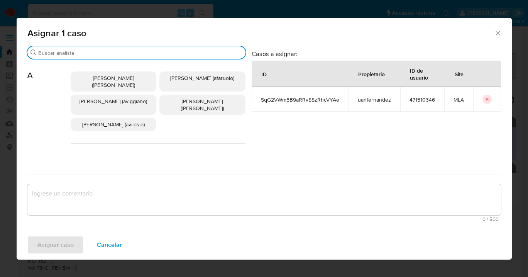
click at [155, 52] on input "Buscar" at bounding box center [140, 52] width 204 height 7
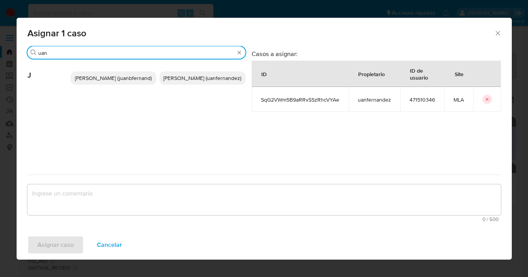
type input "uan"
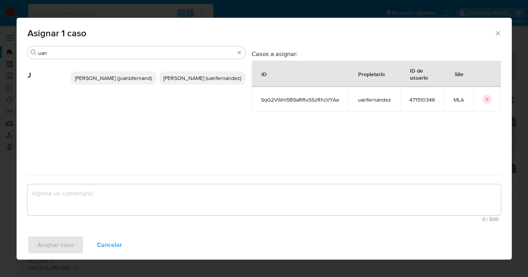
click at [197, 79] on span "Juan Pablo Fernandez (uanfernandez)" at bounding box center [202, 78] width 78 height 8
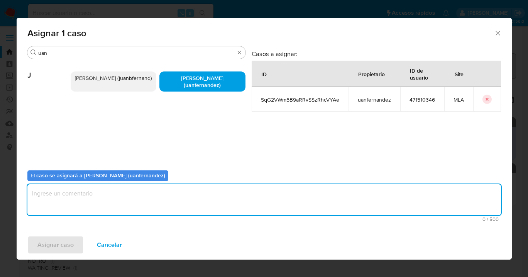
click at [181, 192] on textarea "assign-modal" at bounding box center [263, 199] width 473 height 31
type textarea "asig"
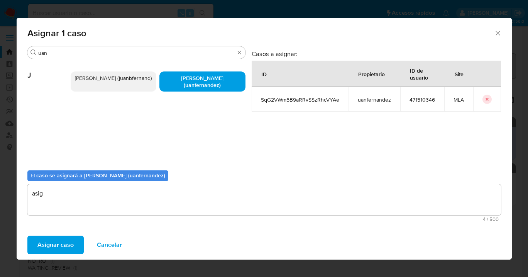
click at [45, 242] on span "Asignar caso" at bounding box center [55, 244] width 36 height 17
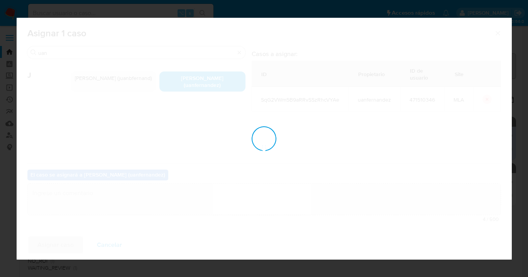
checkbox input "false"
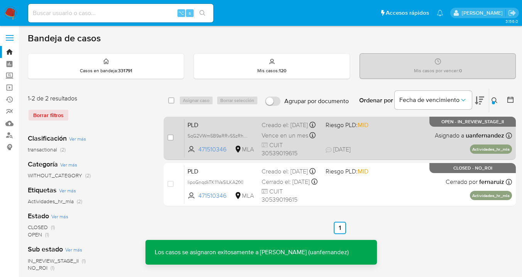
click at [401, 132] on div "PLD SqG2VWm5B9aRRvSSzRhcVYAe 471510346 MLA Riesgo PLD: MID Creado el: 12/08/202…" at bounding box center [347, 137] width 327 height 39
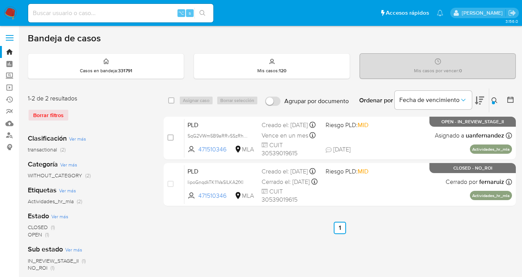
click at [492, 98] on icon at bounding box center [494, 100] width 6 height 6
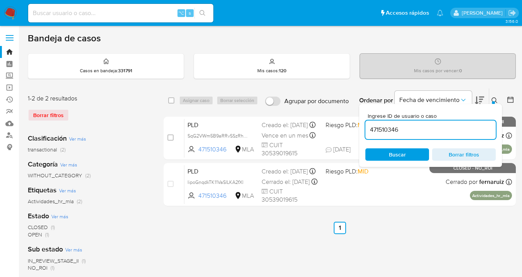
drag, startPoint x: 410, startPoint y: 155, endPoint x: 474, endPoint y: 143, distance: 64.6
click at [410, 155] on span "Buscar" at bounding box center [397, 154] width 53 height 11
click at [494, 100] on icon at bounding box center [494, 100] width 6 height 6
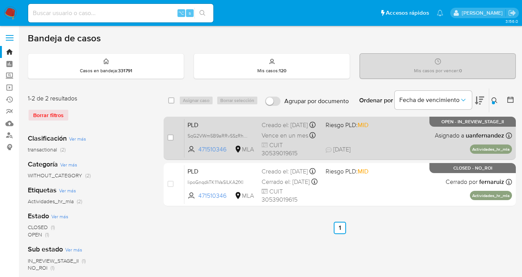
click at [440, 132] on div "PLD SqG2VWm5B9aRRvSSzRhcVYAe 471510346 MLA Riesgo PLD: MID Creado el: 12/08/202…" at bounding box center [347, 137] width 327 height 39
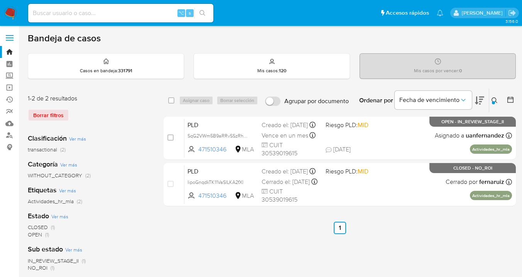
drag, startPoint x: 493, startPoint y: 98, endPoint x: 489, endPoint y: 101, distance: 4.2
click at [493, 98] on icon at bounding box center [494, 100] width 6 height 6
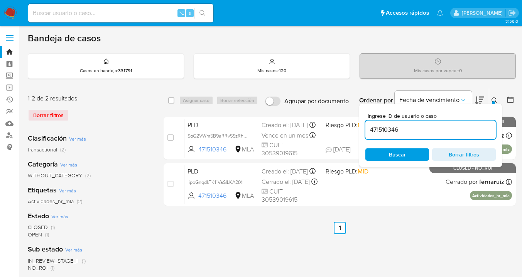
drag, startPoint x: 426, startPoint y: 128, endPoint x: 364, endPoint y: 123, distance: 61.9
click at [364, 123] on div "Ingrese ID de usuario o caso 471510346 Buscar Borrar filtros" at bounding box center [430, 135] width 143 height 63
type input "150045435"
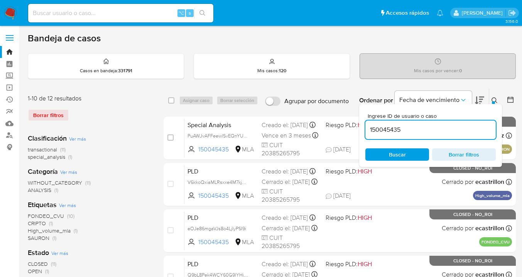
click at [493, 100] on icon at bounding box center [494, 100] width 6 height 6
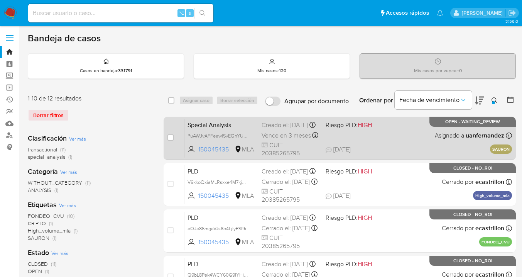
click at [395, 133] on div "Special Analysis PuAWJvAFFeewlSvEQnYUBfgk 150045435 MLA Riesgo PLD: HIGH Creado…" at bounding box center [347, 137] width 327 height 39
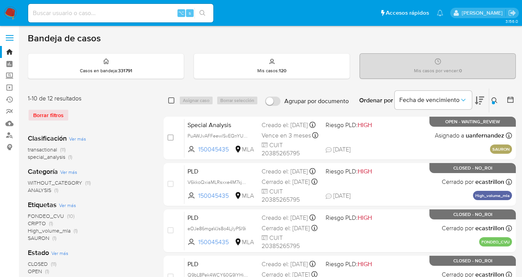
click at [170, 100] on input "checkbox" at bounding box center [171, 100] width 6 height 6
checkbox input "true"
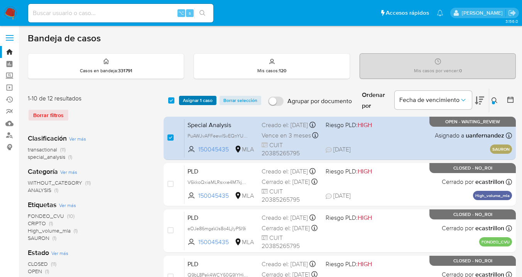
click at [195, 96] on span "Asignar 1 caso" at bounding box center [198, 100] width 30 height 8
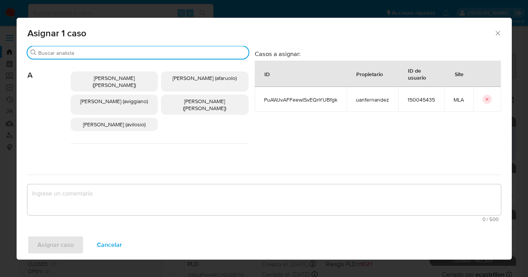
click at [154, 50] on input "Buscar" at bounding box center [141, 52] width 207 height 7
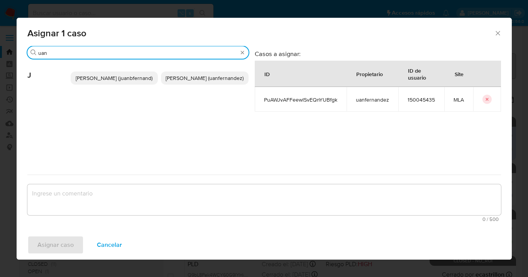
type input "uan"
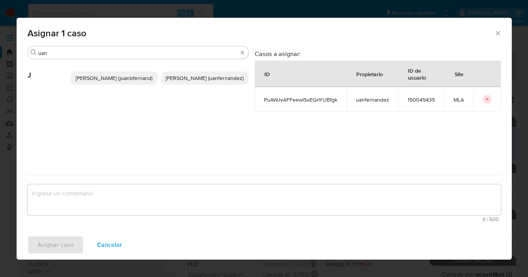
click at [197, 80] on span "Juan Pablo Fernandez (uanfernandez)" at bounding box center [204, 78] width 78 height 8
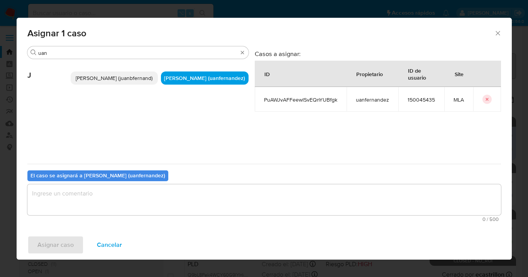
click at [168, 197] on textarea "assign-modal" at bounding box center [263, 199] width 473 height 31
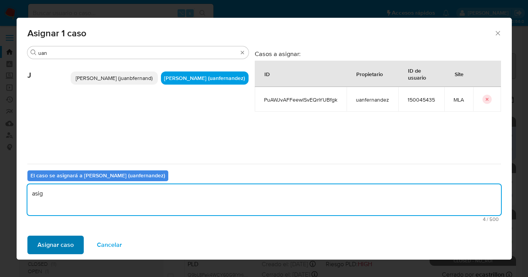
type textarea "asig"
click at [72, 247] on span "Asignar caso" at bounding box center [55, 244] width 36 height 17
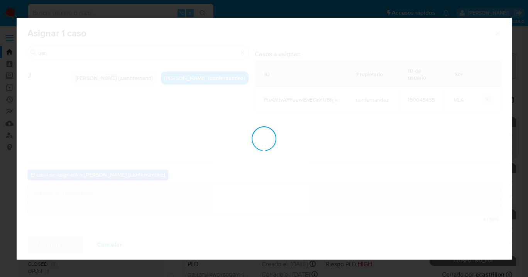
checkbox input "false"
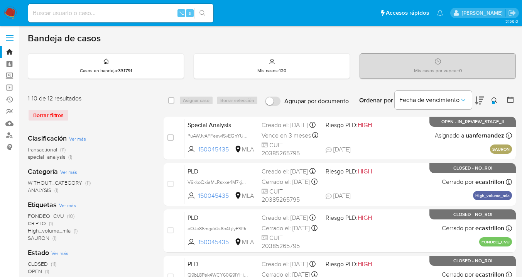
drag, startPoint x: 493, startPoint y: 99, endPoint x: 487, endPoint y: 103, distance: 7.2
click at [492, 99] on icon at bounding box center [494, 100] width 6 height 6
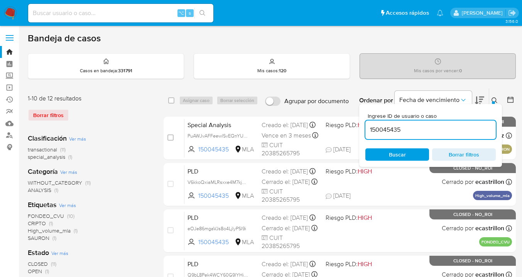
drag, startPoint x: 416, startPoint y: 133, endPoint x: 367, endPoint y: 123, distance: 49.8
click at [367, 123] on div "150045435" at bounding box center [430, 129] width 130 height 19
type input "1248755373"
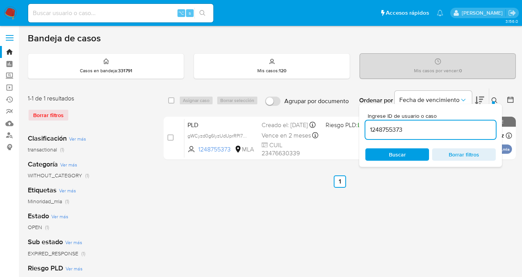
click at [493, 99] on icon at bounding box center [494, 100] width 6 height 6
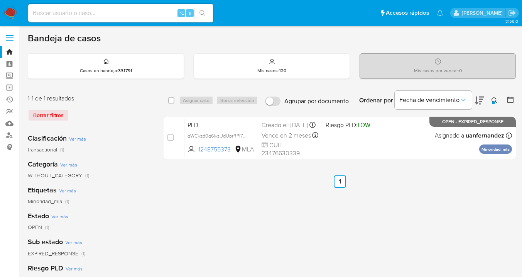
drag, startPoint x: 171, startPoint y: 100, endPoint x: 180, endPoint y: 99, distance: 8.6
click at [172, 100] on input "checkbox" at bounding box center [171, 100] width 6 height 6
checkbox input "true"
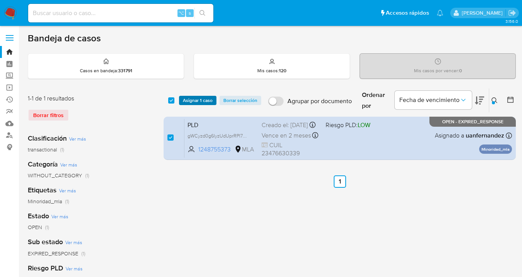
click at [188, 98] on span "Asignar 1 caso" at bounding box center [198, 100] width 30 height 8
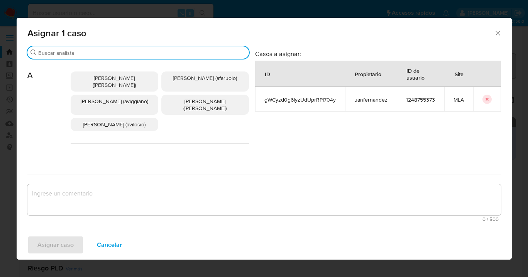
click at [150, 54] on input "Buscar" at bounding box center [141, 52] width 207 height 7
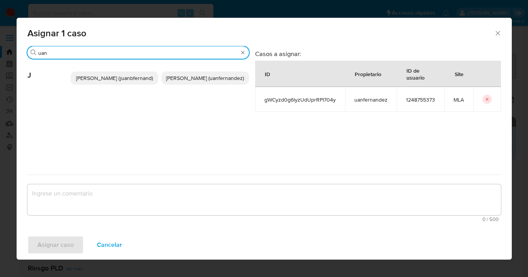
type input "uan"
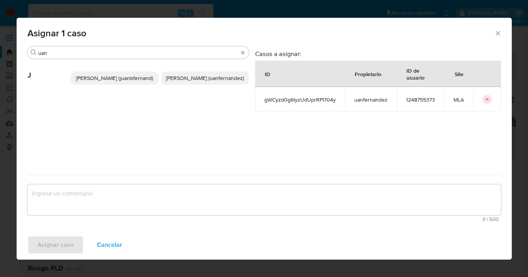
click at [186, 84] on p "Juan Pablo Fernandez (uanfernandez)" at bounding box center [205, 77] width 88 height 13
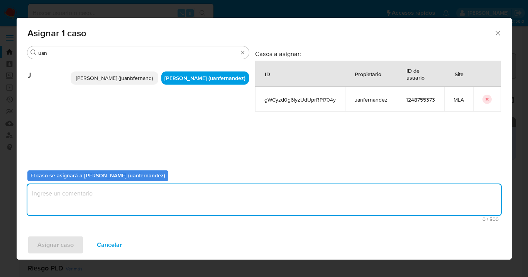
click at [141, 208] on textarea "assign-modal" at bounding box center [263, 199] width 473 height 31
type textarea "asig"
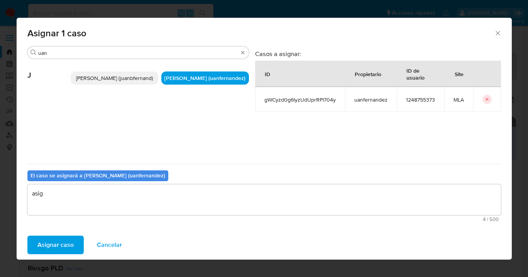
click at [56, 245] on span "Asignar caso" at bounding box center [55, 244] width 36 height 17
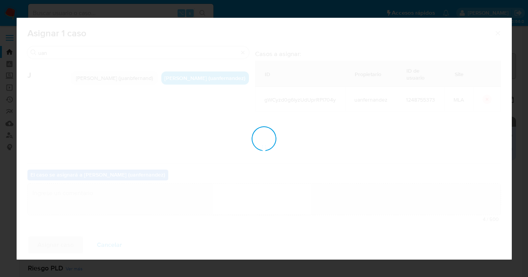
checkbox input "false"
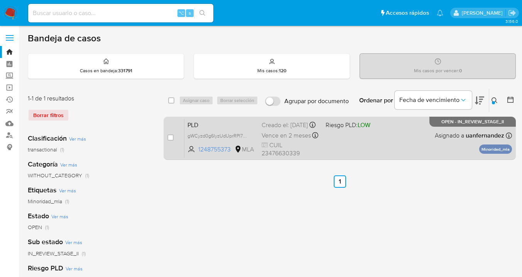
click at [393, 145] on div "PLD gWCyzd0g6lyzUdUprRPI704y 1248755373 MLA Riesgo PLD: LOW Creado el: 12/08/20…" at bounding box center [347, 137] width 327 height 39
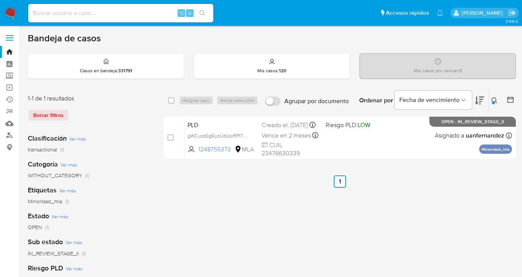
click at [493, 98] on icon at bounding box center [494, 100] width 6 height 6
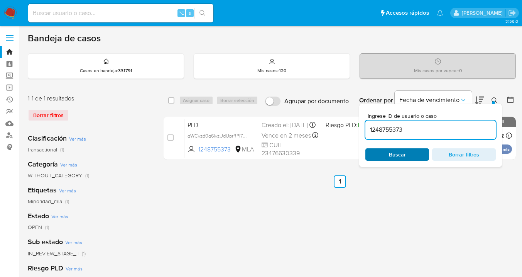
click at [396, 153] on span "Buscar" at bounding box center [397, 154] width 17 height 12
click at [495, 98] on icon at bounding box center [494, 100] width 6 height 6
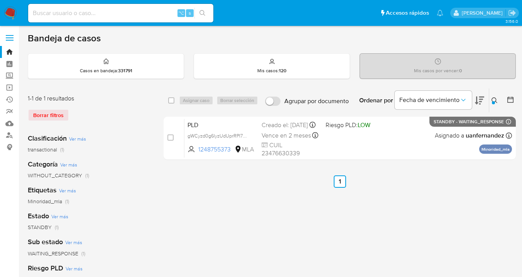
click at [495, 98] on icon at bounding box center [494, 100] width 6 height 6
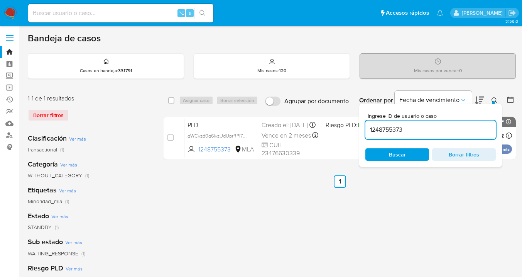
drag, startPoint x: 412, startPoint y: 129, endPoint x: 367, endPoint y: 127, distance: 45.2
click at [367, 127] on input "1248755373" at bounding box center [430, 130] width 130 height 10
type input "471510346"
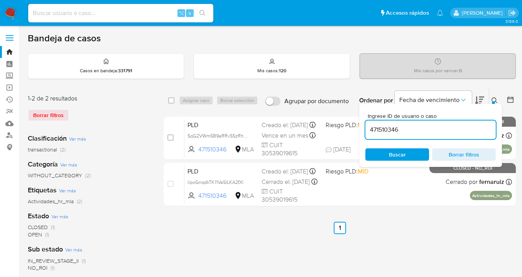
click at [494, 99] on icon at bounding box center [494, 100] width 6 height 6
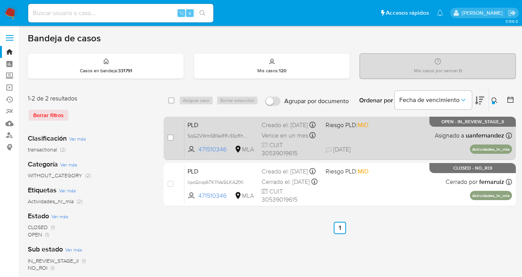
click at [428, 151] on span "26/08/2025 26/08/2025 13:17" at bounding box center [386, 149] width 122 height 8
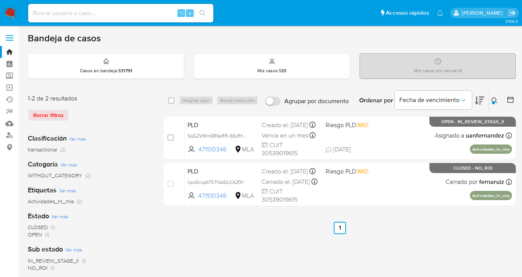
drag, startPoint x: 496, startPoint y: 98, endPoint x: 482, endPoint y: 108, distance: 17.1
click at [496, 98] on icon at bounding box center [494, 100] width 6 height 6
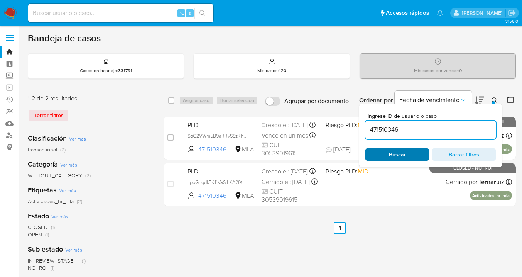
click at [394, 155] on span "Buscar" at bounding box center [397, 154] width 17 height 12
click at [492, 96] on button at bounding box center [495, 100] width 13 height 9
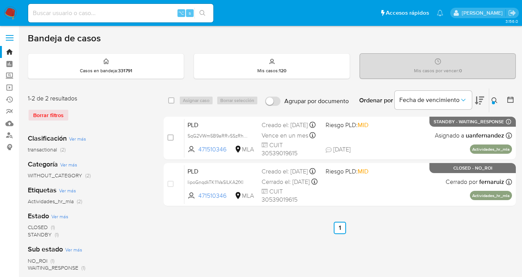
click at [494, 99] on icon at bounding box center [494, 100] width 6 height 6
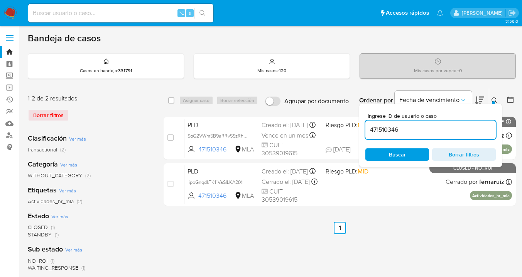
click at [492, 99] on icon at bounding box center [494, 100] width 6 height 6
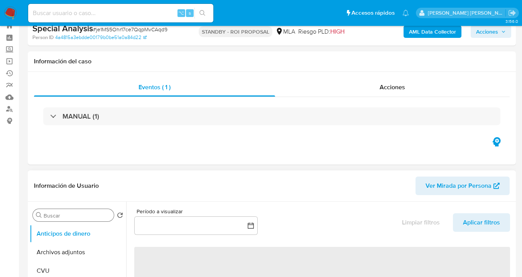
scroll to position [63, 0]
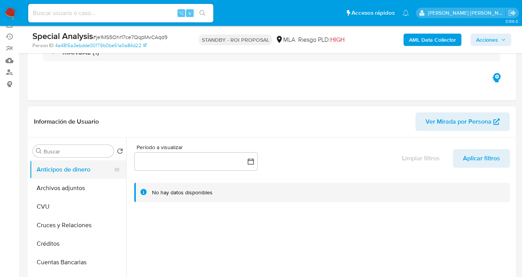
select select "10"
click at [89, 183] on button "Archivos adjuntos" at bounding box center [75, 188] width 90 height 19
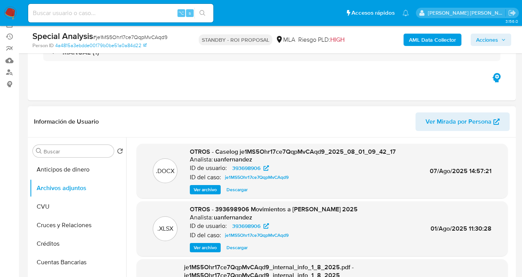
click at [231, 187] on span "Descargar" at bounding box center [236, 189] width 21 height 8
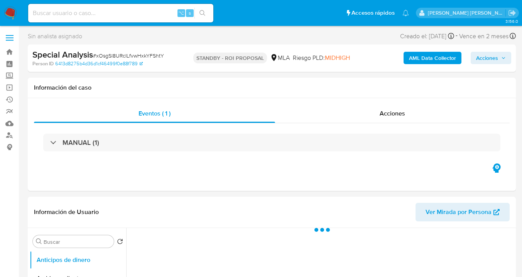
select select "10"
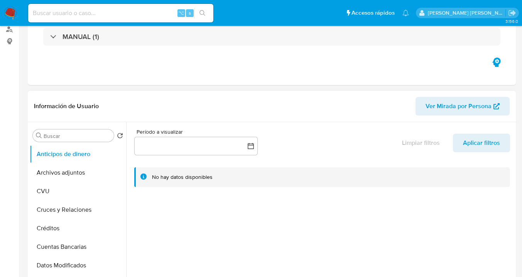
scroll to position [165, 0]
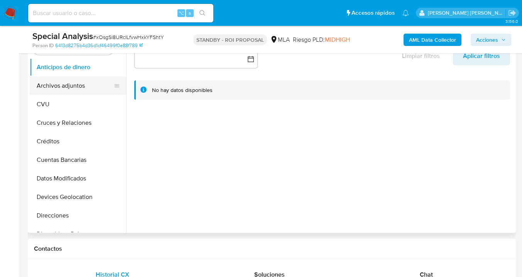
click at [74, 77] on button "Archivos adjuntos" at bounding box center [75, 85] width 90 height 19
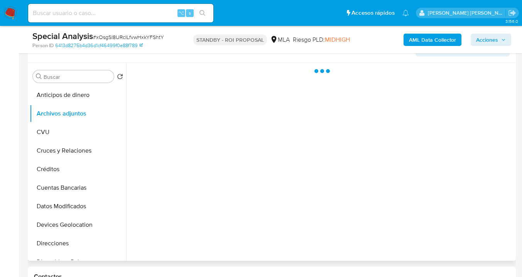
scroll to position [132, 0]
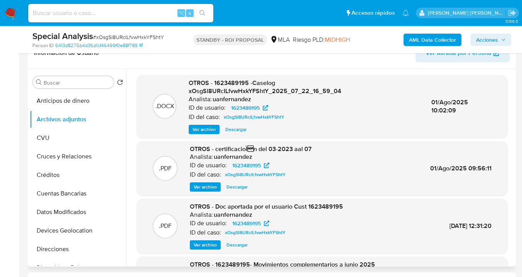
click at [238, 129] on span "Descargar" at bounding box center [235, 129] width 21 height 8
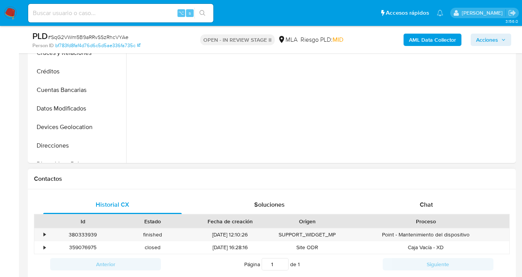
scroll to position [244, 0]
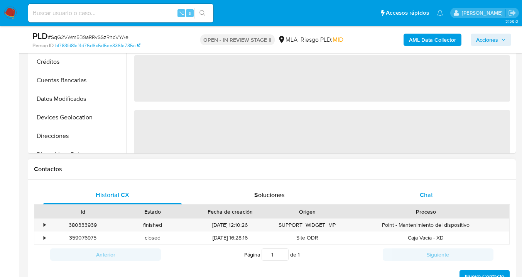
click at [433, 193] on div "Chat" at bounding box center [426, 194] width 138 height 19
select select "10"
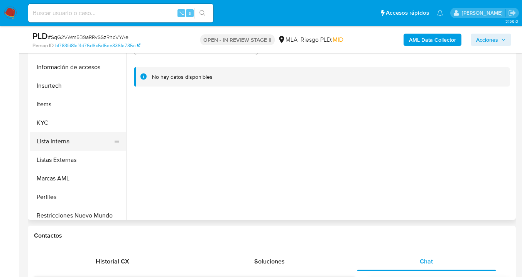
scroll to position [301, 0]
drag, startPoint x: 87, startPoint y: 122, endPoint x: 110, endPoint y: 122, distance: 23.1
click at [87, 122] on button "KYC" at bounding box center [75, 123] width 90 height 19
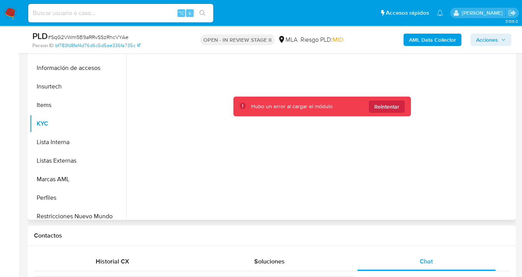
drag, startPoint x: 387, startPoint y: 108, endPoint x: 342, endPoint y: 96, distance: 46.7
click at [387, 108] on span "Reintentar" at bounding box center [386, 106] width 25 height 12
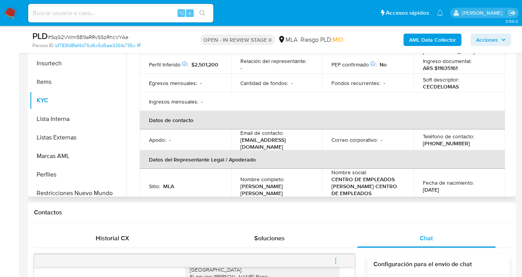
scroll to position [130, 0]
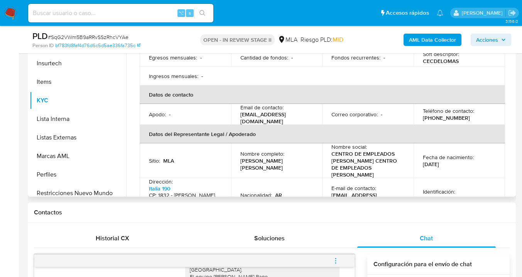
drag, startPoint x: 241, startPoint y: 117, endPoint x: 277, endPoint y: 117, distance: 36.3
click at [277, 131] on p "sistemas@ceclomas.com" at bounding box center [275, 138] width 70 height 14
drag, startPoint x: 240, startPoint y: 116, endPoint x: 304, endPoint y: 118, distance: 64.0
click at [305, 124] on div "Email de contacto : sistemas@ceclomas.com" at bounding box center [276, 134] width 73 height 21
copy p "sistemas@ceclomas.com"
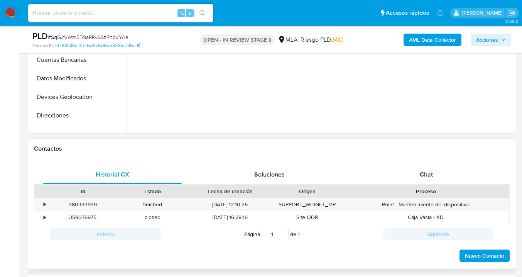
drag, startPoint x: 439, startPoint y: 174, endPoint x: 419, endPoint y: 162, distance: 23.3
click at [439, 174] on div "Chat" at bounding box center [426, 174] width 138 height 19
select select "10"
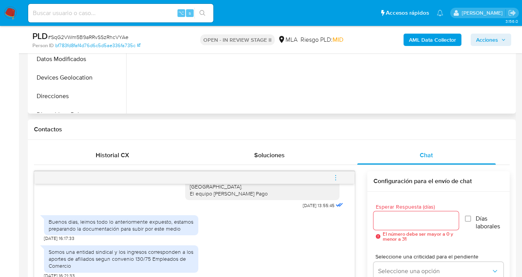
scroll to position [244, 0]
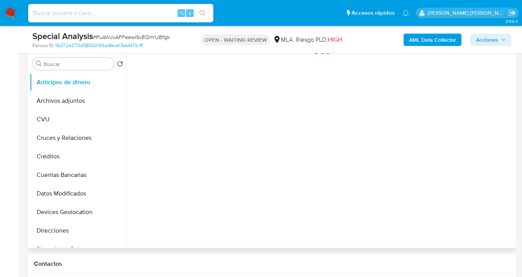
scroll to position [220, 0]
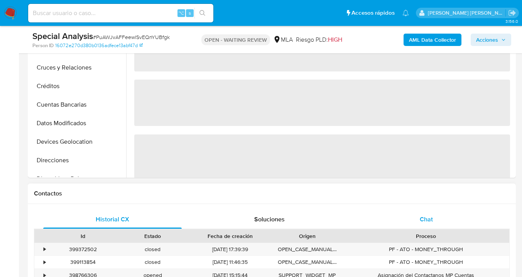
click at [429, 225] on div "Chat" at bounding box center [426, 219] width 138 height 19
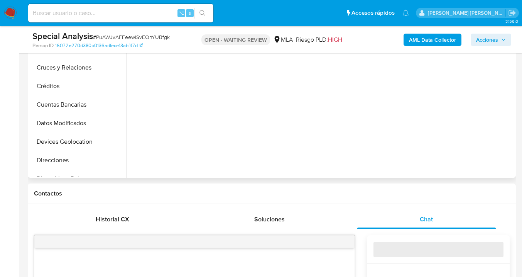
select select "10"
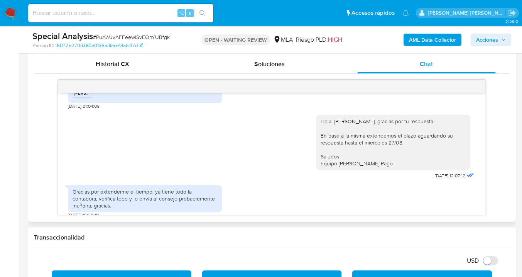
scroll to position [375, 0]
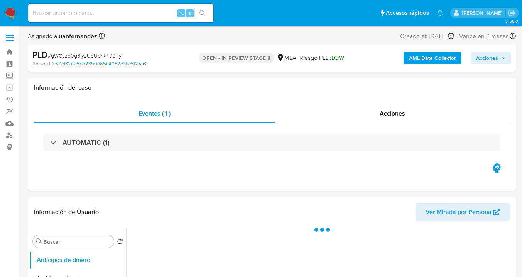
select select "10"
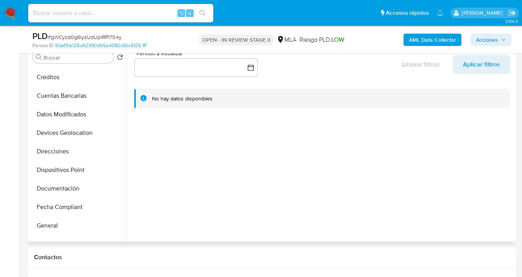
scroll to position [74, 0]
click at [79, 169] on button "Dispositivos Point" at bounding box center [75, 168] width 90 height 19
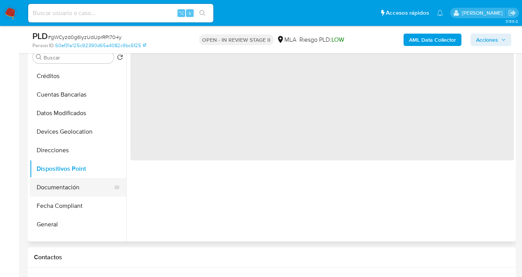
click at [80, 186] on button "Documentación" at bounding box center [75, 187] width 90 height 19
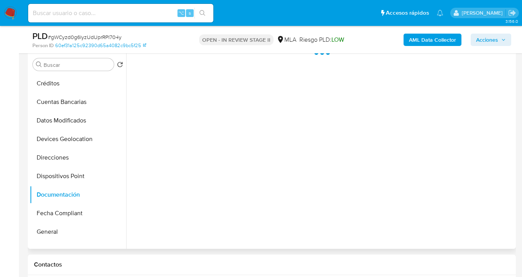
scroll to position [143, 0]
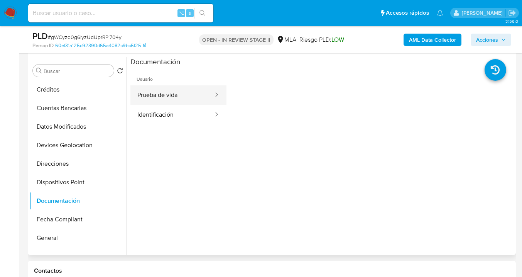
drag, startPoint x: 173, startPoint y: 88, endPoint x: 181, endPoint y: 91, distance: 8.4
click at [173, 88] on button "Prueba de vida" at bounding box center [172, 95] width 84 height 20
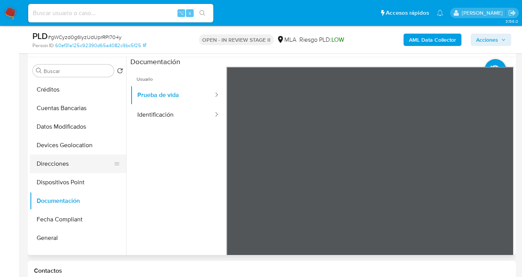
click at [76, 160] on button "Direcciones" at bounding box center [75, 163] width 90 height 19
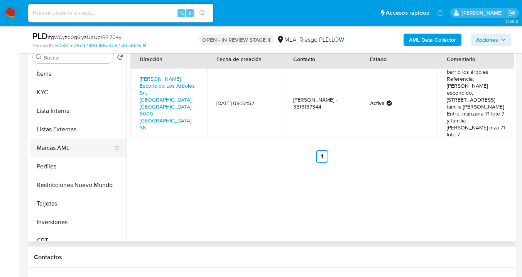
scroll to position [363, 0]
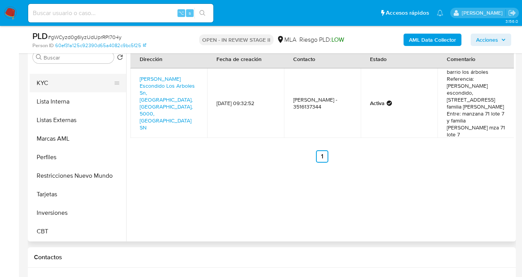
drag, startPoint x: 74, startPoint y: 84, endPoint x: 98, endPoint y: 89, distance: 24.9
click at [74, 84] on button "KYC" at bounding box center [75, 83] width 90 height 19
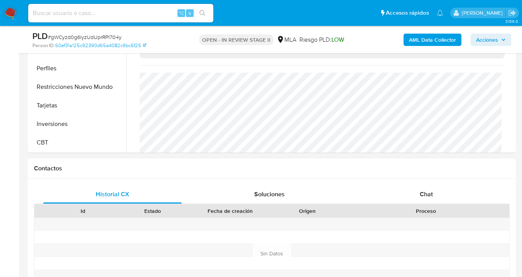
scroll to position [246, 0]
click at [432, 197] on span "Chat" at bounding box center [426, 193] width 13 height 9
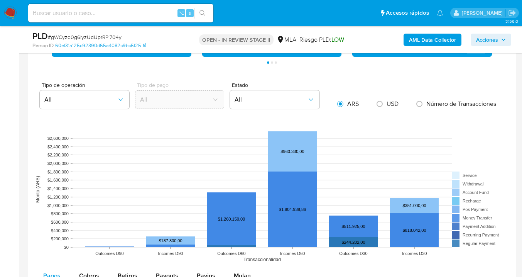
scroll to position [605, 0]
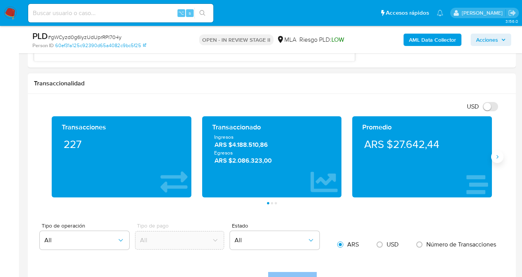
click at [497, 159] on icon "Siguiente" at bounding box center [497, 156] width 6 height 6
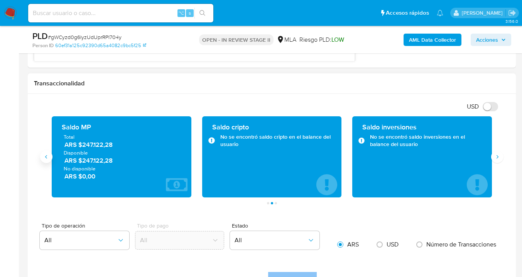
click at [50, 160] on button "Anterior" at bounding box center [46, 156] width 12 height 12
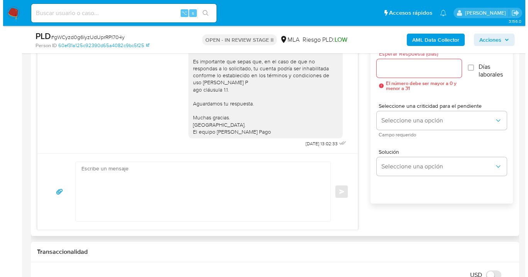
scroll to position [406, 0]
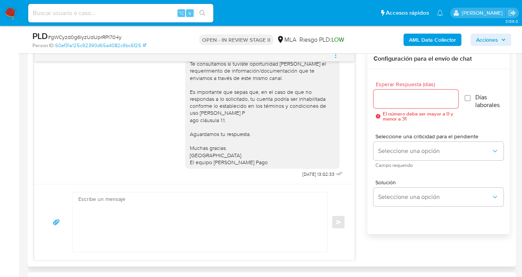
click at [381, 96] on input "Esperar Respuesta (días)" at bounding box center [415, 99] width 85 height 10
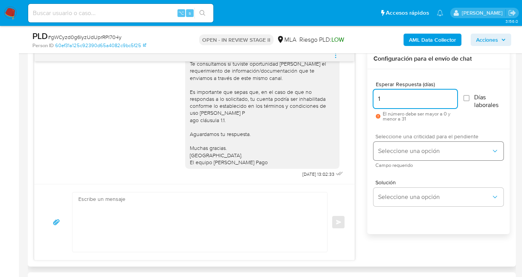
type input "1"
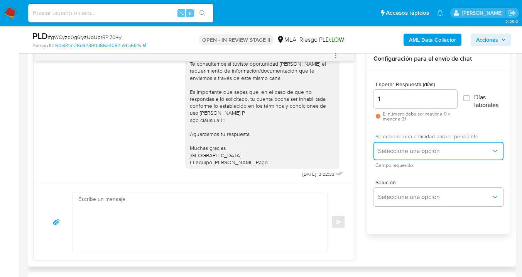
drag, startPoint x: 403, startPoint y: 144, endPoint x: 403, endPoint y: 151, distance: 6.6
click at [403, 145] on button "Seleccione una opción" at bounding box center [438, 151] width 130 height 19
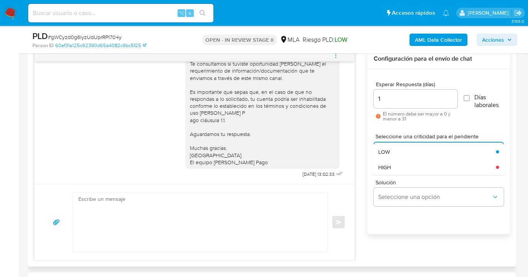
drag, startPoint x: 403, startPoint y: 167, endPoint x: 402, endPoint y: 173, distance: 6.2
click at [403, 167] on div "HIGH" at bounding box center [437, 166] width 118 height 15
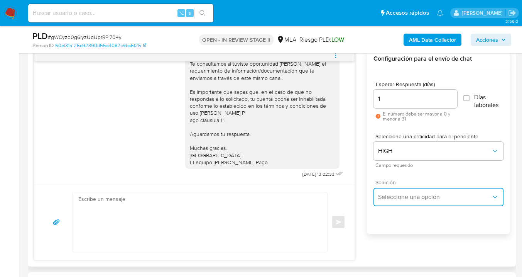
click at [397, 196] on span "Seleccione una opción" at bounding box center [434, 197] width 113 height 8
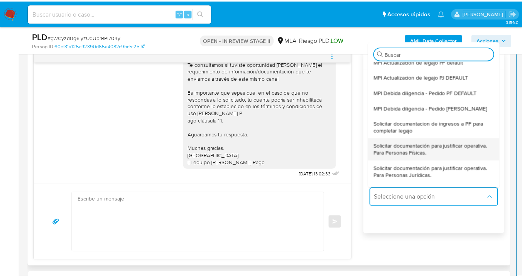
scroll to position [39, 0]
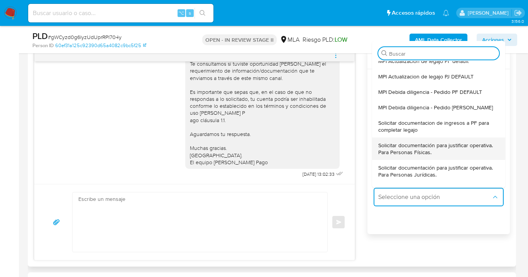
click at [414, 149] on span "Solicitar documentación para justificar operativa. Para Personas Físicas." at bounding box center [438, 149] width 121 height 14
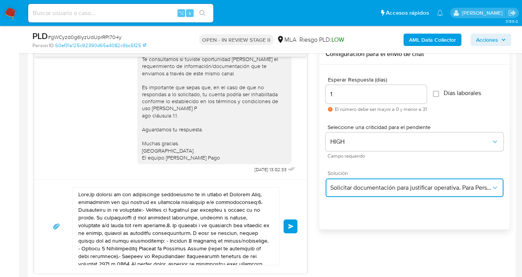
scroll to position [420, 0]
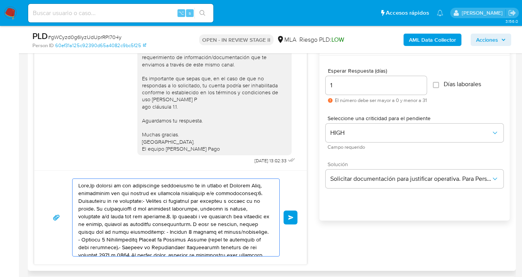
drag, startPoint x: 154, startPoint y: 218, endPoint x: 90, endPoint y: 177, distance: 76.0
click at [90, 177] on div "Enviar" at bounding box center [170, 217] width 272 height 94
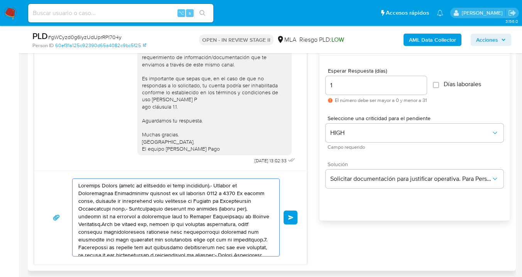
drag, startPoint x: 215, startPoint y: 233, endPoint x: 79, endPoint y: 190, distance: 142.7
click at [78, 190] on textarea at bounding box center [173, 217] width 191 height 77
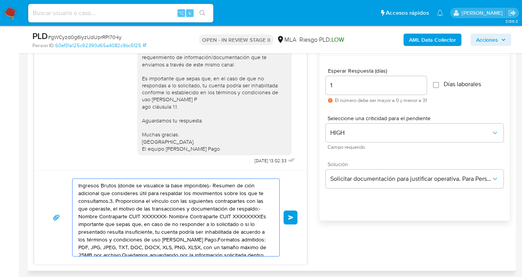
drag, startPoint x: 142, startPoint y: 216, endPoint x: 98, endPoint y: 200, distance: 47.4
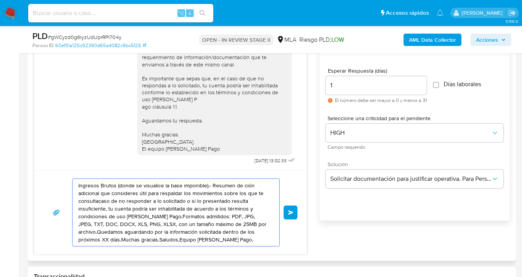
drag, startPoint x: 203, startPoint y: 230, endPoint x: 91, endPoint y: 197, distance: 116.6
click at [91, 197] on textarea "Ingresos Brutos (donde se visualice la base imponible).- Resumen de ción adicio…" at bounding box center [173, 212] width 191 height 67
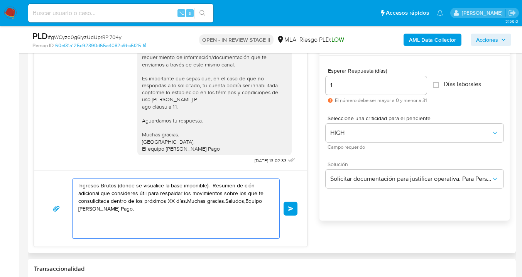
drag, startPoint x: 189, startPoint y: 222, endPoint x: 76, endPoint y: 192, distance: 116.6
click at [76, 192] on div "Ingresos Brutos (donde se visualice la base imponible).- Resumen de ción adicio…" at bounding box center [174, 208] width 203 height 59
type textarea "Ingresos Brutos (donde se visualice la base imponible).- Resumen de ción"
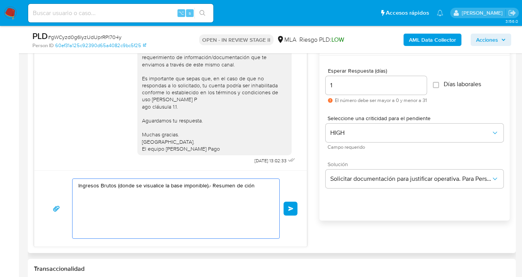
drag, startPoint x: 145, startPoint y: 214, endPoint x: 78, endPoint y: 189, distance: 71.0
click at [89, 191] on textarea "Ingresos Brutos (donde se visualice la base imponible).- Resumen de ción" at bounding box center [173, 208] width 191 height 59
drag, startPoint x: 111, startPoint y: 204, endPoint x: 54, endPoint y: 175, distance: 64.0
click at [54, 175] on div "Ingresos Brutos (donde se visualice la base imponible).- Resumen de ción Enviar" at bounding box center [170, 208] width 272 height 76
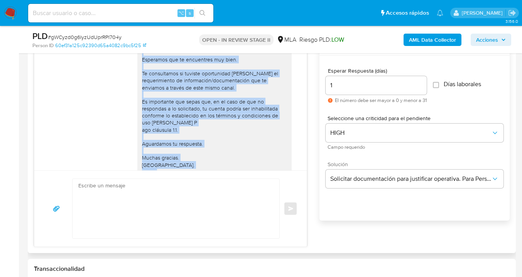
scroll to position [266, 0]
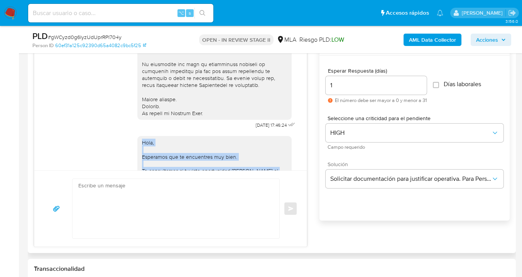
drag, startPoint x: 208, startPoint y: 145, endPoint x: 135, endPoint y: 152, distance: 72.8
click at [137, 152] on div "Hola, Esperamos que te encuentres muy bien. Te consultamos si tuviste oportunid…" at bounding box center [214, 206] width 154 height 140
copy div "Hola, Esperamos que te encuentres muy bien. Te consultamos si tuviste oportunid…"
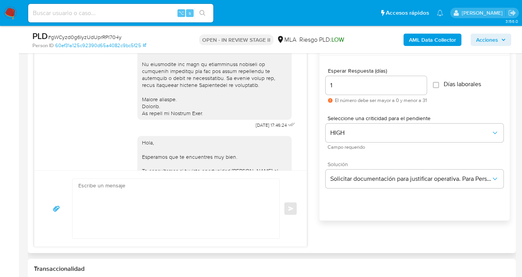
click at [100, 207] on textarea at bounding box center [173, 208] width 191 height 59
paste textarea "Hola, Esperamos que te encuentres muy bien. Te consultamos si tuviste oportunid…"
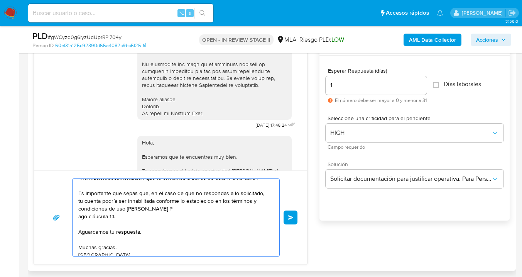
scroll to position [41, 0]
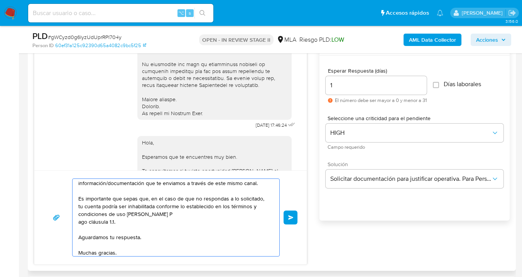
click at [163, 212] on textarea "Hola, Esperamos que te encuentres muy bien. Te consultamos si tuviste oportunid…" at bounding box center [173, 217] width 191 height 77
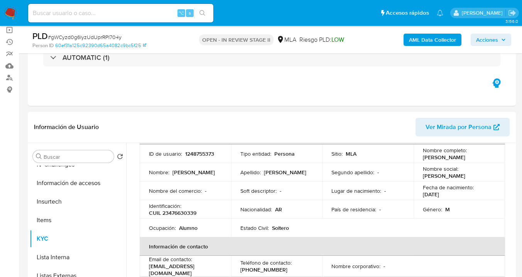
scroll to position [53, 0]
drag, startPoint x: 455, startPoint y: 158, endPoint x: 420, endPoint y: 158, distance: 34.7
click at [420, 158] on td "Nombre completo : Camilo Yomha" at bounding box center [458, 154] width 91 height 19
copy p "Camilo Yomha"
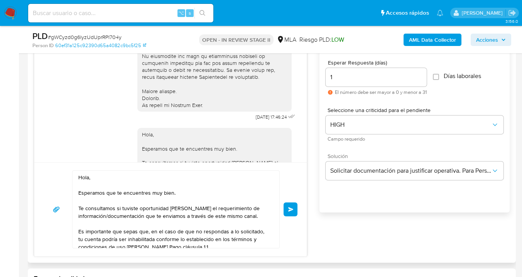
scroll to position [456, 0]
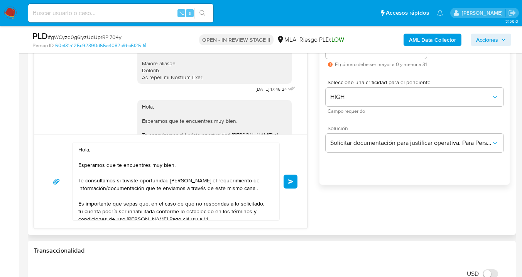
drag, startPoint x: 89, startPoint y: 150, endPoint x: 96, endPoint y: 158, distance: 10.7
click at [90, 151] on textarea "Hola, Esperamos que te encuentres muy bien. Te consultamos si tuviste oportunid…" at bounding box center [173, 181] width 191 height 77
paste textarea "Camilo Yomha"
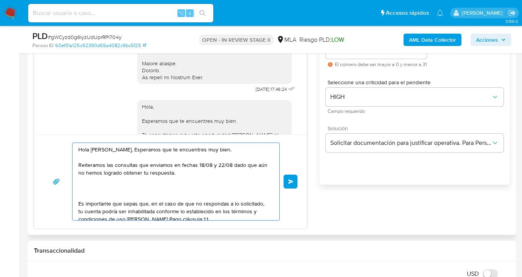
paste textarea "En función de las operaciones registradas en tu cuenta de Mercado Pago, necesit…"
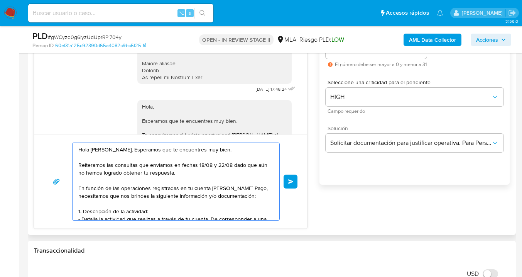
scroll to position [26, 0]
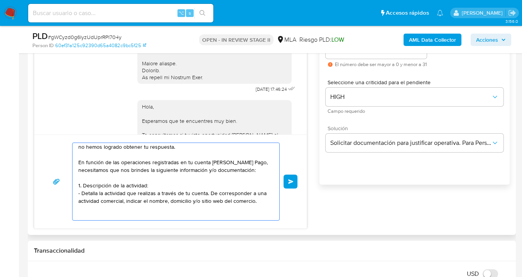
drag, startPoint x: 83, startPoint y: 186, endPoint x: 117, endPoint y: 207, distance: 40.6
click at [117, 207] on textarea "Hola Camilo Yomha, Esperamos que te encuentres muy bien. Reiteramos las consult…" at bounding box center [173, 181] width 191 height 77
paste textarea "¿A qué corresponde el incremento significativo de fondos en tu cuenta en el mes…"
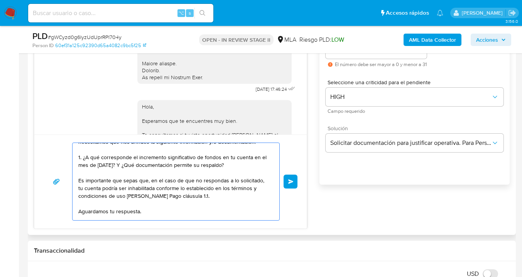
scroll to position [83, 0]
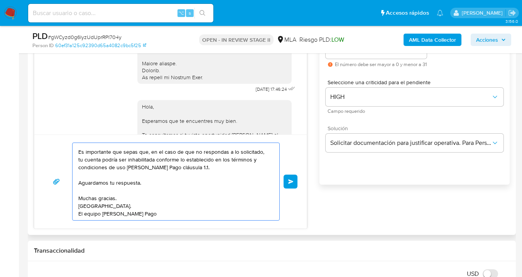
click at [147, 185] on textarea "Hola Camilo Yomha, Esperamos que te encuentres muy bien. Reiteramos las consult…" at bounding box center [173, 181] width 191 height 77
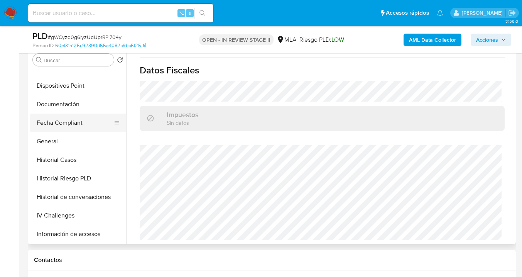
scroll to position [0, 0]
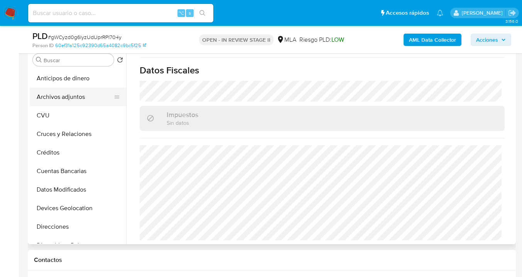
type textarea "Hola Camilo Yomha, Esperamos que te encuentres muy bien. Reiteramos las consult…"
click at [79, 102] on button "Archivos adjuntos" at bounding box center [75, 97] width 90 height 19
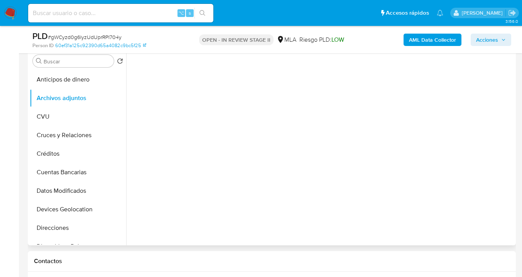
scroll to position [152, 0]
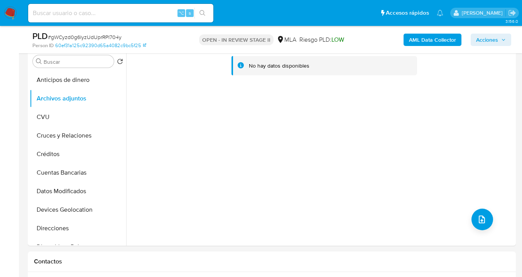
click at [434, 35] on b "AML Data Collector" at bounding box center [432, 40] width 47 height 12
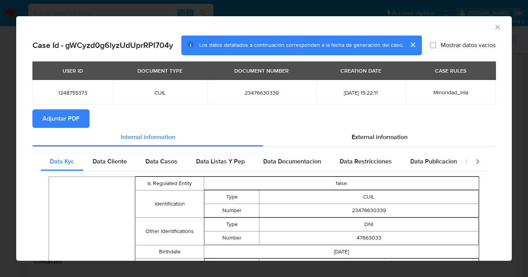
click at [73, 121] on span "Adjuntar PDF" at bounding box center [60, 118] width 37 height 17
click at [374, 143] on div "External information" at bounding box center [379, 137] width 232 height 19
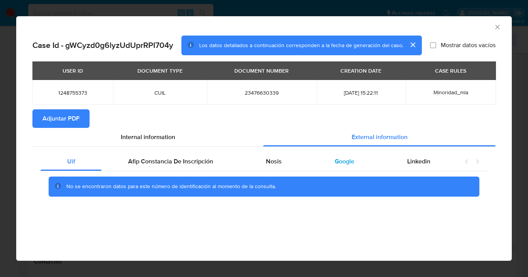
click at [343, 162] on span "Google" at bounding box center [344, 161] width 20 height 9
click at [498, 28] on icon "Cerrar ventana" at bounding box center [497, 27] width 4 height 4
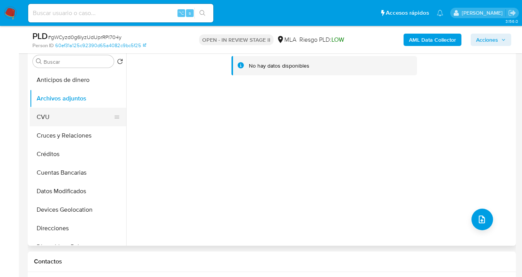
click at [81, 118] on button "CVU" at bounding box center [75, 117] width 90 height 19
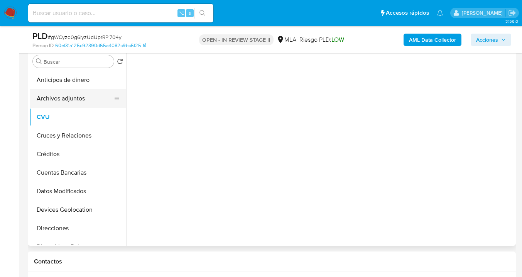
click at [86, 98] on button "Archivos adjuntos" at bounding box center [75, 98] width 90 height 19
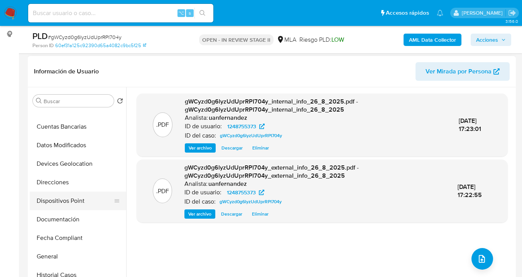
scroll to position [86, 0]
drag, startPoint x: 70, startPoint y: 219, endPoint x: 88, endPoint y: 209, distance: 20.4
click at [70, 219] on button "Documentación" at bounding box center [75, 218] width 90 height 19
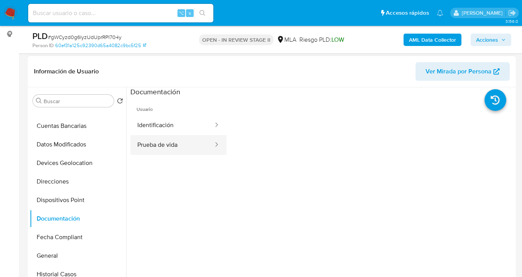
drag, startPoint x: 179, startPoint y: 145, endPoint x: 212, endPoint y: 141, distance: 33.4
click at [179, 145] on button "Prueba de vida" at bounding box center [172, 145] width 84 height 20
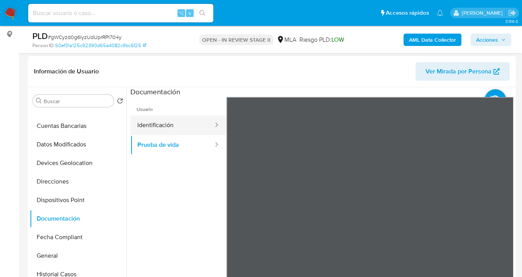
drag, startPoint x: 171, startPoint y: 126, endPoint x: 218, endPoint y: 127, distance: 46.7
click at [172, 126] on button "Identificación" at bounding box center [172, 125] width 84 height 20
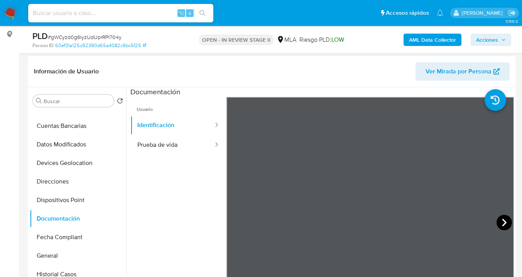
click at [500, 221] on icon at bounding box center [503, 221] width 15 height 15
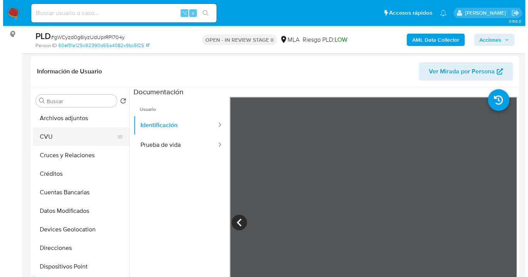
scroll to position [0, 0]
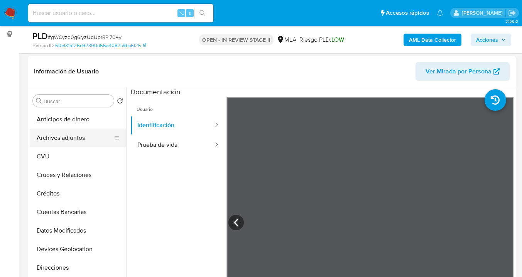
click at [76, 136] on button "Archivos adjuntos" at bounding box center [75, 137] width 90 height 19
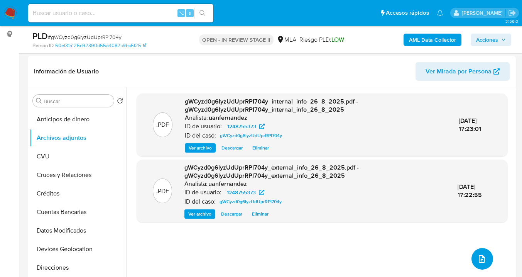
click at [482, 259] on icon "upload-file" at bounding box center [481, 258] width 9 height 9
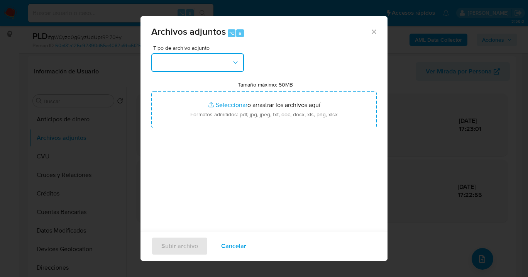
click at [238, 64] on icon "button" at bounding box center [235, 63] width 8 height 8
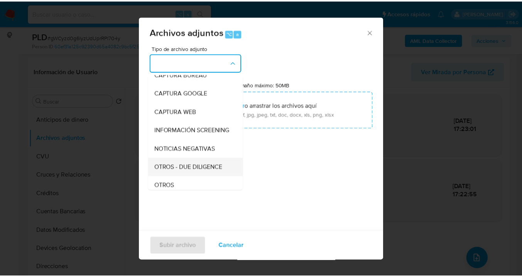
scroll to position [77, 0]
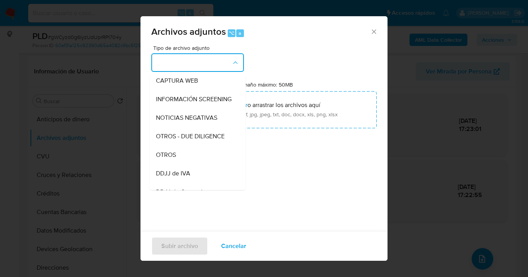
drag, startPoint x: 193, startPoint y: 160, endPoint x: 206, endPoint y: 156, distance: 13.4
click at [193, 160] on div "OTROS" at bounding box center [195, 154] width 79 height 19
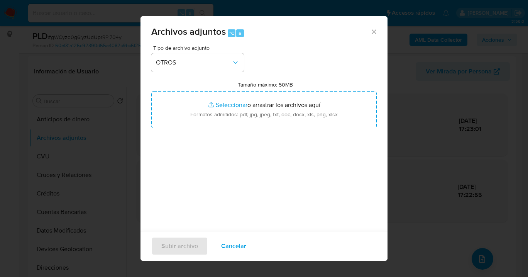
click at [254, 130] on div "Tipo de archivo adjunto OTROS Tamaño máximo: 50MB Seleccionar archivos Seleccio…" at bounding box center [263, 136] width 225 height 182
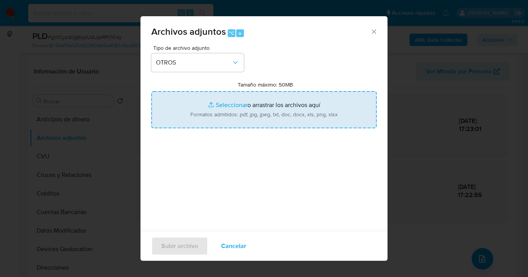
click at [256, 109] on input "Tamaño máximo: 50MB Seleccionar archivos" at bounding box center [263, 109] width 225 height 37
type input "C:\fakepath\1248755373 Movimientos.xlsx"
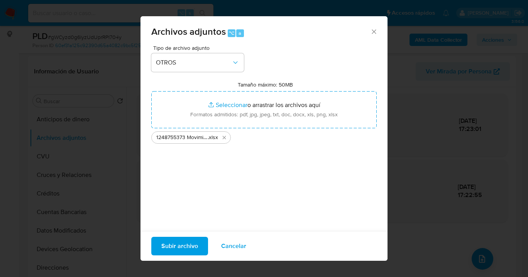
click at [178, 251] on span "Subir archivo" at bounding box center [179, 245] width 37 height 17
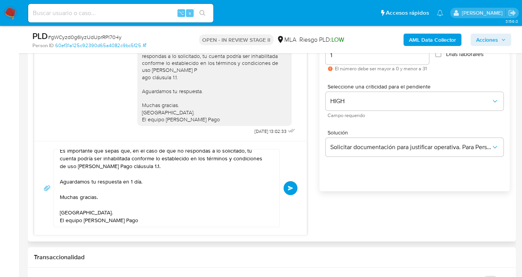
scroll to position [464, 0]
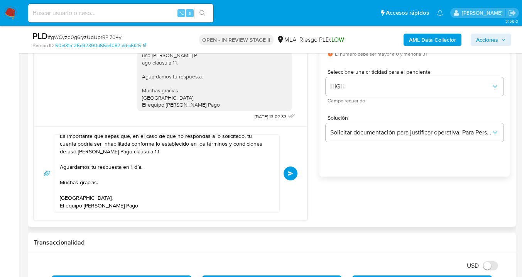
click at [291, 174] on span "Enviar" at bounding box center [290, 173] width 5 height 5
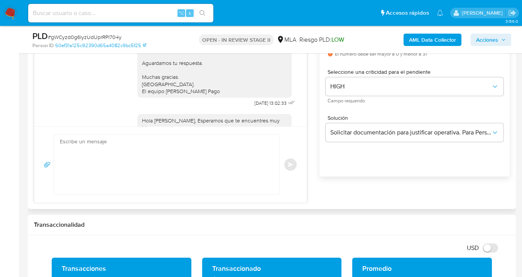
scroll to position [0, 0]
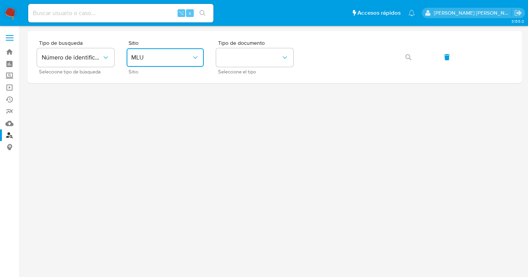
click at [192, 58] on icon "site_id" at bounding box center [195, 58] width 8 height 8
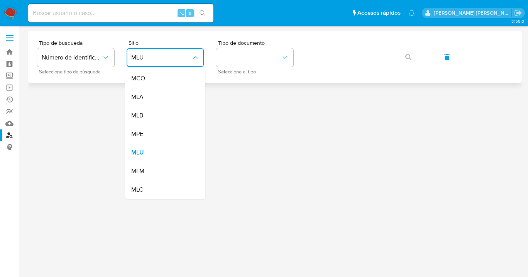
drag, startPoint x: 187, startPoint y: 101, endPoint x: 220, endPoint y: 81, distance: 39.3
click at [187, 101] on div "MLA" at bounding box center [162, 97] width 63 height 19
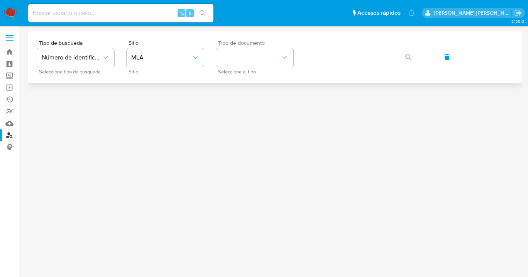
click at [238, 70] on span "Seleccione el tipo" at bounding box center [256, 72] width 77 height 4
drag, startPoint x: 245, startPoint y: 55, endPoint x: 249, endPoint y: 62, distance: 8.3
click at [245, 56] on button "identificationType" at bounding box center [254, 57] width 77 height 19
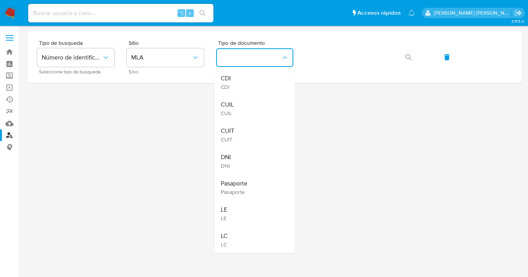
drag, startPoint x: 260, startPoint y: 107, endPoint x: 297, endPoint y: 84, distance: 44.3
click at [260, 107] on div "CUIL CUIL" at bounding box center [252, 108] width 63 height 26
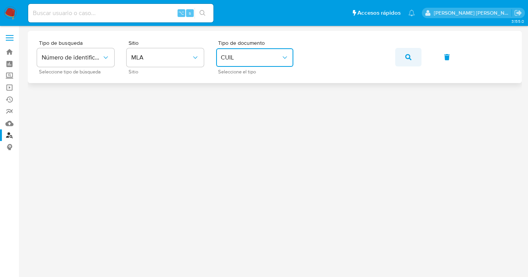
click at [405, 61] on span "button" at bounding box center [408, 57] width 6 height 17
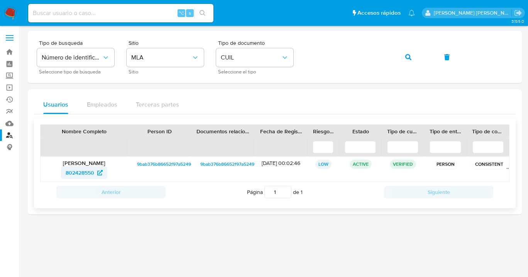
click at [84, 172] on span "802428550" at bounding box center [80, 172] width 29 height 12
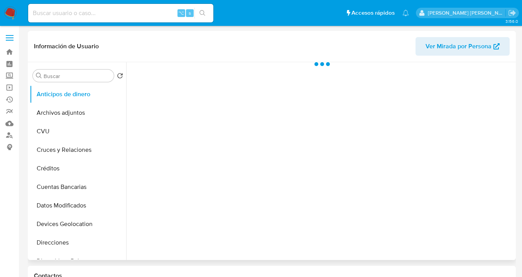
scroll to position [159, 0]
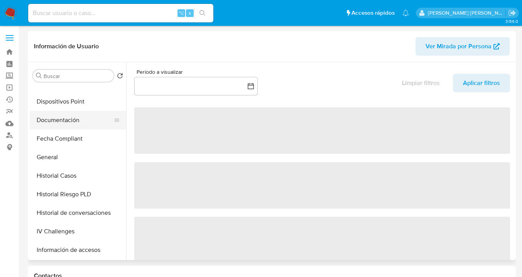
select select "10"
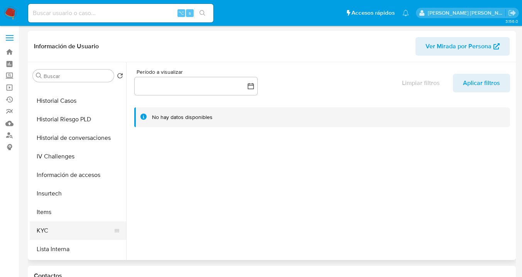
scroll to position [309, 0]
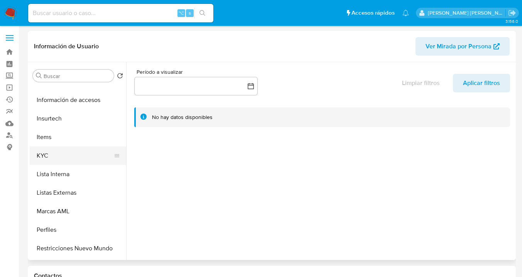
drag, startPoint x: 79, startPoint y: 153, endPoint x: 103, endPoint y: 150, distance: 24.1
click at [79, 153] on button "KYC" at bounding box center [75, 155] width 90 height 19
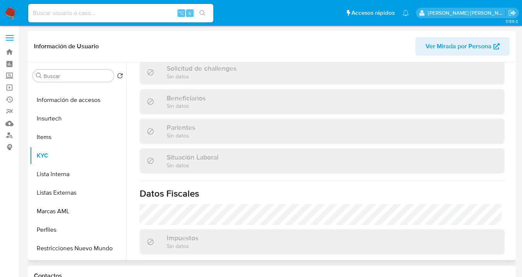
scroll to position [0, 0]
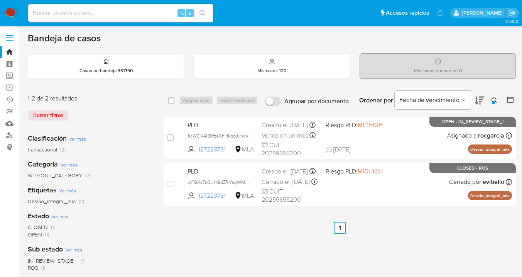
click at [38, 14] on input at bounding box center [120, 13] width 185 height 10
paste input "13582228"
type input "13582228"
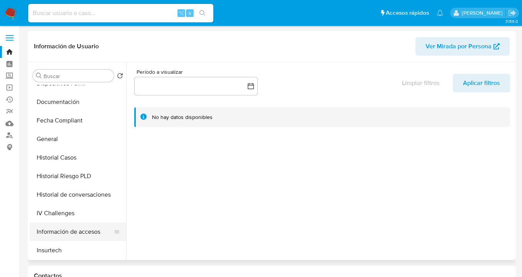
select select "10"
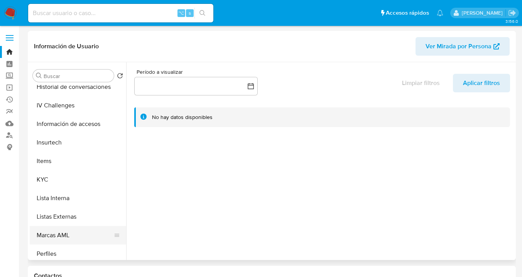
scroll to position [340, 0]
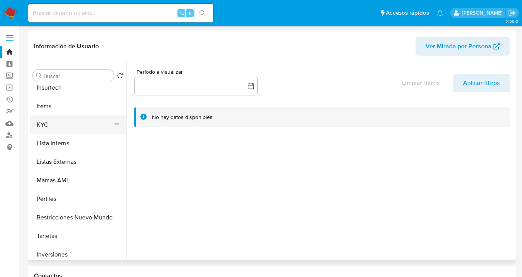
click at [74, 127] on button "KYC" at bounding box center [75, 124] width 90 height 19
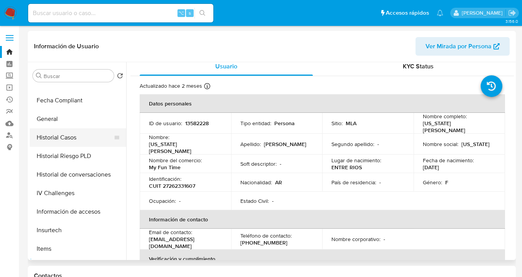
scroll to position [164, 0]
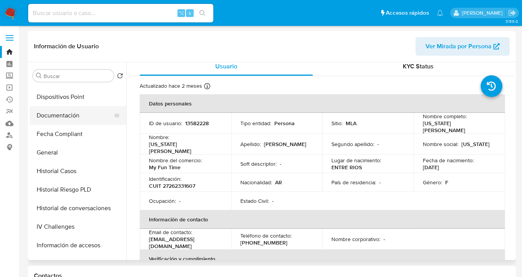
click at [68, 108] on button "Documentación" at bounding box center [75, 115] width 90 height 19
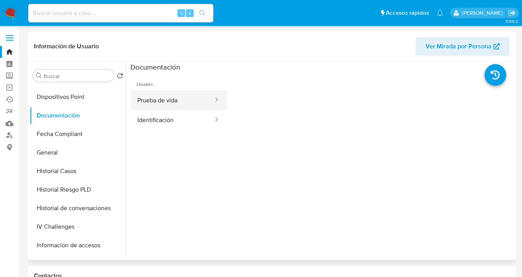
click at [179, 101] on button "Prueba de vida" at bounding box center [172, 100] width 84 height 20
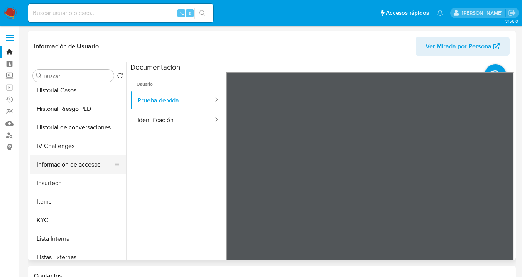
scroll to position [259, 0]
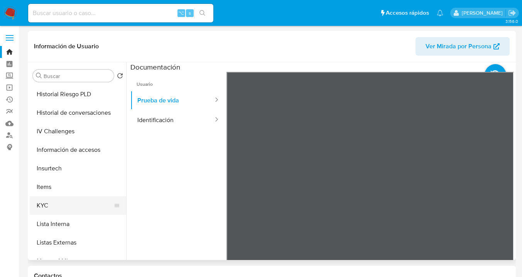
click at [63, 204] on button "KYC" at bounding box center [75, 205] width 90 height 19
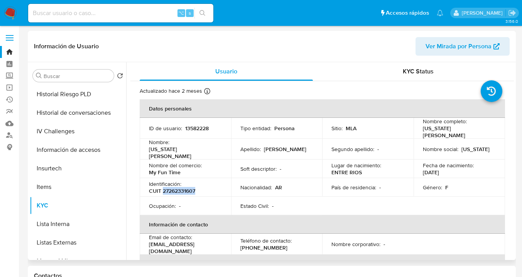
drag, startPoint x: 163, startPoint y: 184, endPoint x: 201, endPoint y: 189, distance: 38.9
click at [201, 189] on div "Identificación : CUIT 27262331607" at bounding box center [185, 187] width 73 height 14
copy p "27262331607"
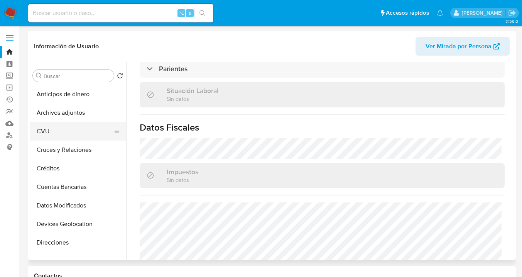
scroll to position [64, 0]
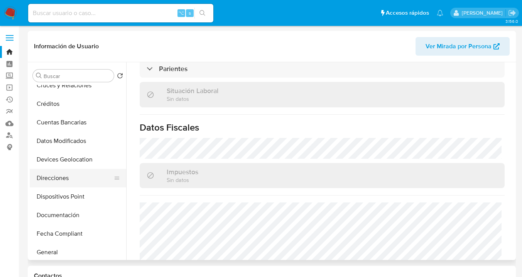
click at [84, 180] on button "Direcciones" at bounding box center [75, 178] width 90 height 19
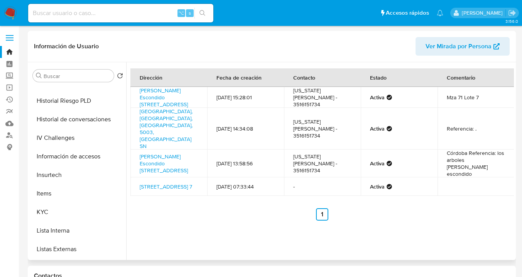
scroll to position [258, 0]
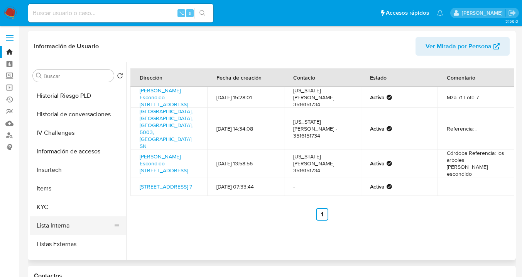
click at [80, 217] on button "Lista Interna" at bounding box center [75, 225] width 90 height 19
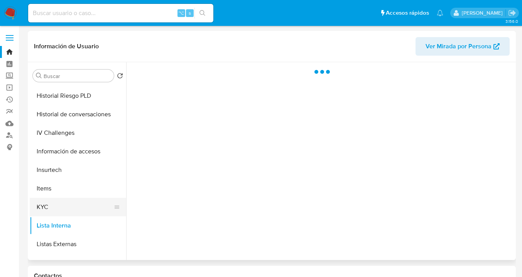
click at [83, 214] on button "KYC" at bounding box center [75, 206] width 90 height 19
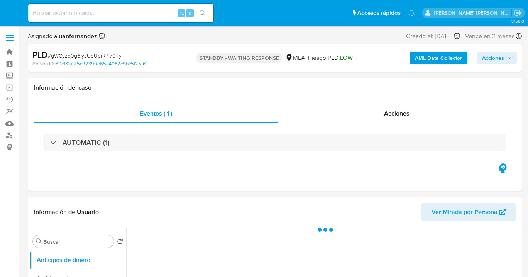
select select "10"
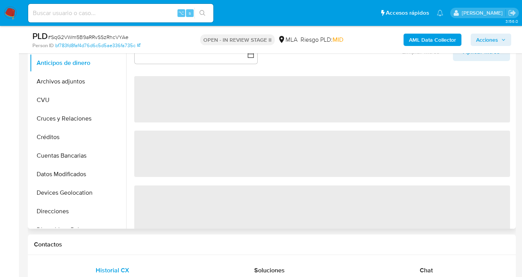
scroll to position [337, 0]
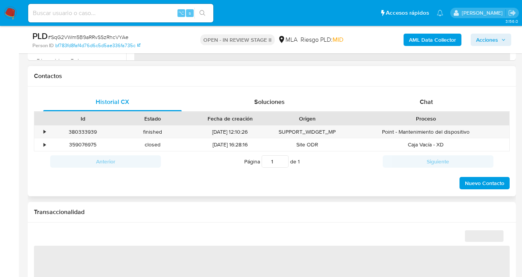
select select "10"
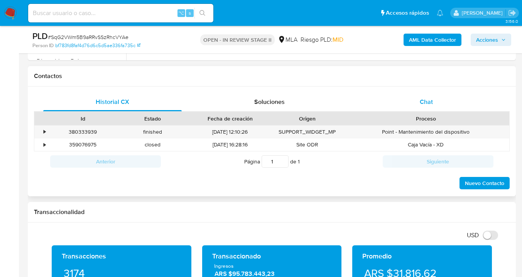
click at [427, 101] on span "Chat" at bounding box center [426, 101] width 13 height 9
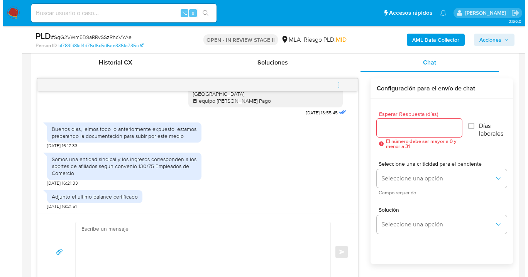
scroll to position [409, 0]
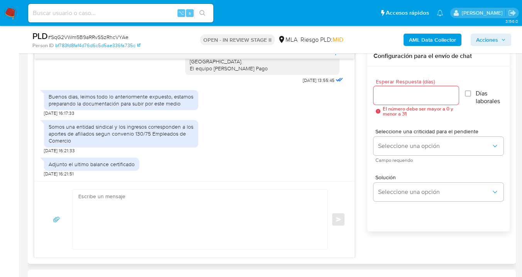
click at [378, 95] on input "Esperar Respuesta (días)" at bounding box center [416, 95] width 86 height 10
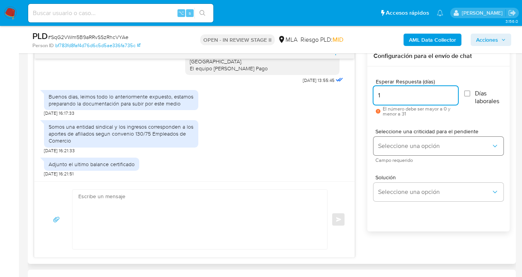
type input "1"
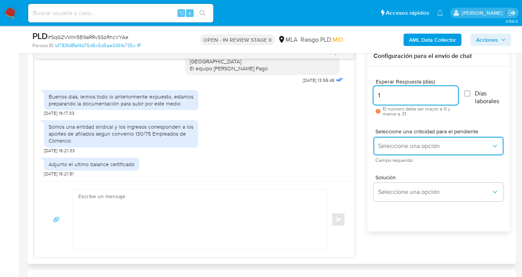
click at [403, 143] on span "Seleccione una opción" at bounding box center [434, 146] width 113 height 8
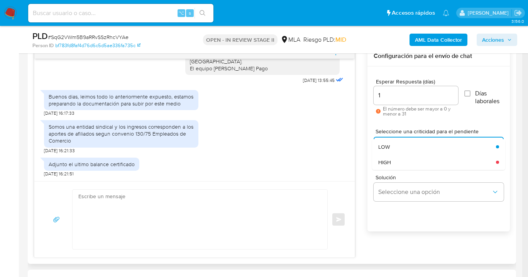
click at [407, 152] on div "LOW" at bounding box center [434, 146] width 113 height 15
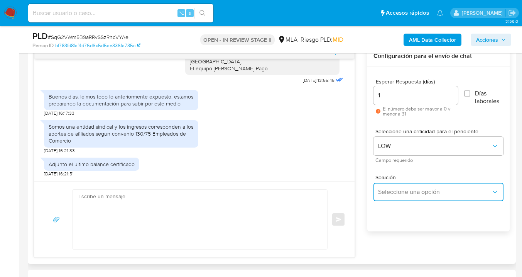
click at [398, 191] on span "Seleccione una opción" at bounding box center [434, 192] width 113 height 8
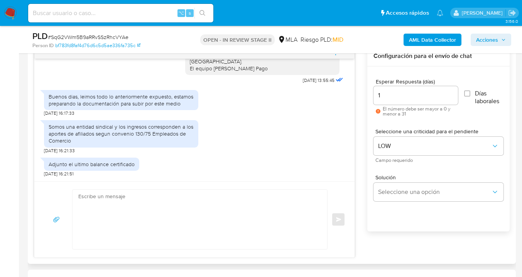
click at [410, 220] on div "Esperar Respuesta (días) 1 El número debe ser mayor a 0 y menor a 31 Días labor…" at bounding box center [438, 158] width 142 height 185
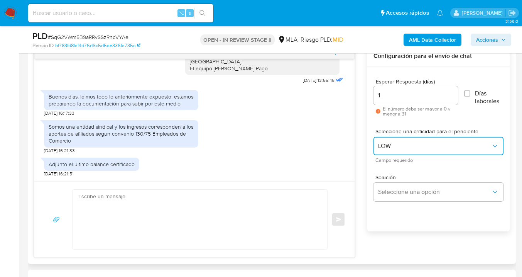
click at [400, 152] on button "LOW" at bounding box center [438, 146] width 130 height 19
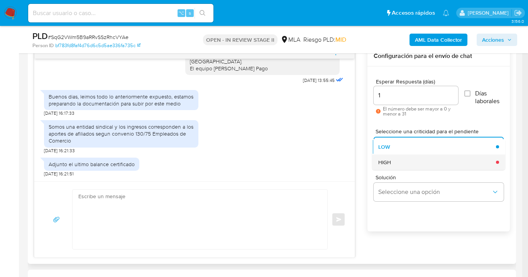
click at [399, 162] on div "HIGH" at bounding box center [434, 161] width 113 height 15
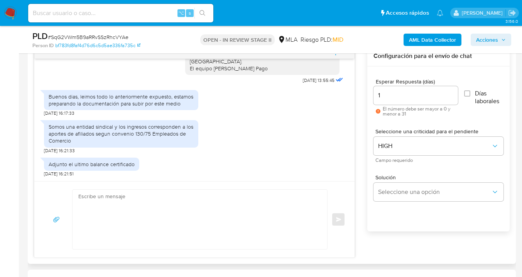
click at [397, 201] on div "Solución Seleccione una opción" at bounding box center [438, 189] width 130 height 42
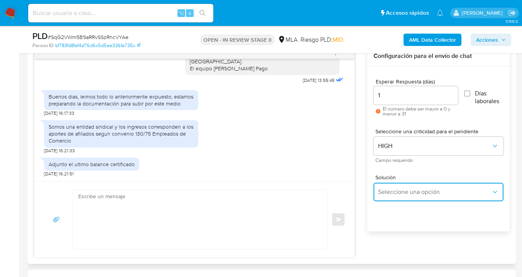
click at [398, 196] on button "Seleccione una opción" at bounding box center [438, 191] width 130 height 19
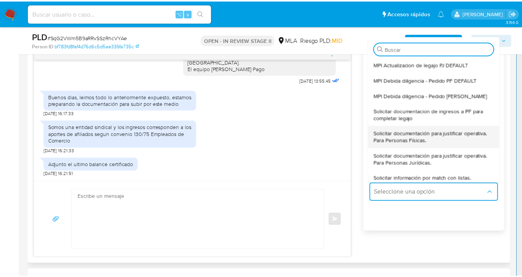
scroll to position [53, 0]
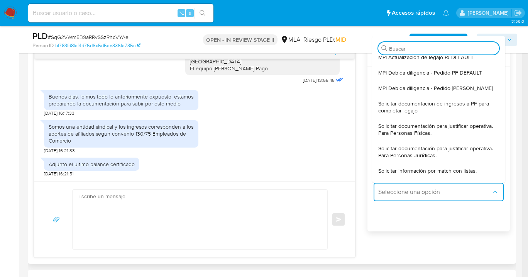
click at [413, 146] on span "Solicitar documentación para justificar operativa. Para Personas Jurídicas." at bounding box center [436, 152] width 116 height 14
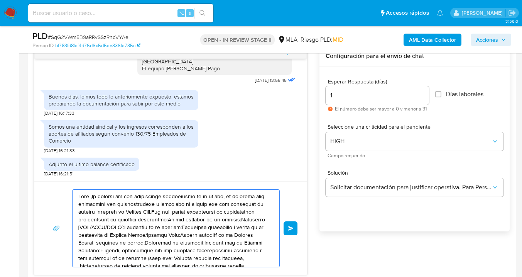
drag, startPoint x: 221, startPoint y: 254, endPoint x: 43, endPoint y: 190, distance: 188.8
click at [37, 193] on div "Enviar" at bounding box center [170, 228] width 272 height 94
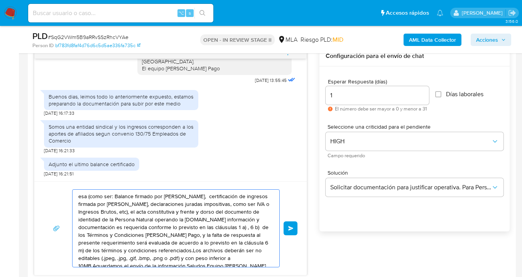
drag, startPoint x: 172, startPoint y: 244, endPoint x: 44, endPoint y: 204, distance: 134.4
click at [42, 203] on div "esa (como ser: Balance firmado por contador, certificación de ingresos firmada …" at bounding box center [170, 228] width 272 height 94
type textarea "esa (como ser: Balance firmado por contador, certificación de ingresos os archi…"
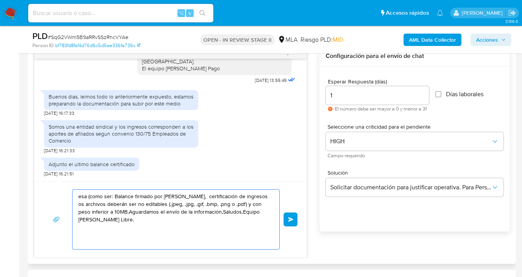
drag, startPoint x: 177, startPoint y: 236, endPoint x: 40, endPoint y: 190, distance: 145.0
click at [39, 191] on div "esa (como ser: Balance firmado por contador, certificación de ingresos os archi…" at bounding box center [170, 219] width 272 height 76
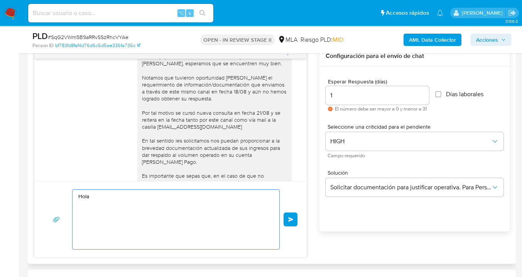
scroll to position [521, 0]
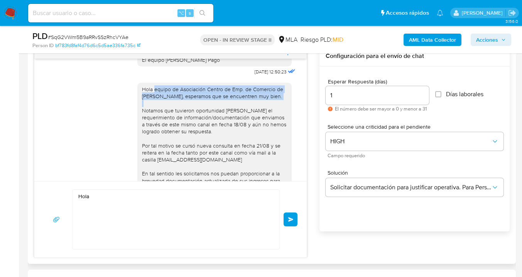
drag, startPoint x: 149, startPoint y: 110, endPoint x: 276, endPoint y: 119, distance: 127.2
click at [276, 119] on div "Hola equipo de Asociación Centro de Emp. de Comercio de Lomas de Zamora, espera…" at bounding box center [214, 184] width 145 height 196
copy div "equipo de Asociación Centro de Emp. de Comercio de Lomas de Zamora, esperamos q…"
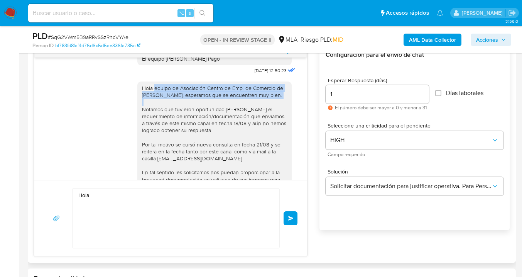
scroll to position [414, 0]
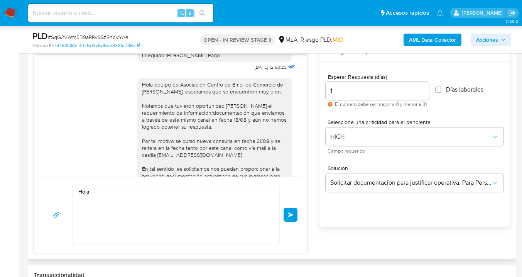
click at [120, 193] on textarea "Hola" at bounding box center [173, 214] width 191 height 59
paste textarea "equipo de Asociación Centro de Emp. de Comercio de Lomas de Zamora, esperamos q…"
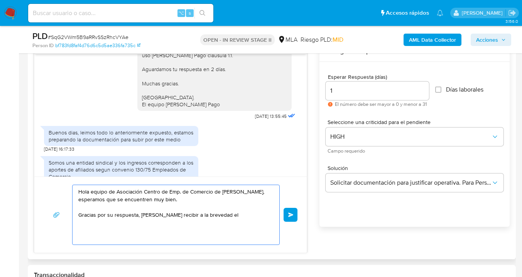
scroll to position [752, 0]
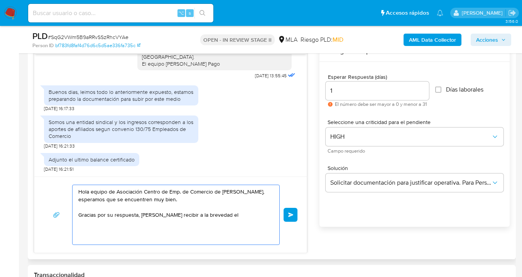
drag, startPoint x: 172, startPoint y: 214, endPoint x: 227, endPoint y: 221, distance: 55.2
click at [227, 221] on textarea "Hola equipo de Asociación Centro de Emp. de Comercio de Lomas de Zamora, espera…" at bounding box center [173, 214] width 191 height 59
drag, startPoint x: 74, startPoint y: 160, endPoint x: 134, endPoint y: 162, distance: 59.4
click at [134, 162] on div "Adjunto el ultimo balance certificado" at bounding box center [91, 159] width 95 height 13
copy div "ultimo balance certificado"
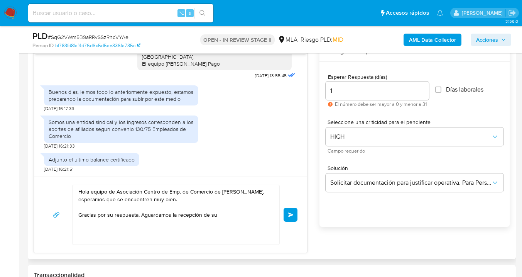
click at [241, 212] on textarea "Hola equipo de Asociación Centro de Emp. de Comercio de Lomas de Zamora, espera…" at bounding box center [173, 214] width 191 height 59
paste textarea "ultimo balance certificado"
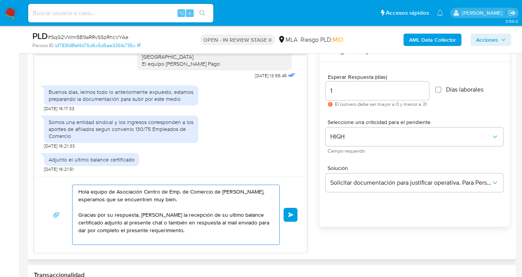
click at [258, 214] on textarea "Hola equipo de Asociación Centro de Emp. de Comercio de Lomas de Zamora, espera…" at bounding box center [173, 214] width 191 height 59
drag, startPoint x: 171, startPoint y: 214, endPoint x: 187, endPoint y: 236, distance: 27.0
click at [173, 218] on textarea "Hola equipo de Asociación Centro de Emp. de Comercio de Lomas de Zamora, espera…" at bounding box center [173, 214] width 191 height 59
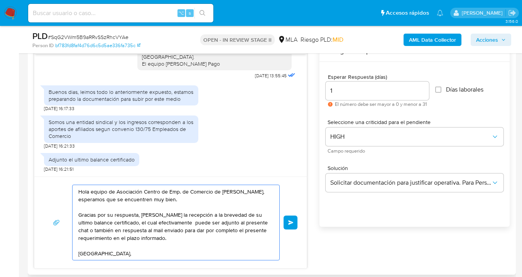
scroll to position [3, 0]
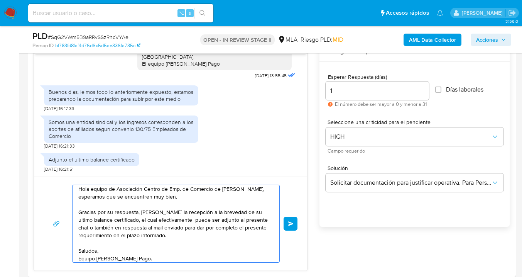
click at [200, 232] on textarea "Hola equipo de Asociación Centro de Emp. de Comercio de Lomas de Zamora, espera…" at bounding box center [173, 223] width 191 height 77
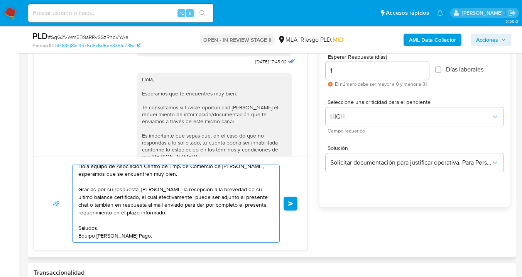
scroll to position [442, 0]
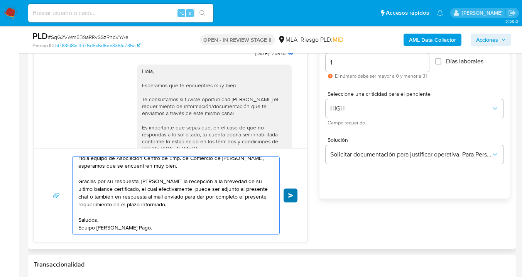
type textarea "Hola equipo de Asociación Centro de Emp. de Comercio de Lomas de Zamora, espera…"
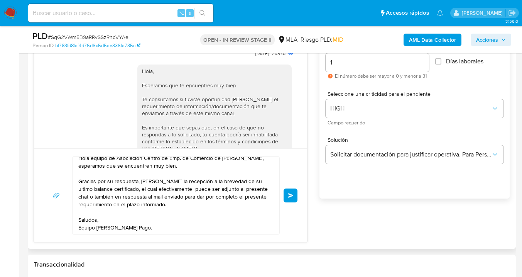
click at [293, 197] on span "Enviar" at bounding box center [290, 195] width 5 height 5
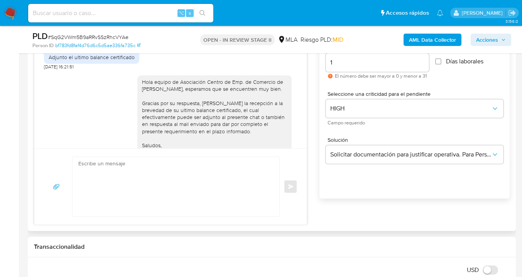
scroll to position [851, 0]
